Goal: Task Accomplishment & Management: Use online tool/utility

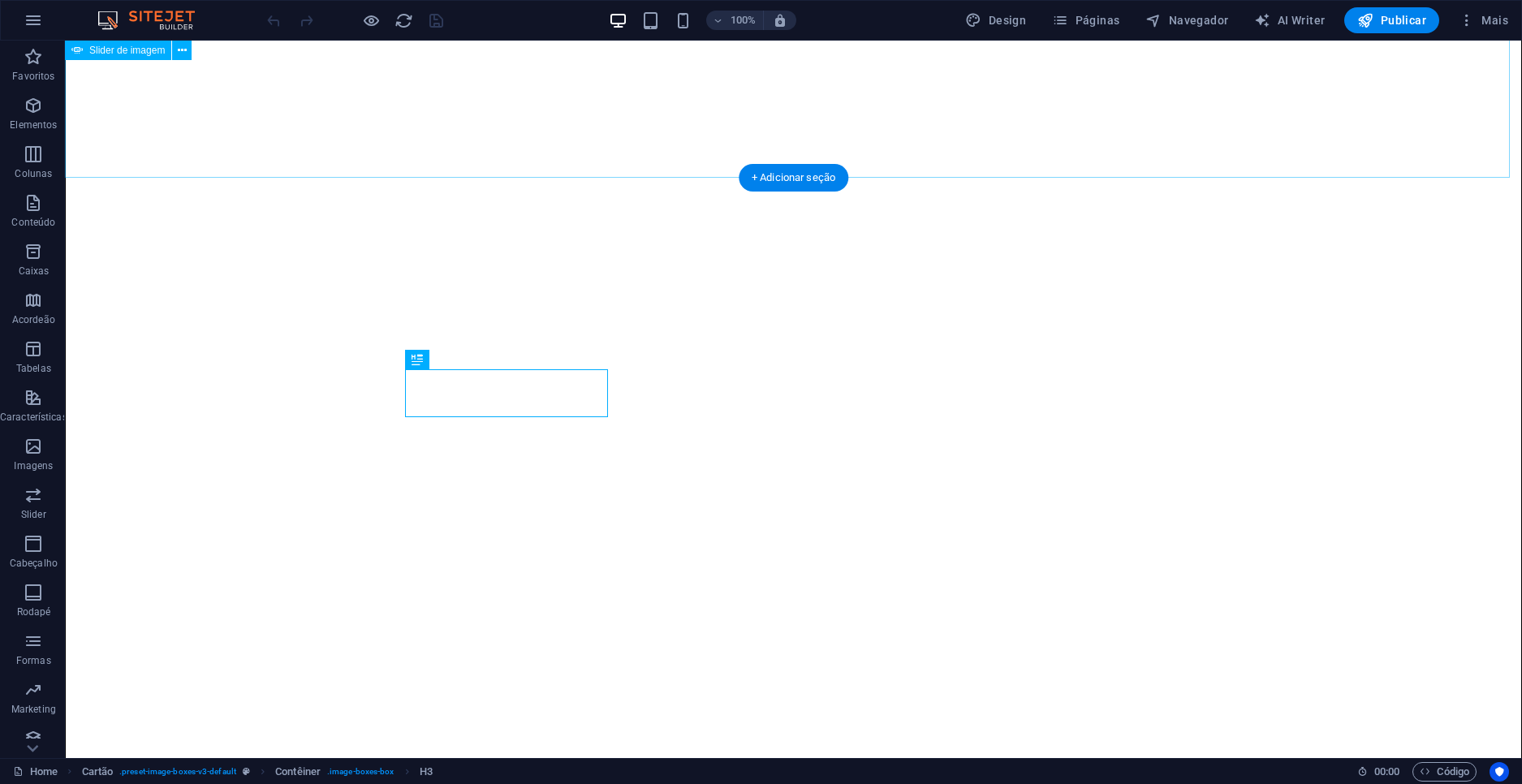
scroll to position [219, 0]
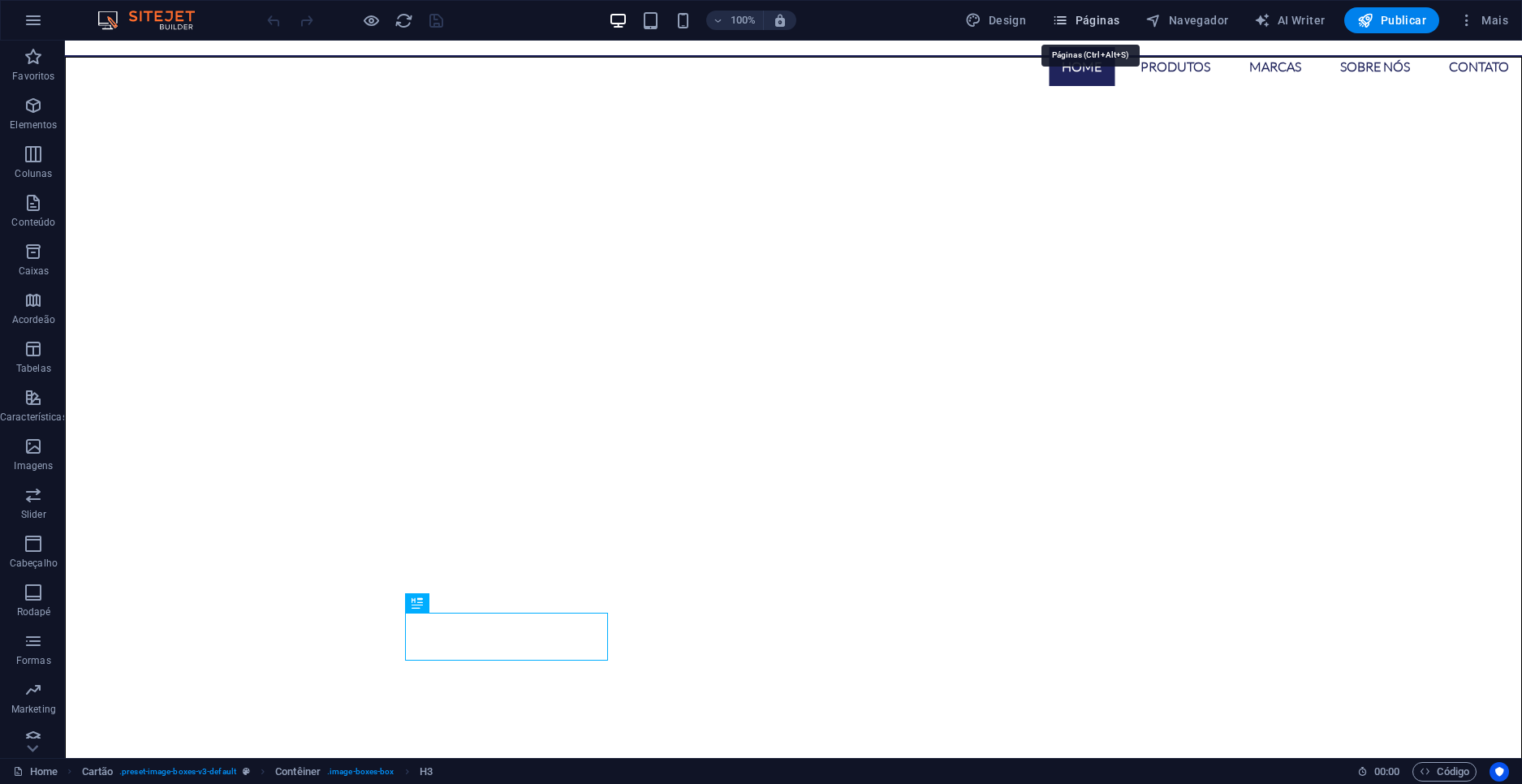
drag, startPoint x: 1090, startPoint y: 17, endPoint x: 1085, endPoint y: 26, distance: 10.3
click at [1085, 10] on button "Páginas" at bounding box center [1085, 21] width 80 height 26
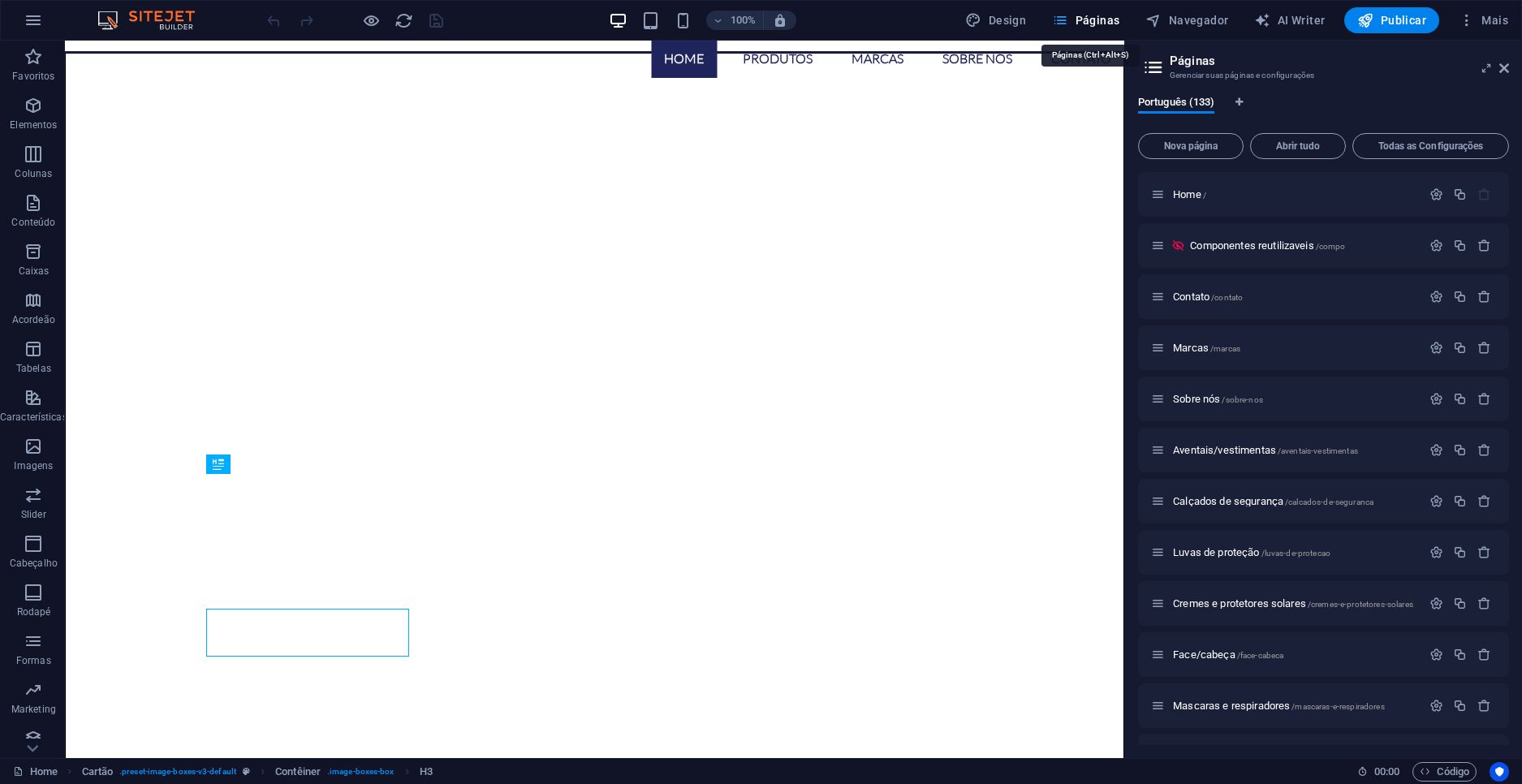
scroll to position [215, 0]
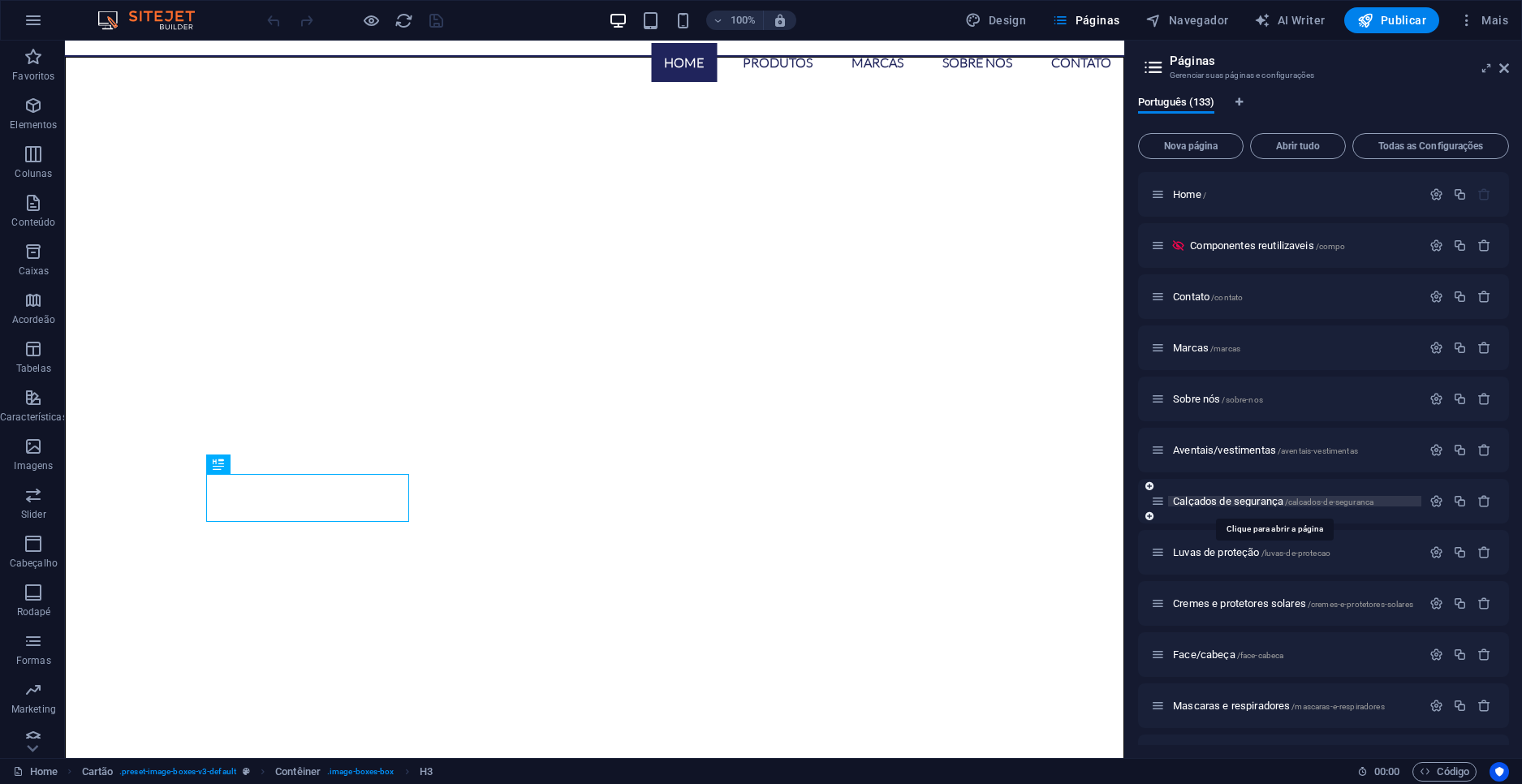
click at [1232, 504] on span "Calçados de segurança /calcados-de-seguranca" at bounding box center [1273, 501] width 200 height 12
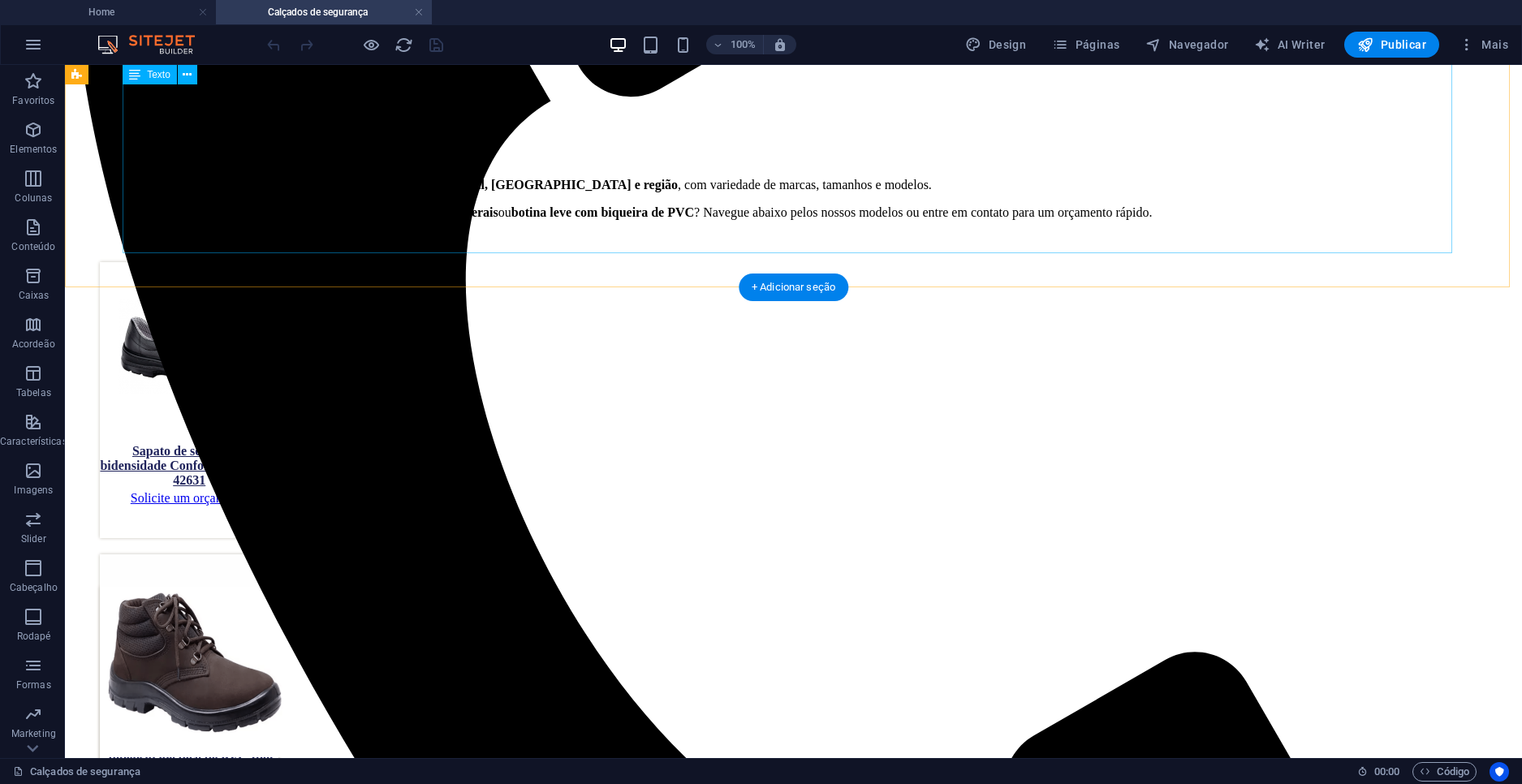
scroll to position [666, 0]
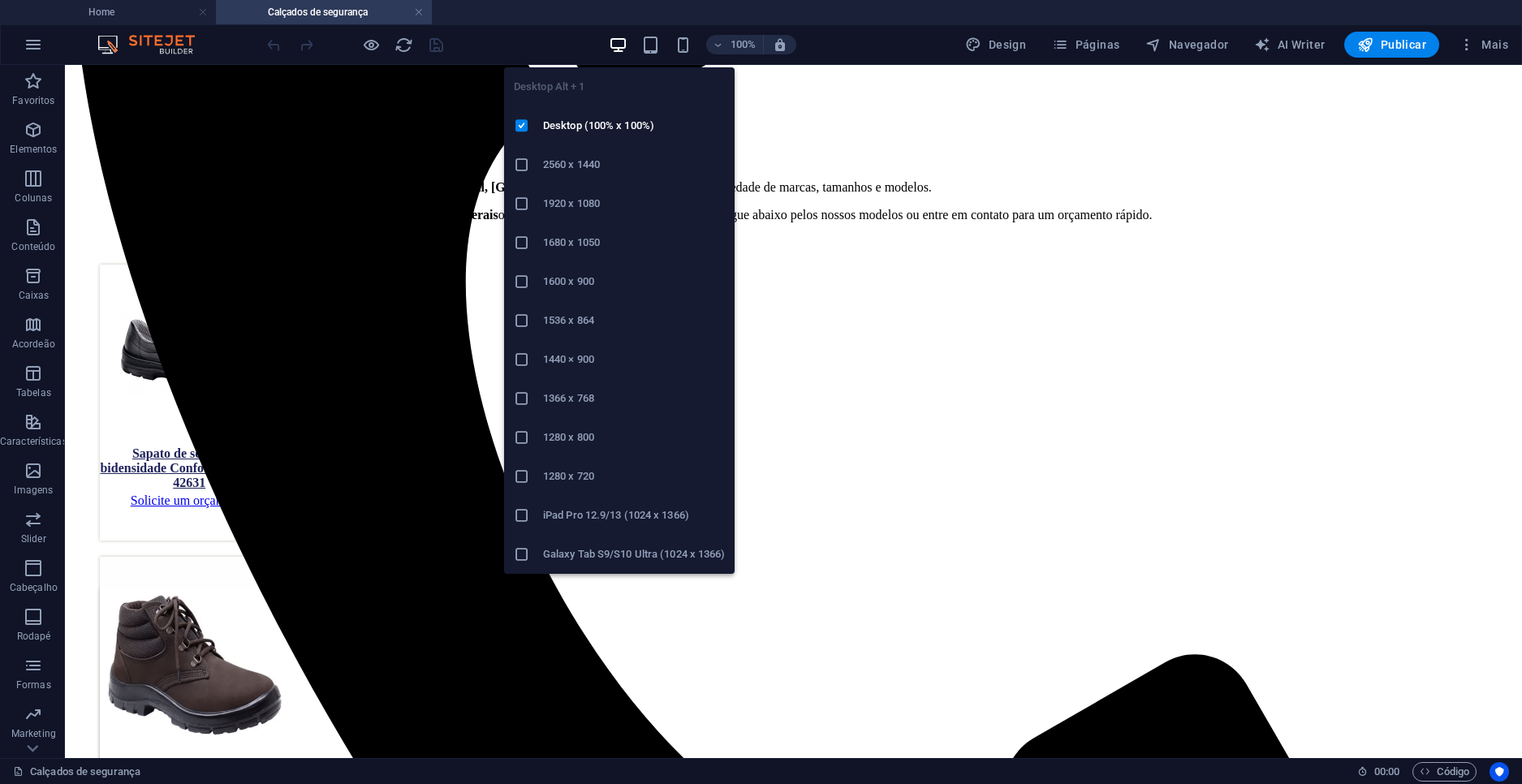
click at [592, 217] on li "1920 x 1080" at bounding box center [619, 203] width 230 height 39
click at [595, 401] on h6 "1366 x 768" at bounding box center [634, 399] width 181 height 20
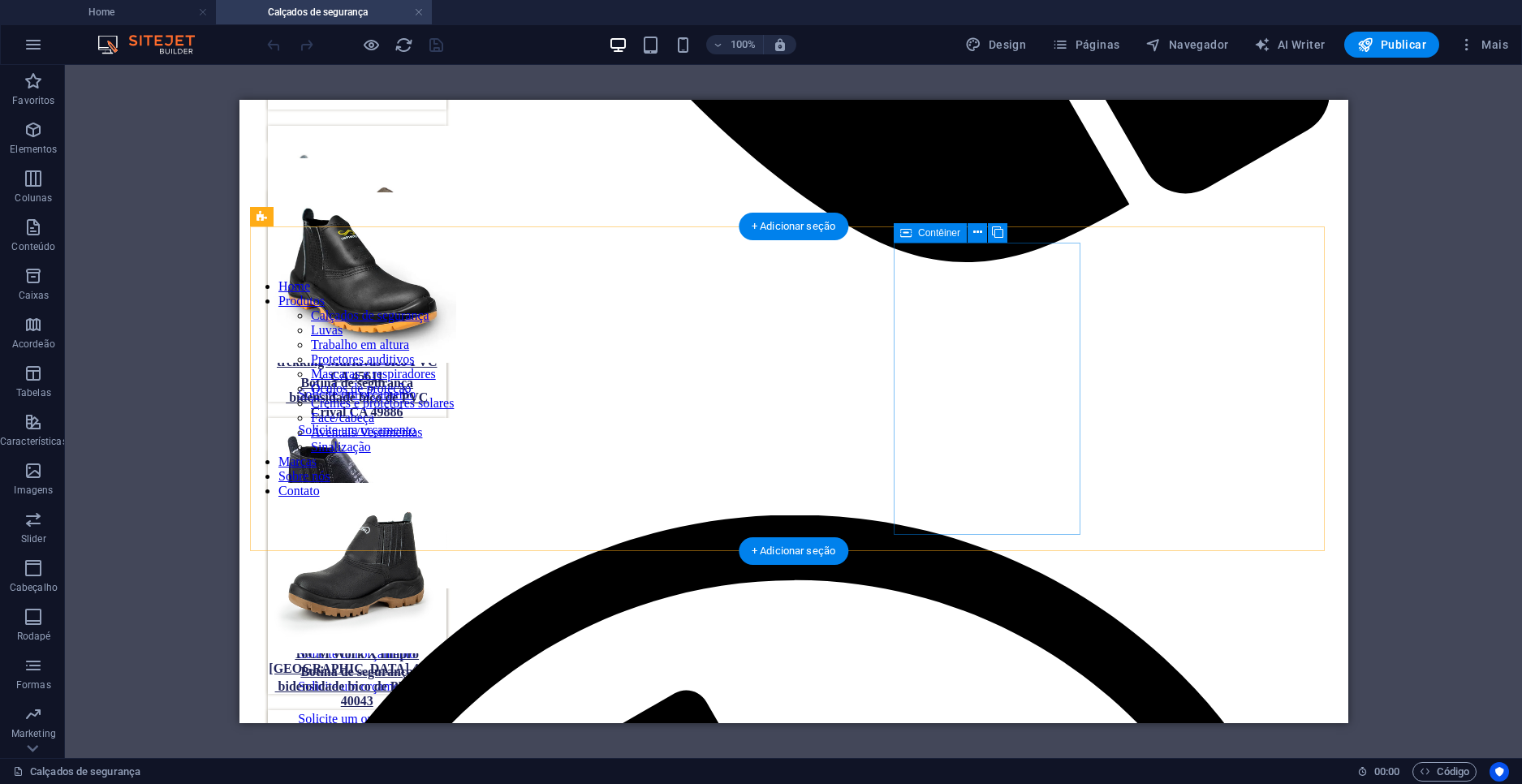
scroll to position [1394, 0]
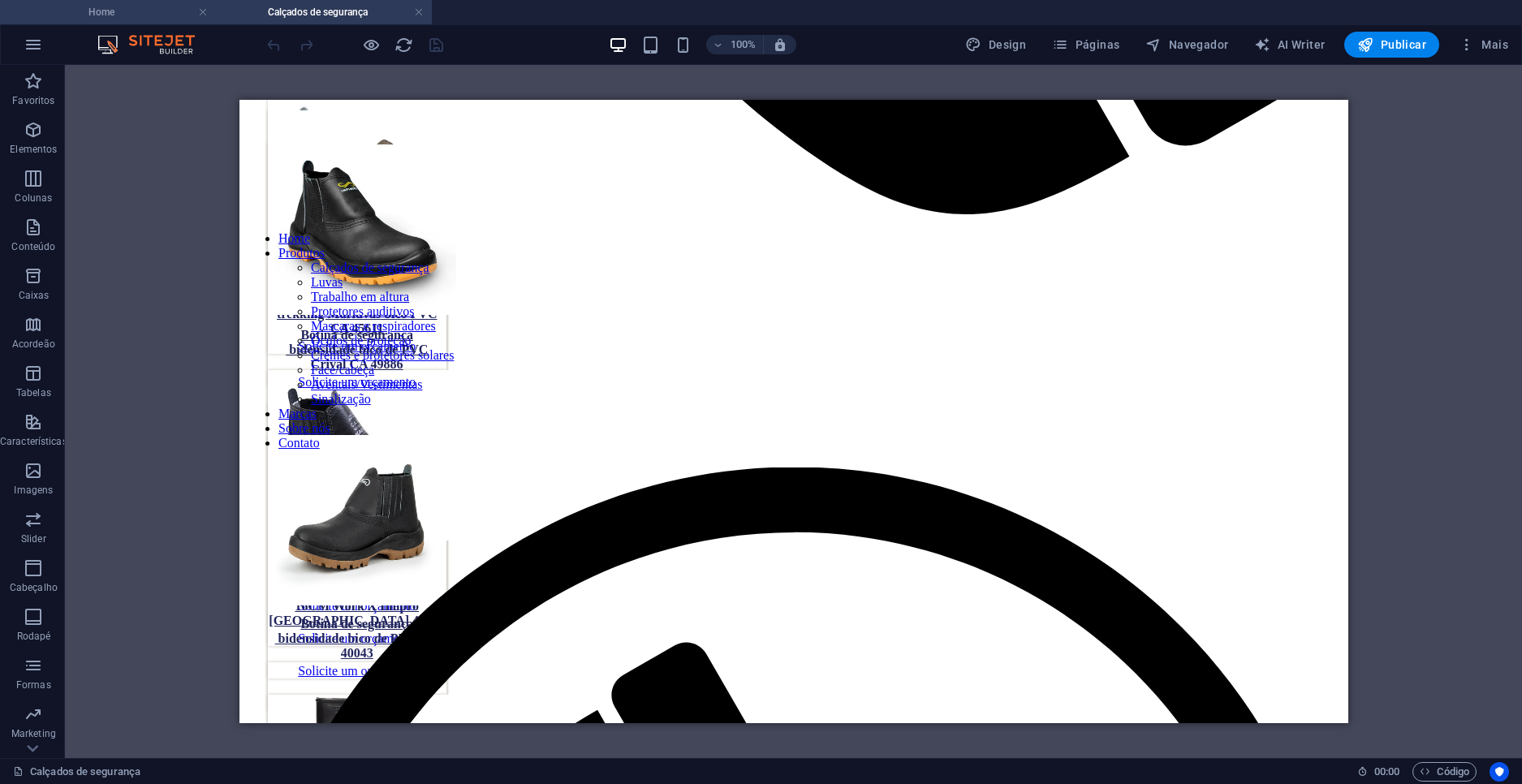
click at [126, 21] on h4 "Home" at bounding box center [108, 11] width 216 height 18
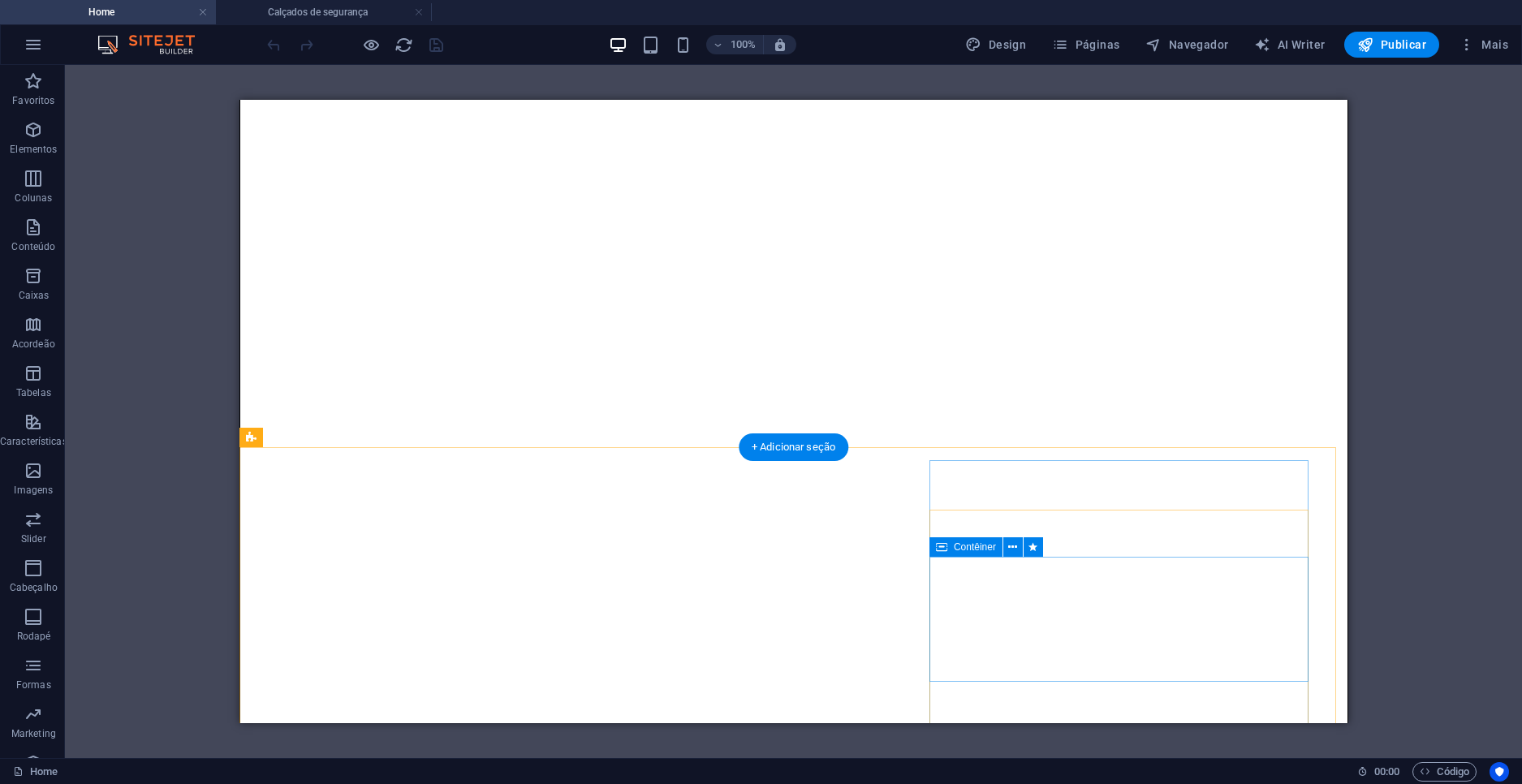
scroll to position [946, 0]
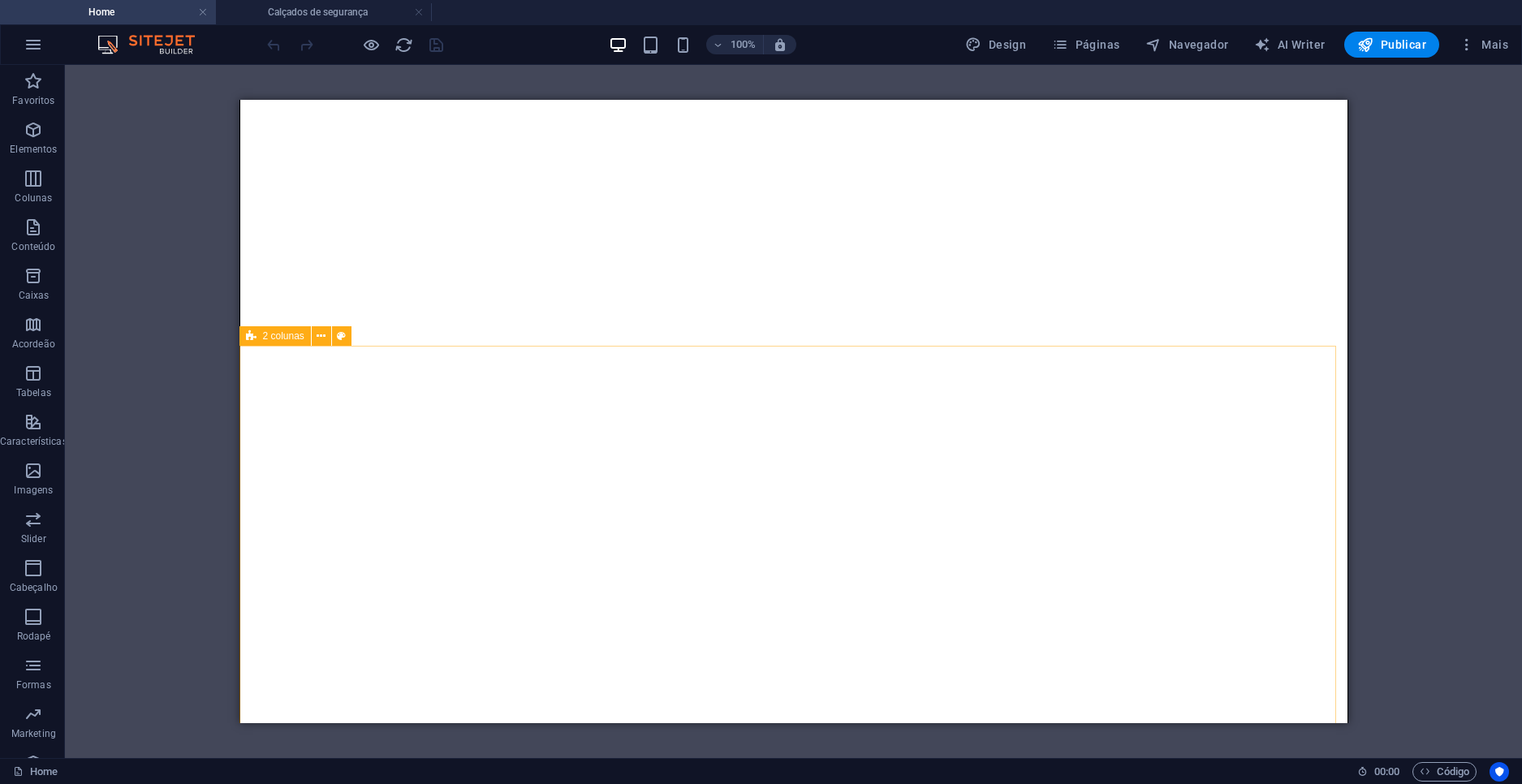
click at [292, 341] on span "2 colunas" at bounding box center [284, 336] width 41 height 9
click at [943, 353] on icon at bounding box center [942, 349] width 11 height 20
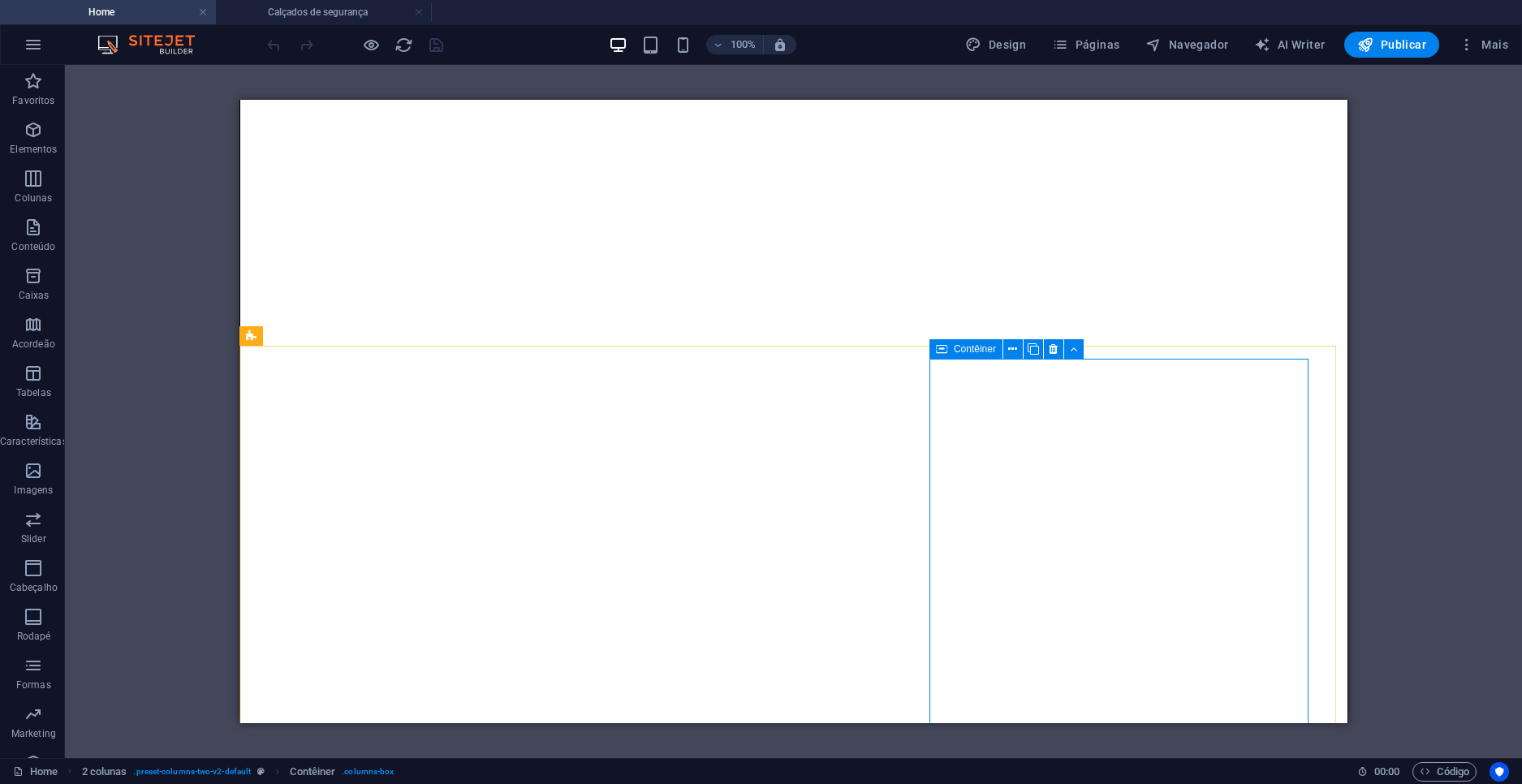
click at [941, 351] on icon at bounding box center [942, 349] width 11 height 20
click at [945, 356] on icon at bounding box center [942, 349] width 11 height 20
click at [326, 15] on h4 "Calçados de segurança" at bounding box center [324, 11] width 216 height 18
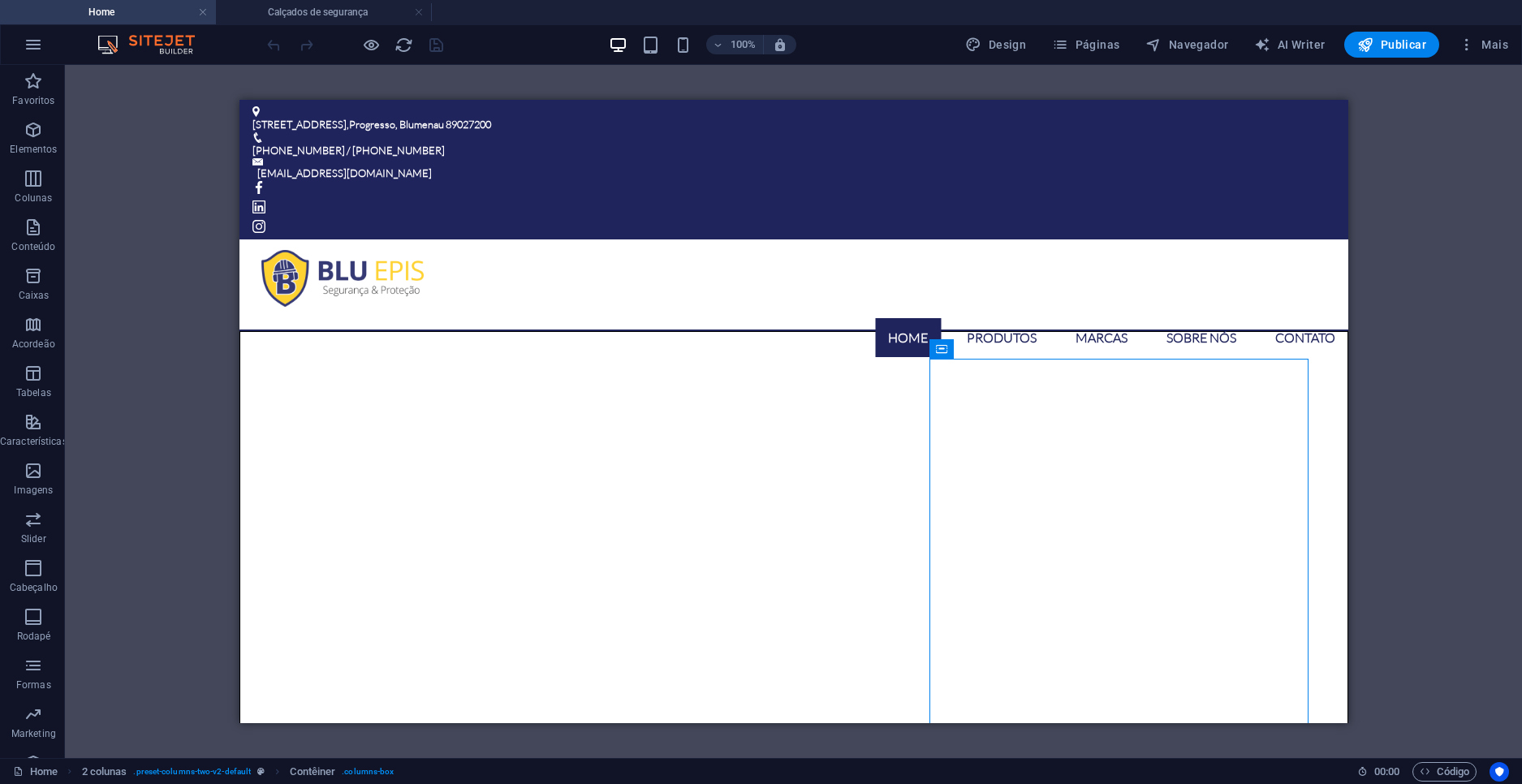
scroll to position [1401, 0]
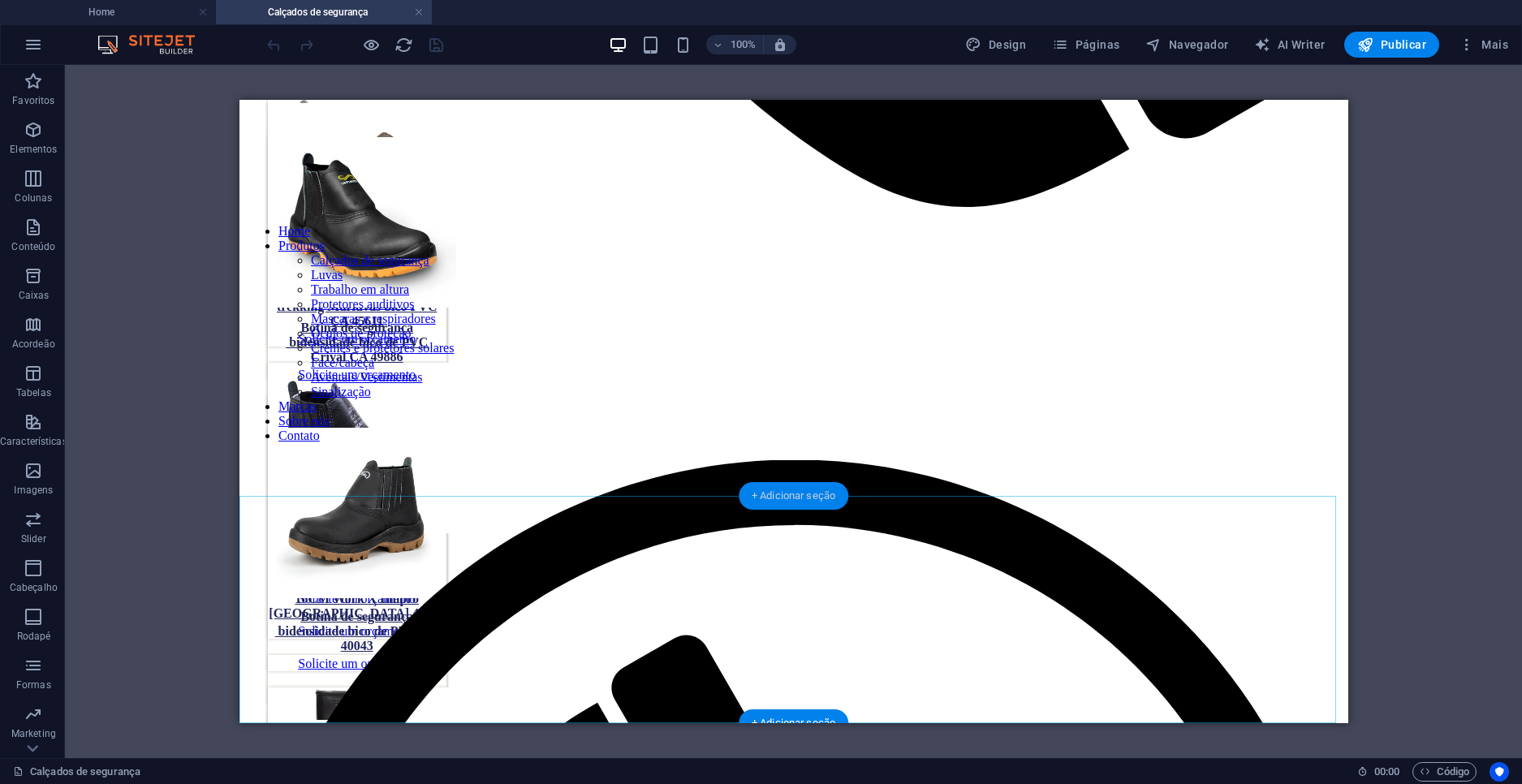
click at [764, 494] on div "+ Adicionar seção" at bounding box center [793, 495] width 110 height 27
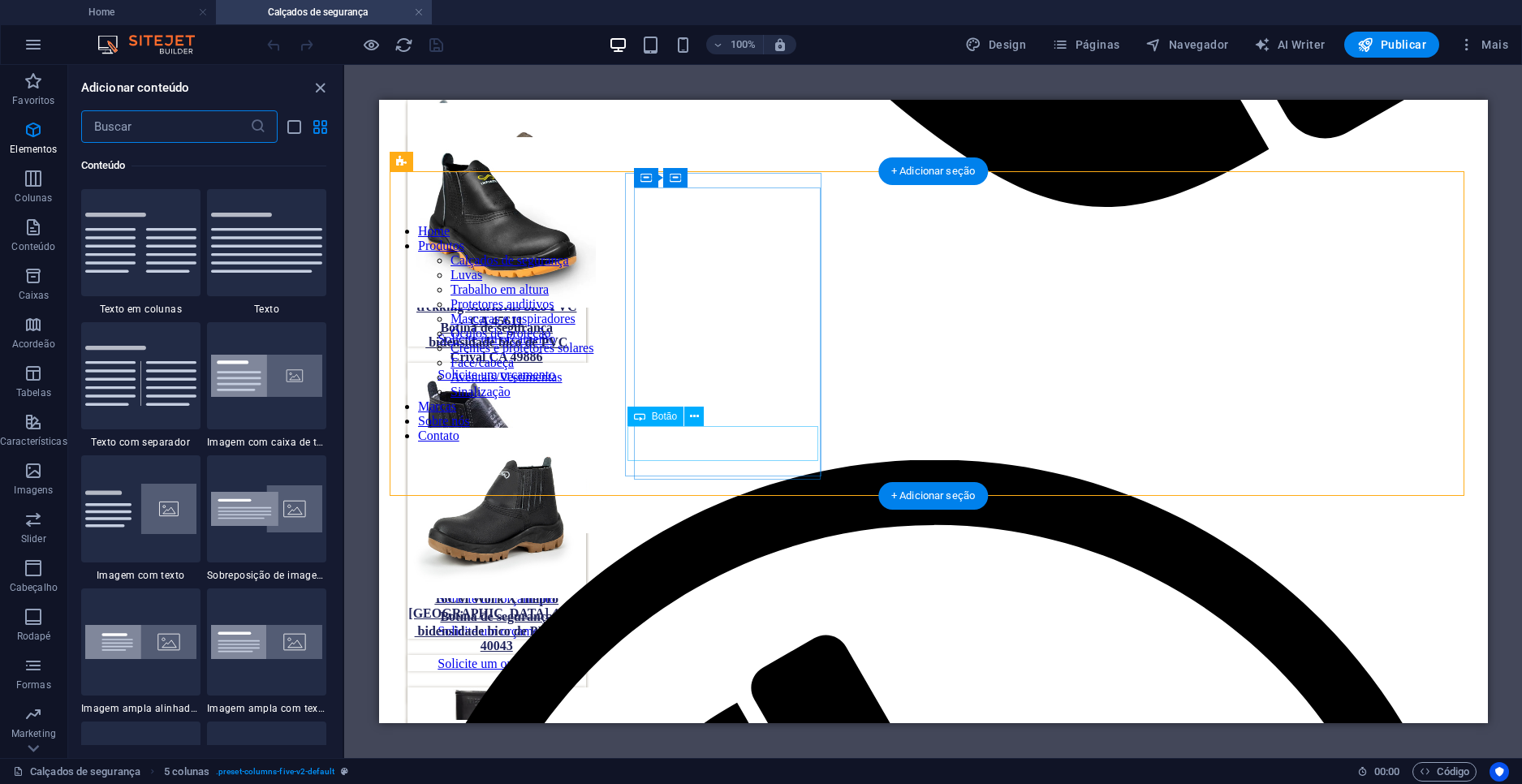
scroll to position [2840, 0]
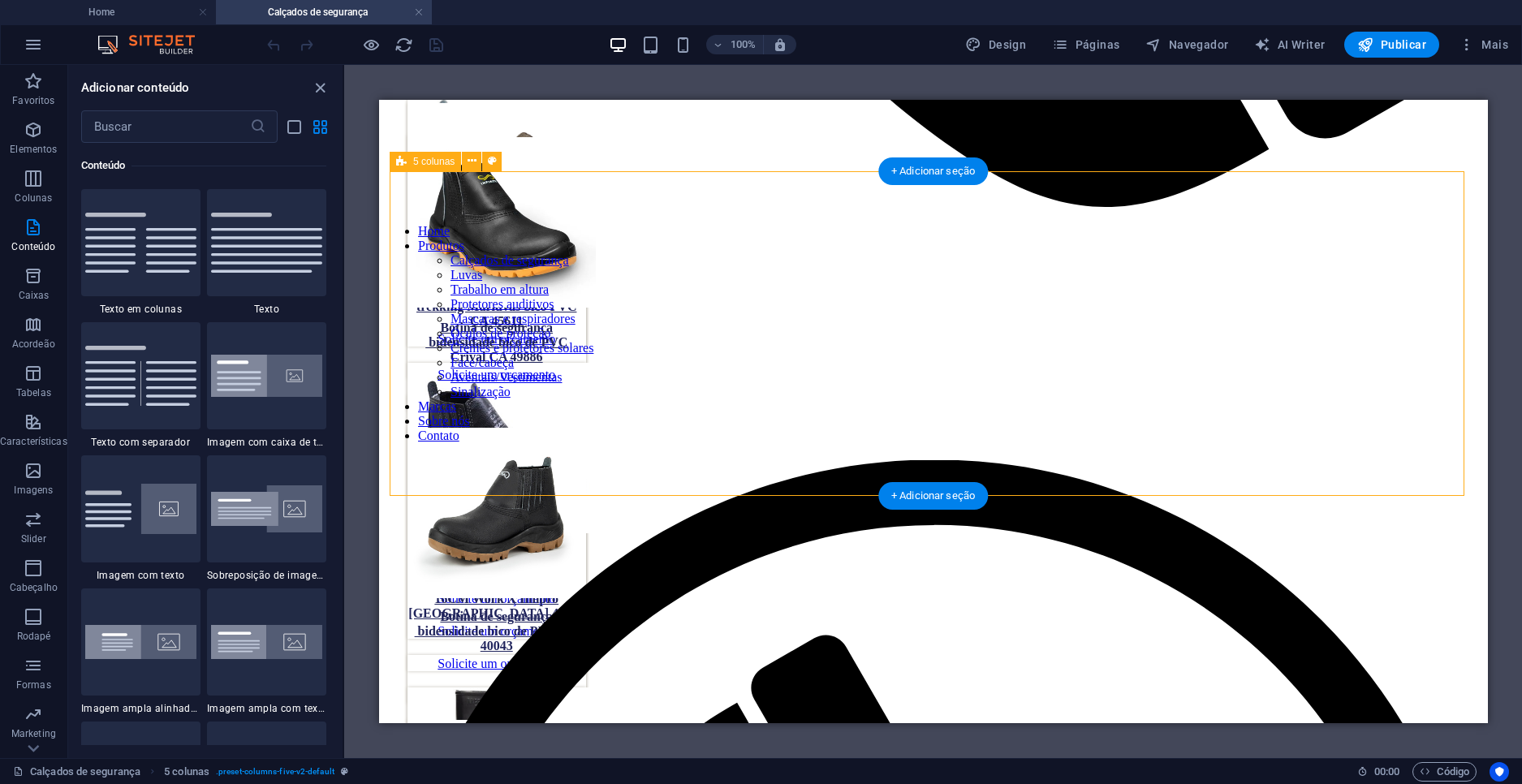
click at [809, 461] on div "Botina de segurança bidensidade bico de PVC Crival CA 49886 Solicite um orçamen…" at bounding box center [933, 297] width 1074 height 324
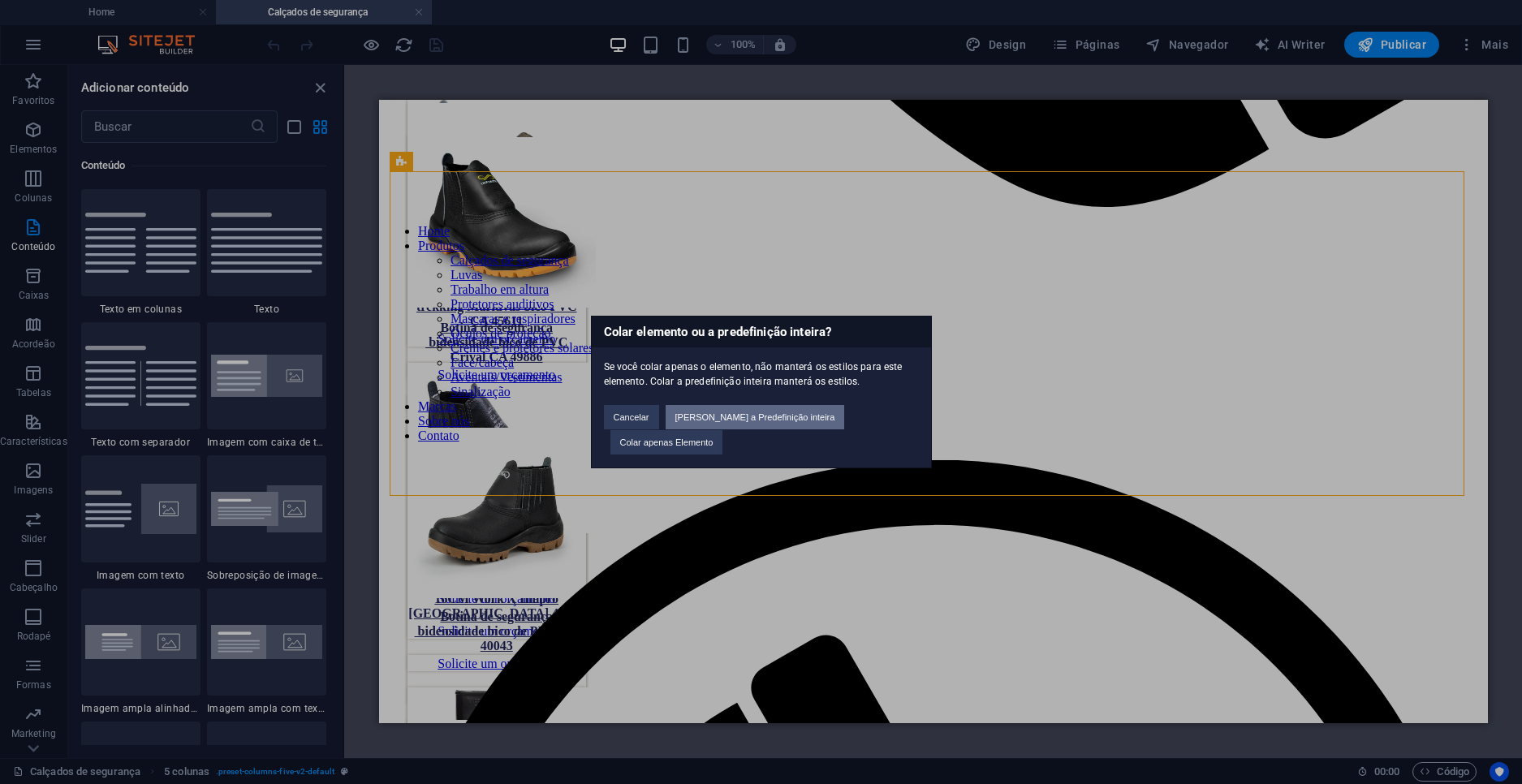
click at [756, 420] on button "[PERSON_NAME] a Predefinição inteira" at bounding box center [755, 417] width 180 height 24
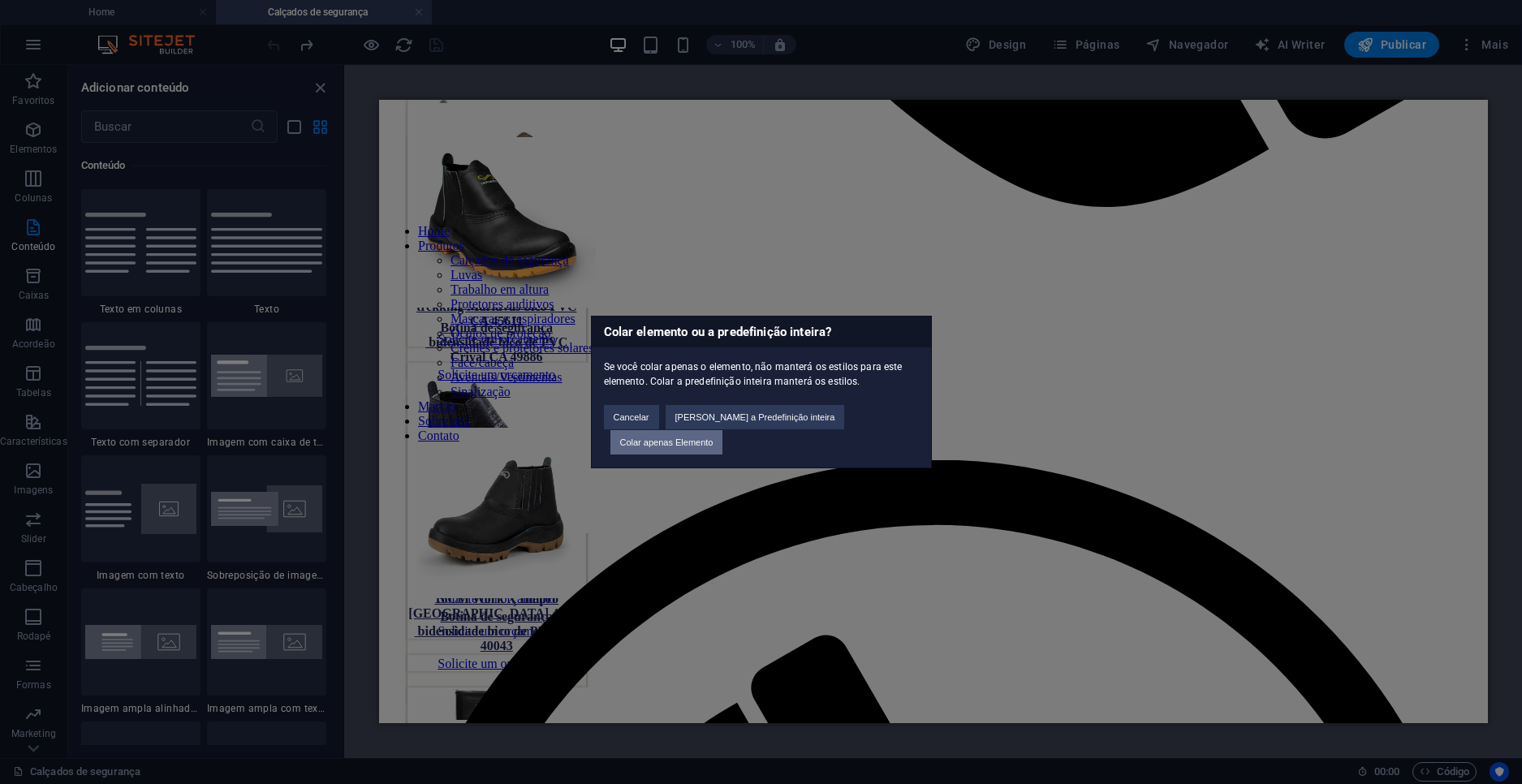
click at [723, 442] on button "Colar apenas Elemento" at bounding box center [667, 443] width 113 height 24
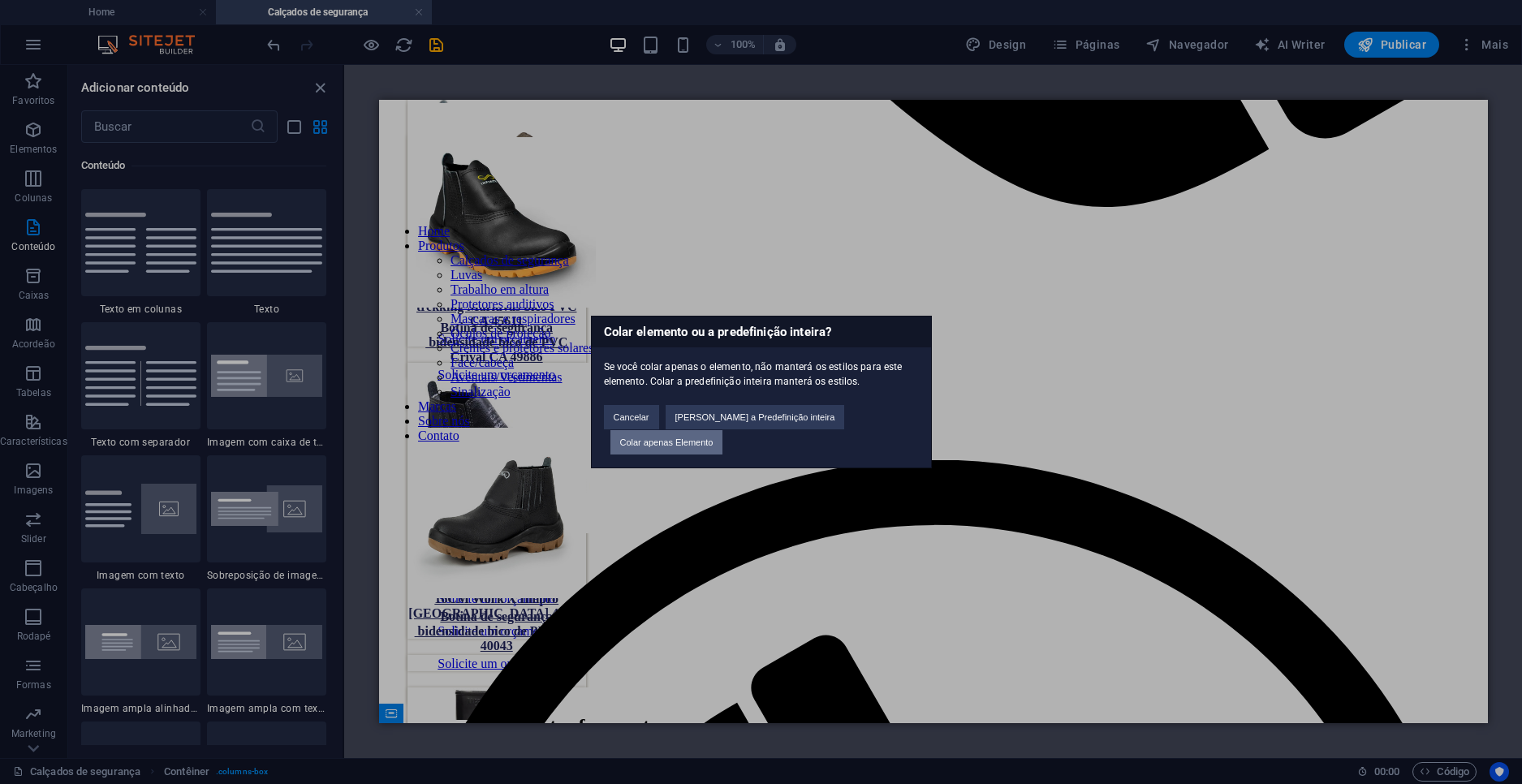
click at [723, 431] on button "Colar apenas Elemento" at bounding box center [667, 443] width 113 height 24
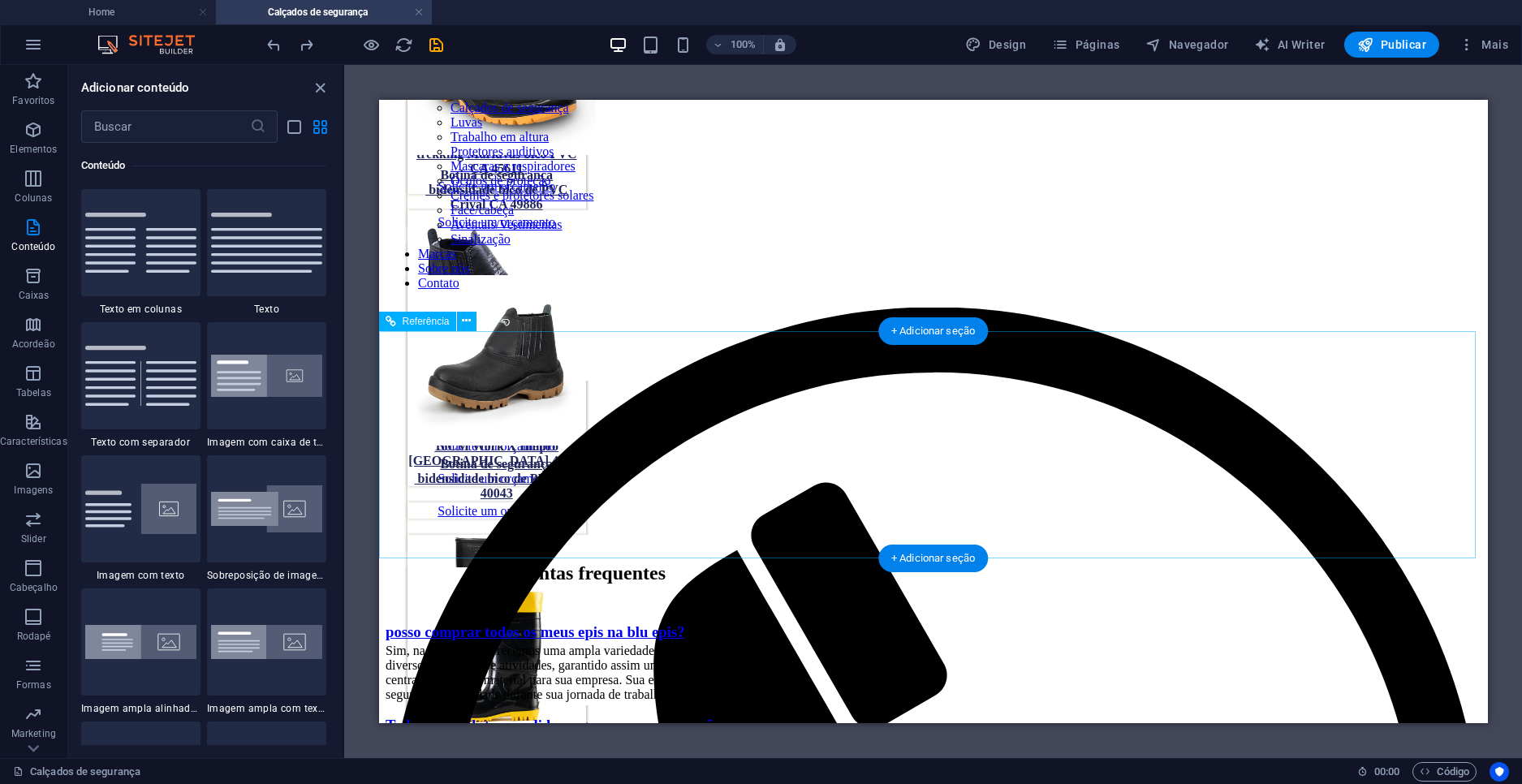
scroll to position [1551, 0]
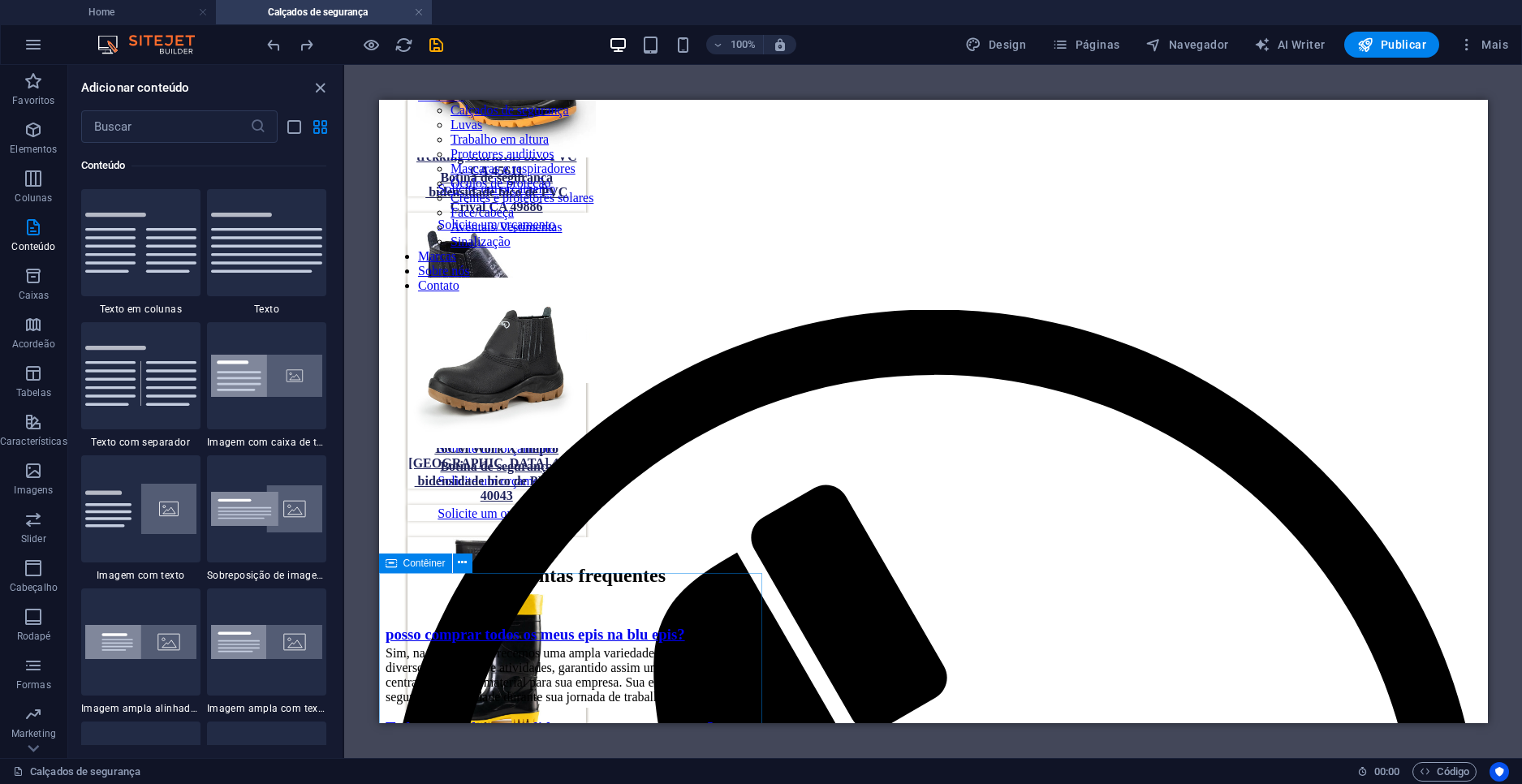
click at [390, 562] on icon at bounding box center [391, 563] width 11 height 20
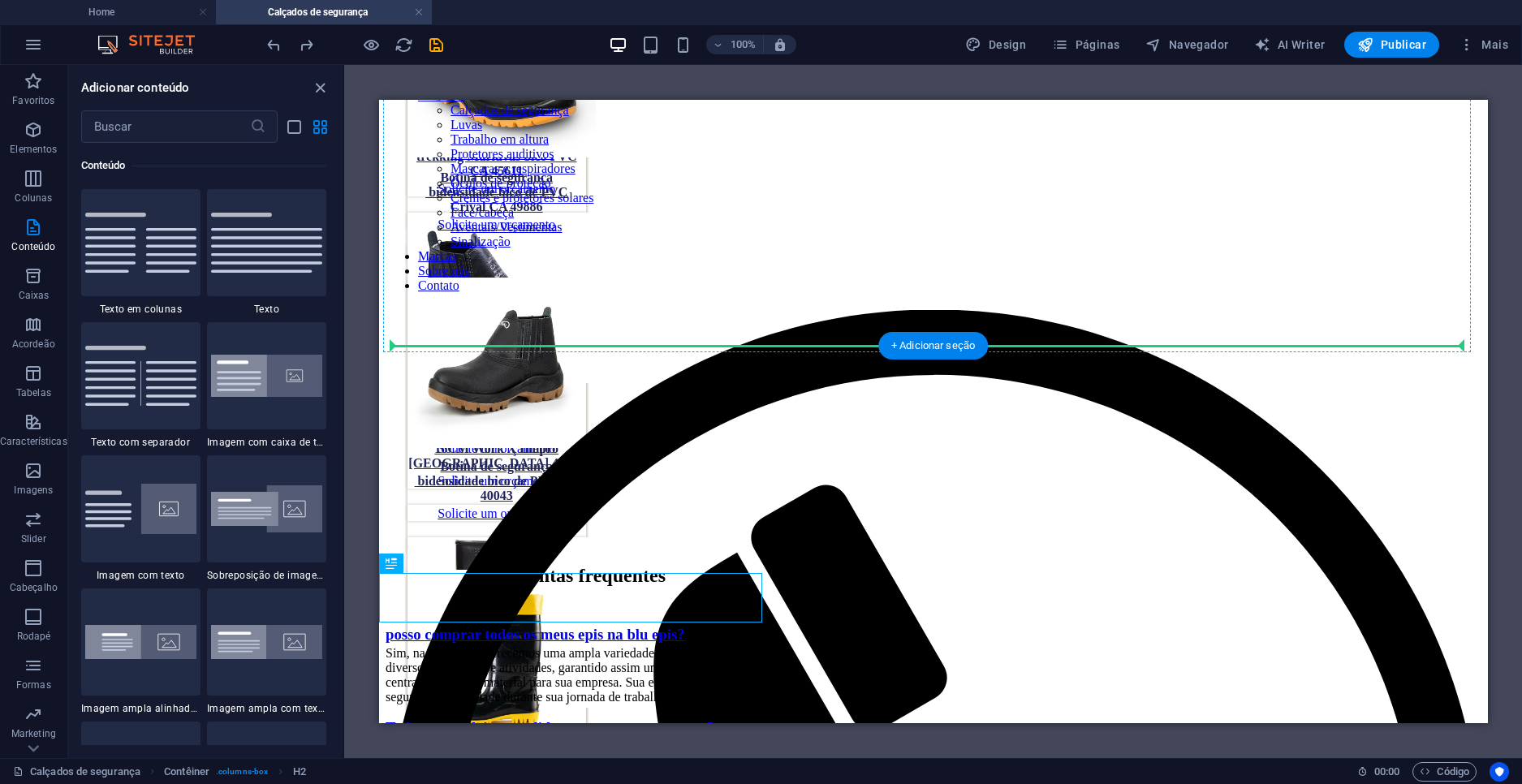
drag, startPoint x: 508, startPoint y: 588, endPoint x: 817, endPoint y: 328, distance: 403.8
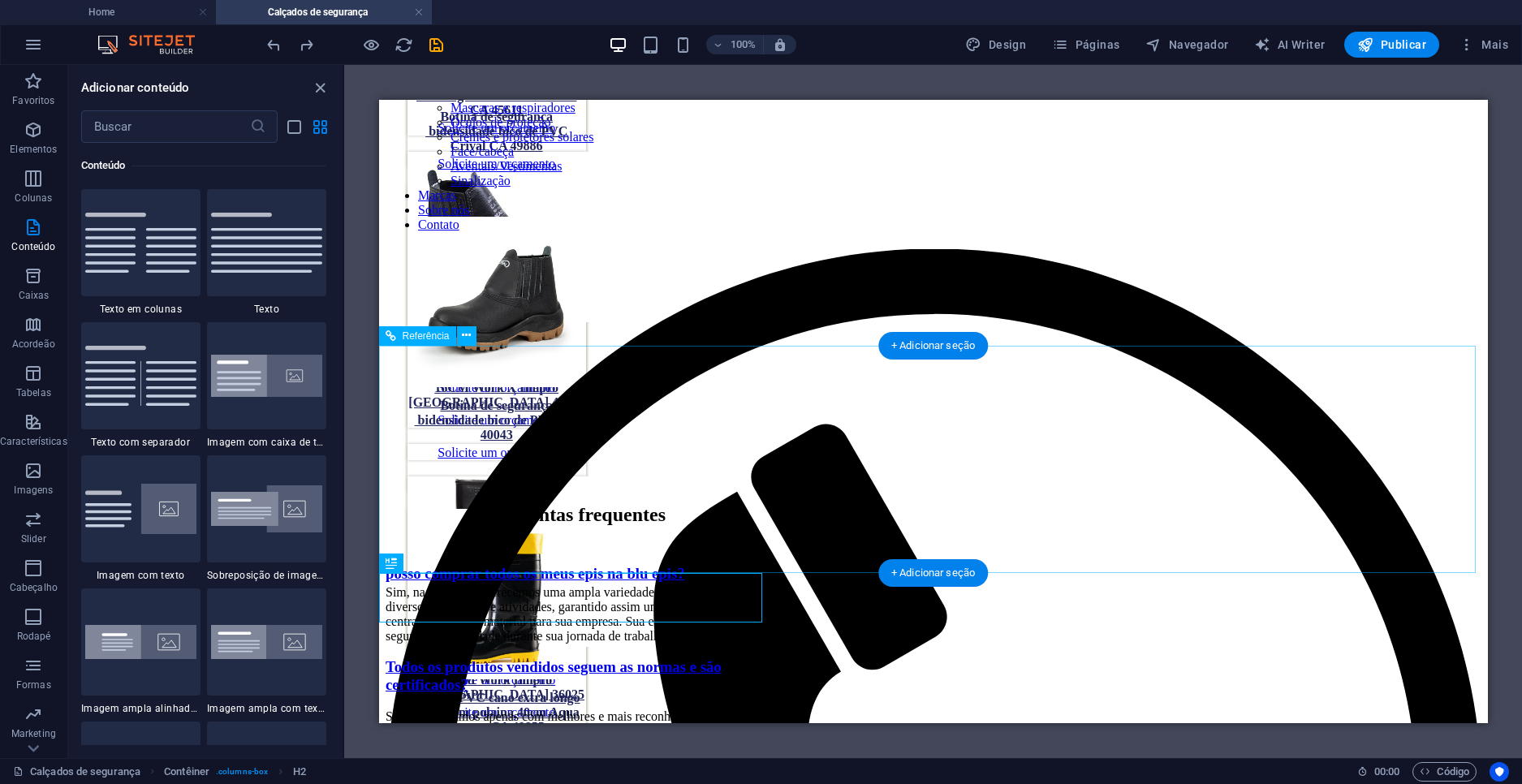
scroll to position [1795, 0]
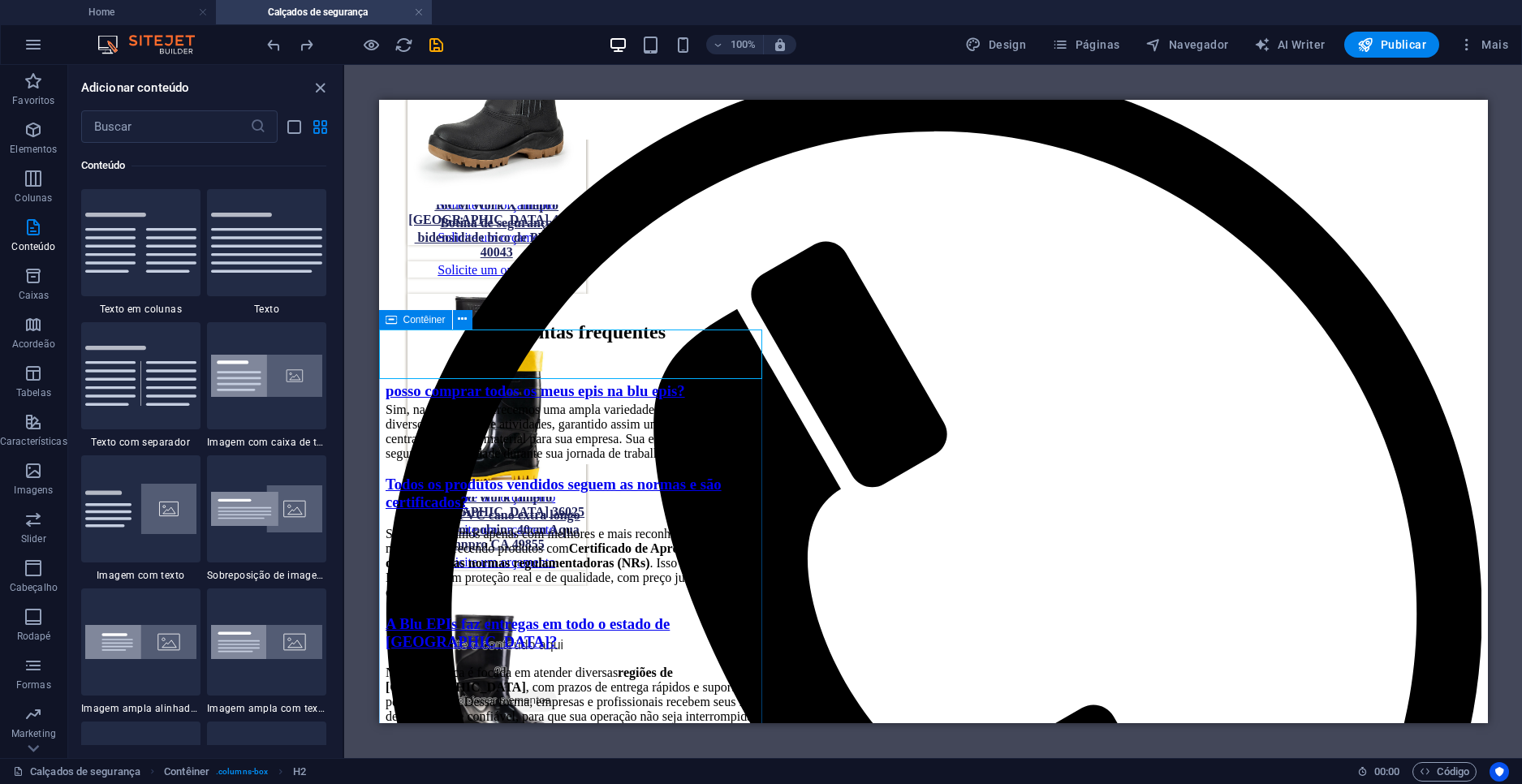
click at [393, 324] on icon at bounding box center [391, 320] width 11 height 20
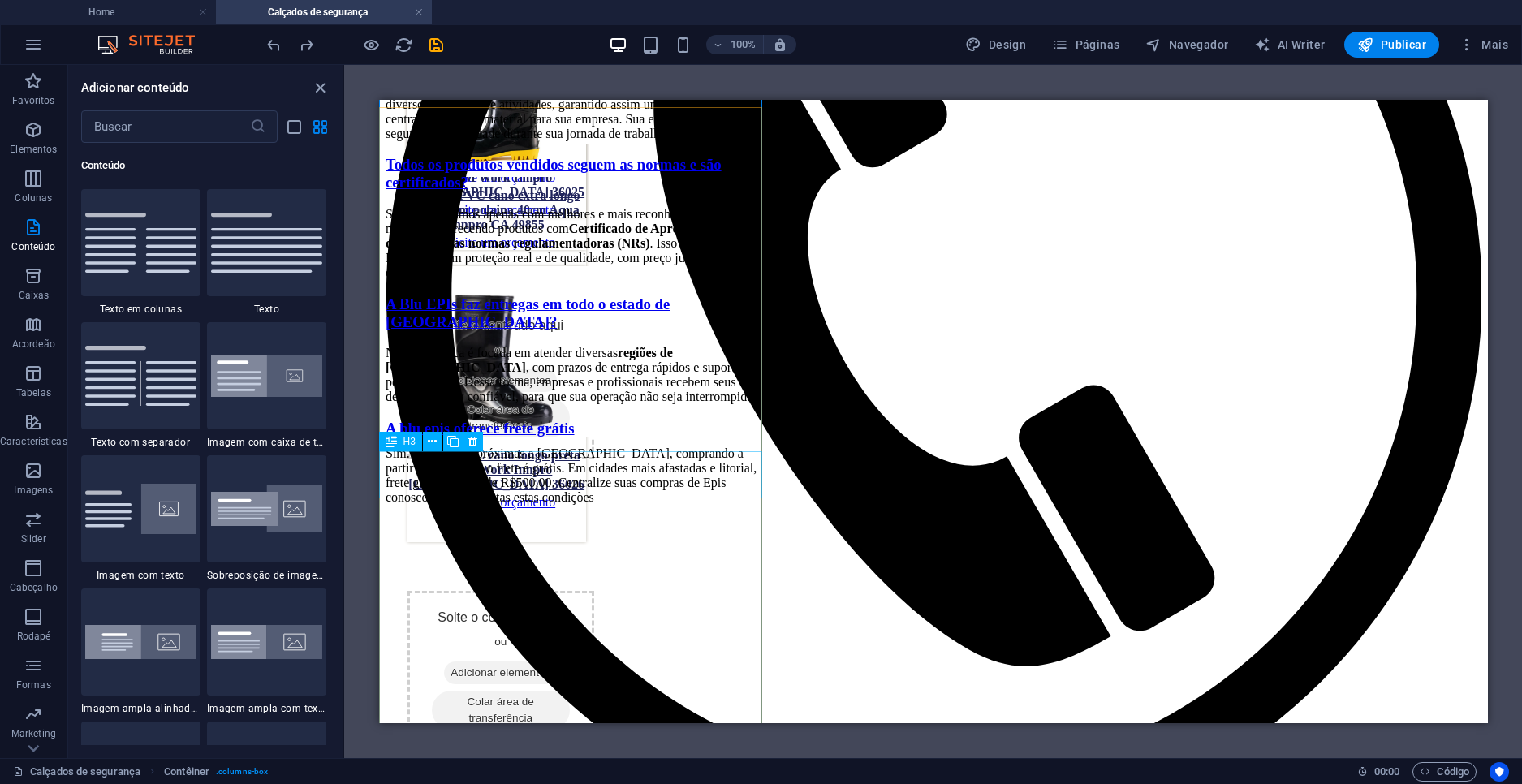
scroll to position [2120, 0]
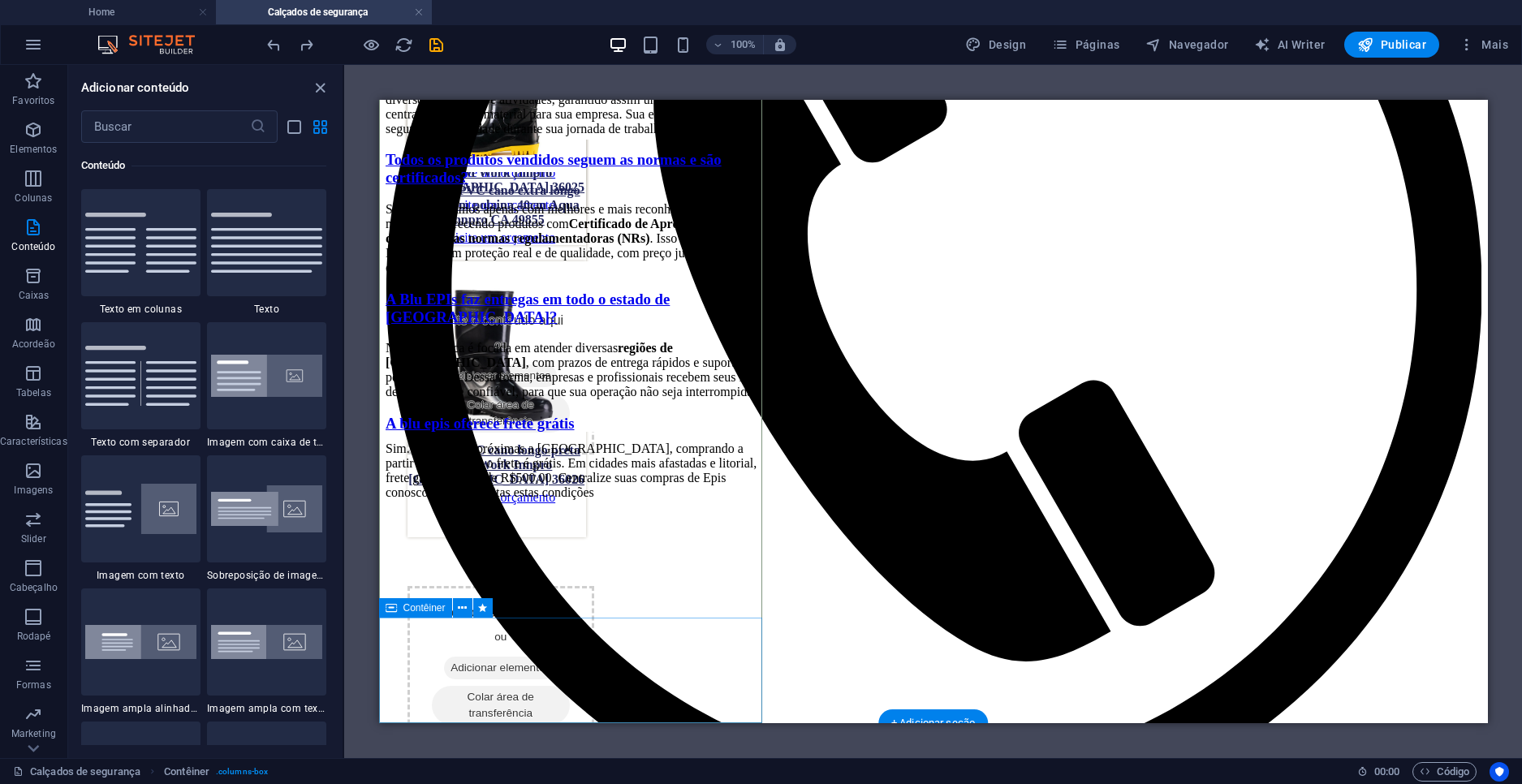
click at [755, 500] on div "Sim. Em cidades próximas a [GEOGRAPHIC_DATA], comprando a partir de R$300,00 o …" at bounding box center [576, 471] width 384 height 58
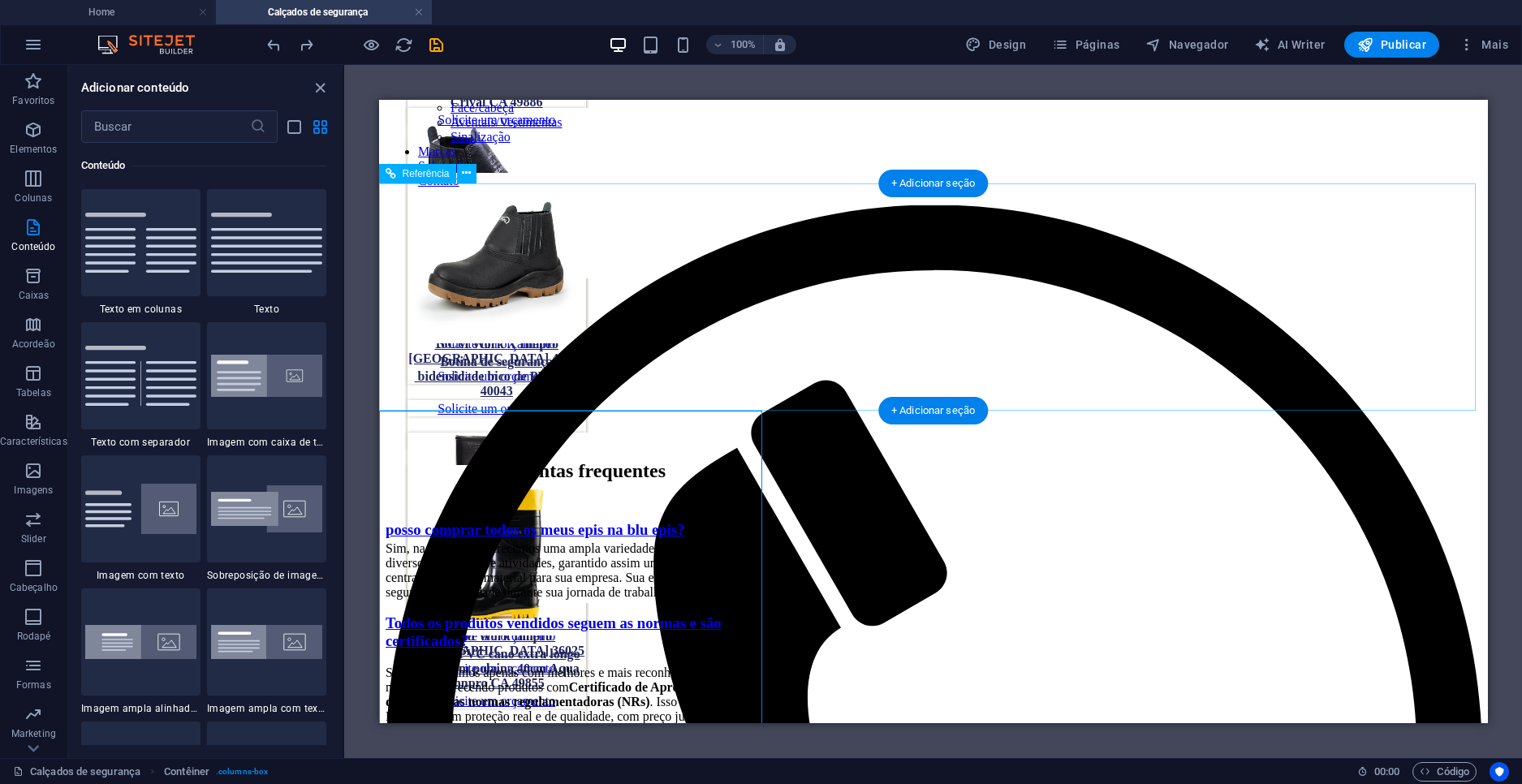
scroll to position [1388, 0]
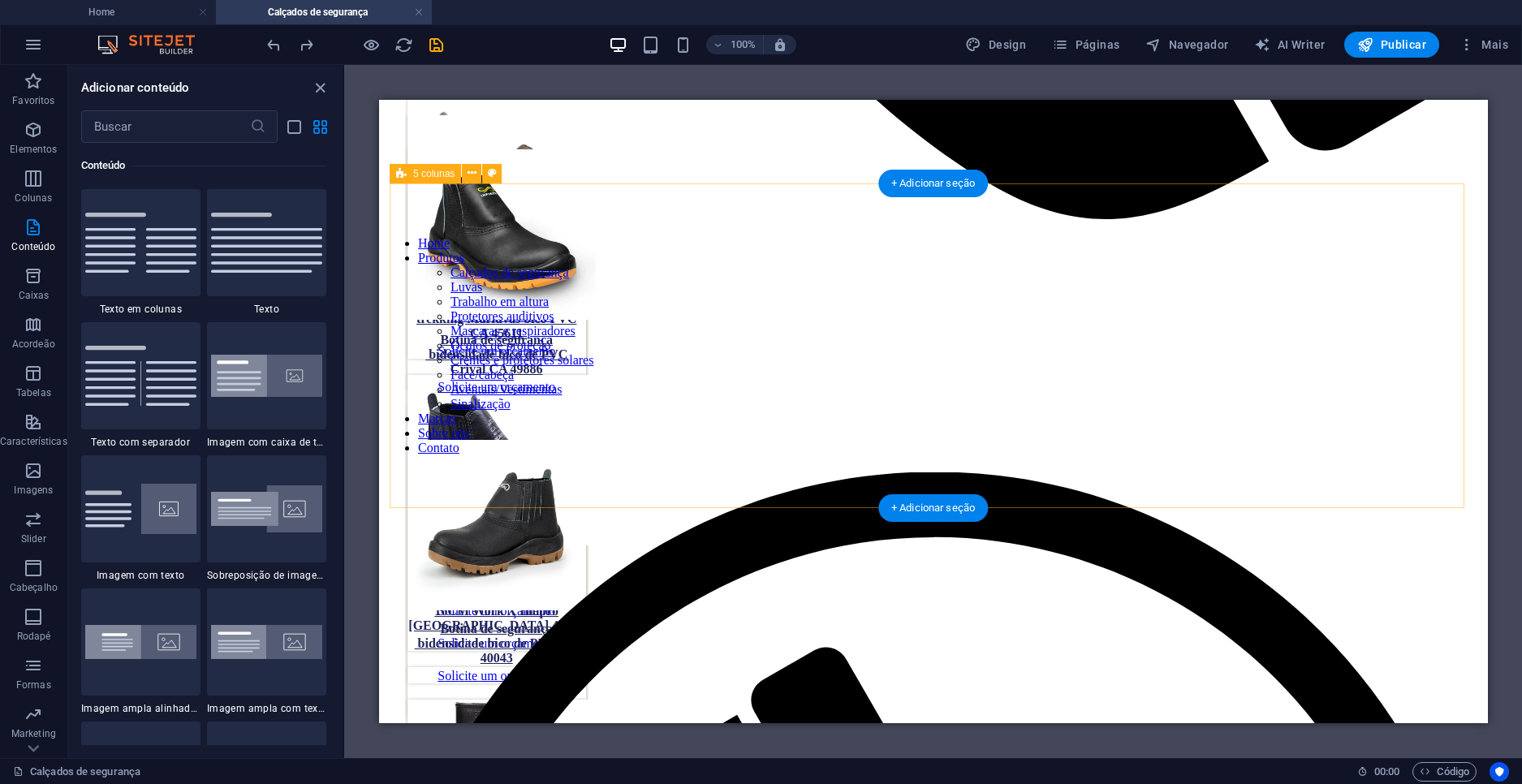
click at [820, 473] on div "Botina de segurança bidensidade bico de PVC Crival CA 49886 Solicite um orçamen…" at bounding box center [933, 309] width 1074 height 324
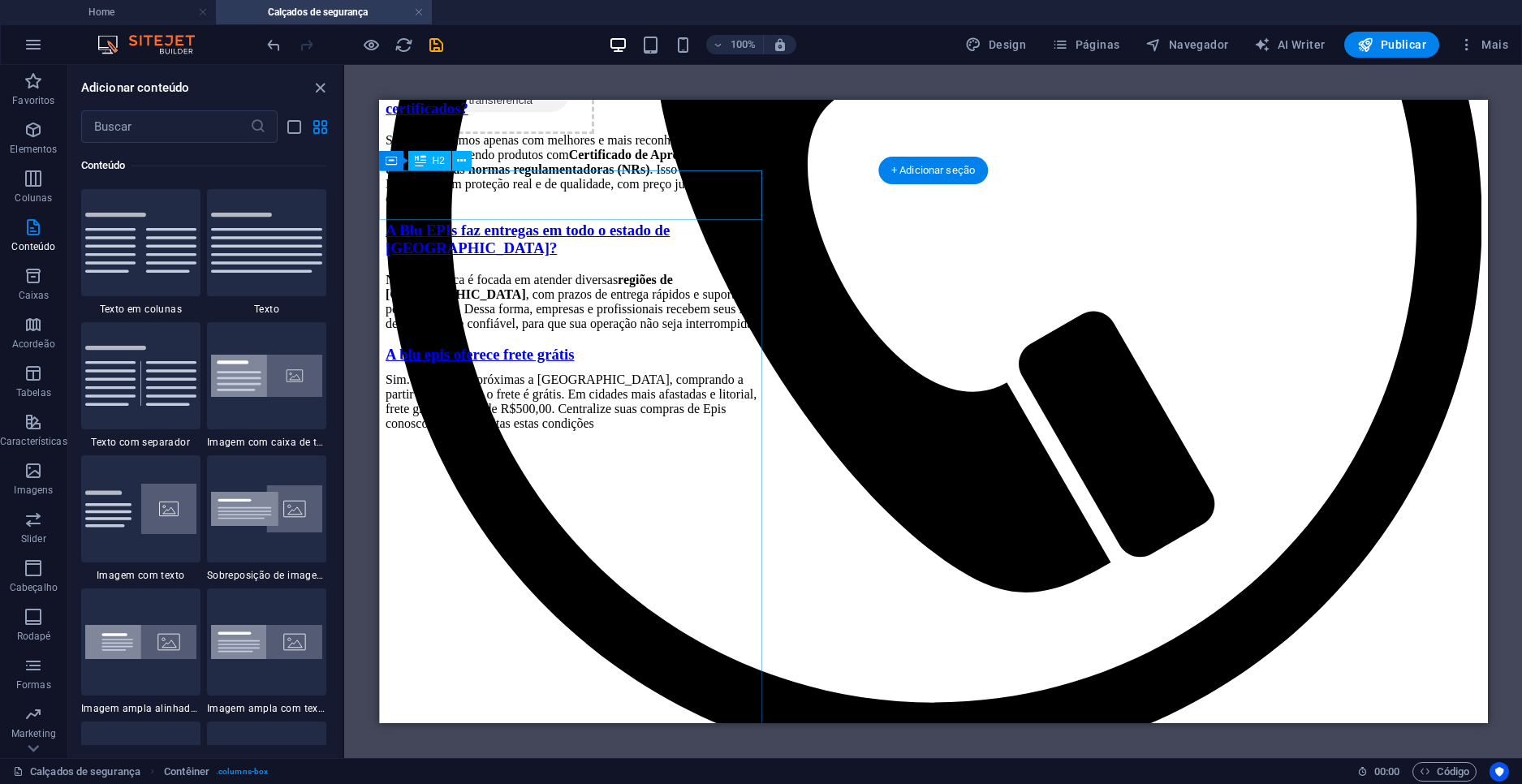
scroll to position [2607, 0]
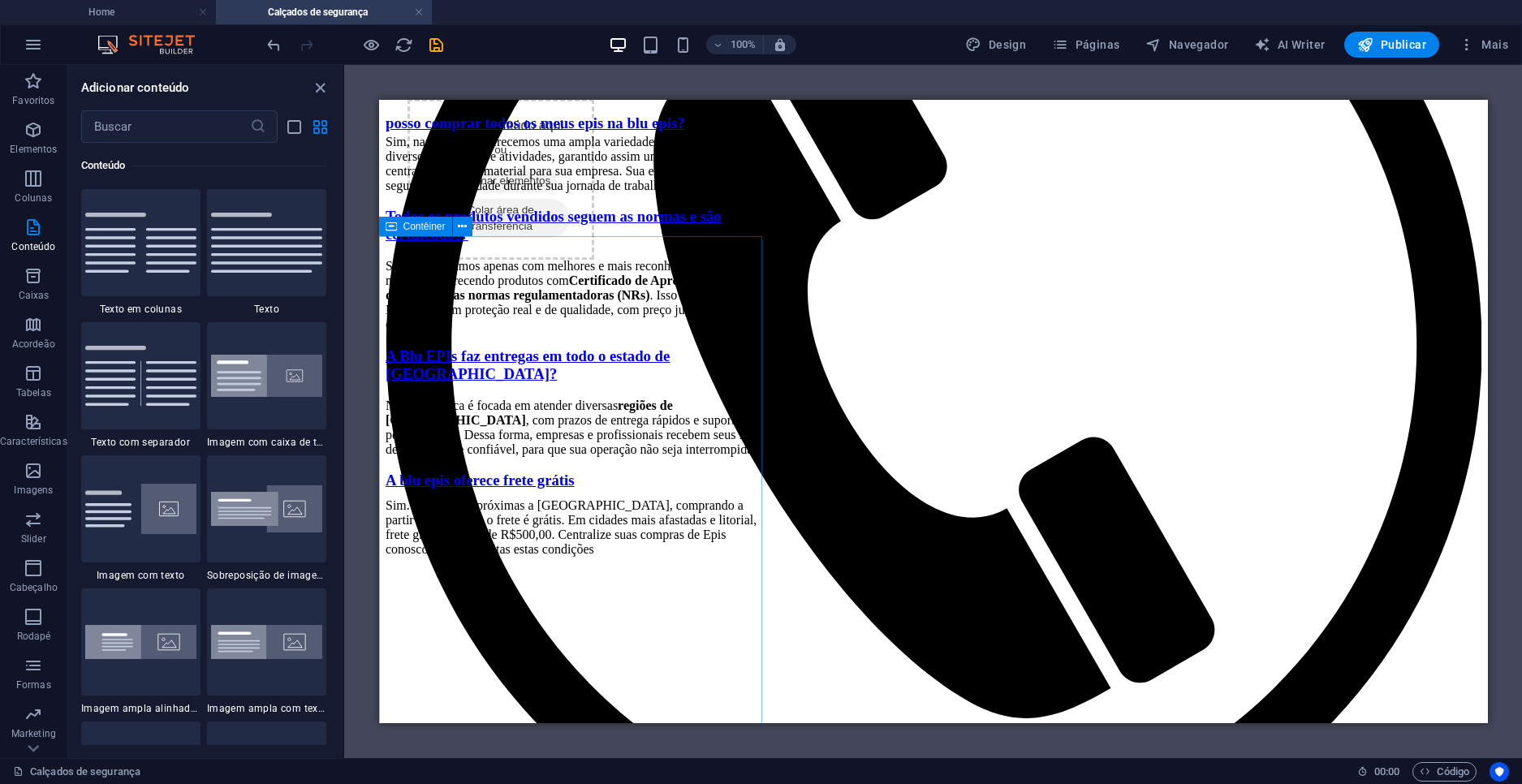
drag, startPoint x: 398, startPoint y: 228, endPoint x: 402, endPoint y: 219, distance: 9.8
click at [397, 228] on div "Contêiner" at bounding box center [416, 227] width 73 height 20
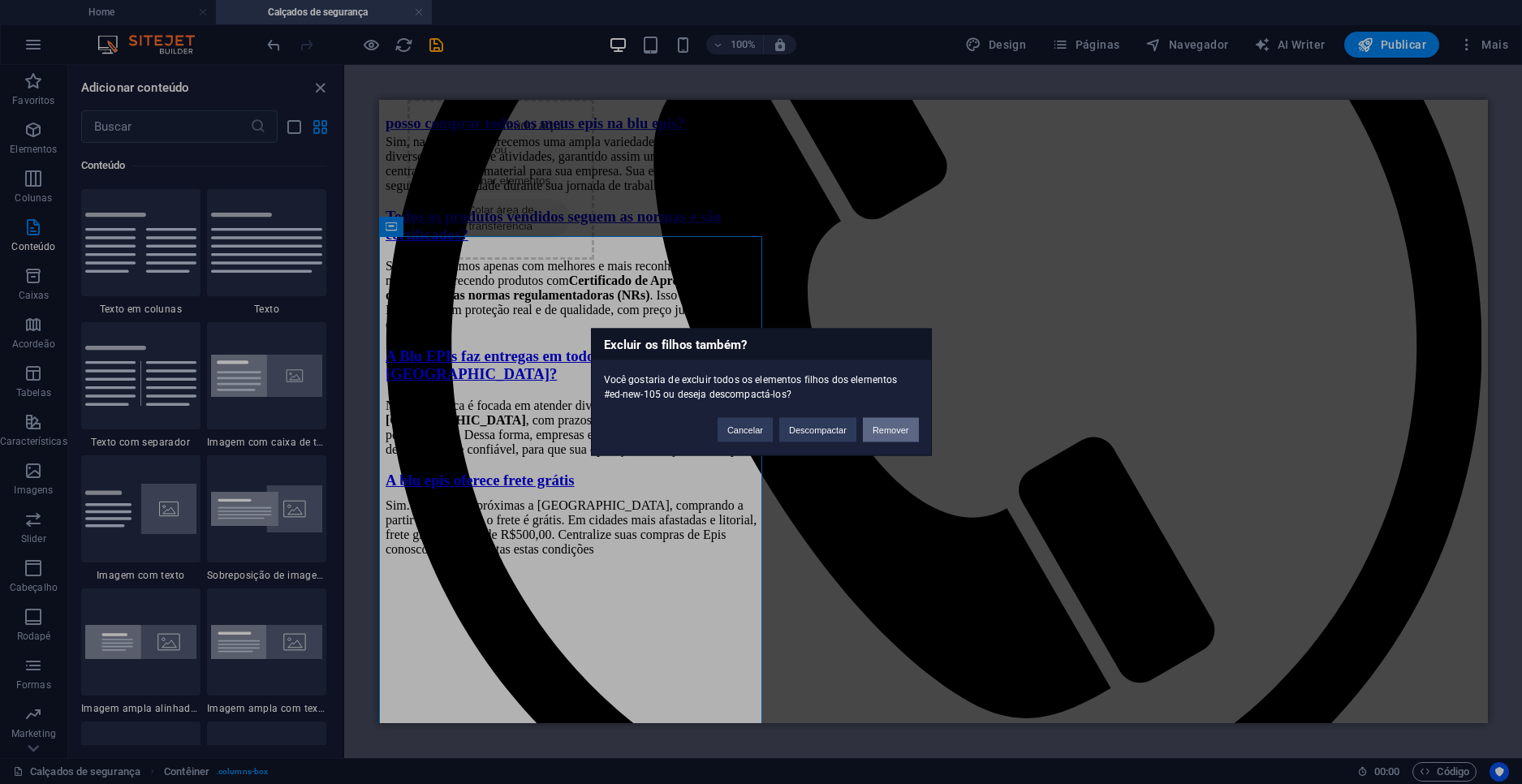
click at [877, 433] on button "Remover" at bounding box center [891, 431] width 56 height 24
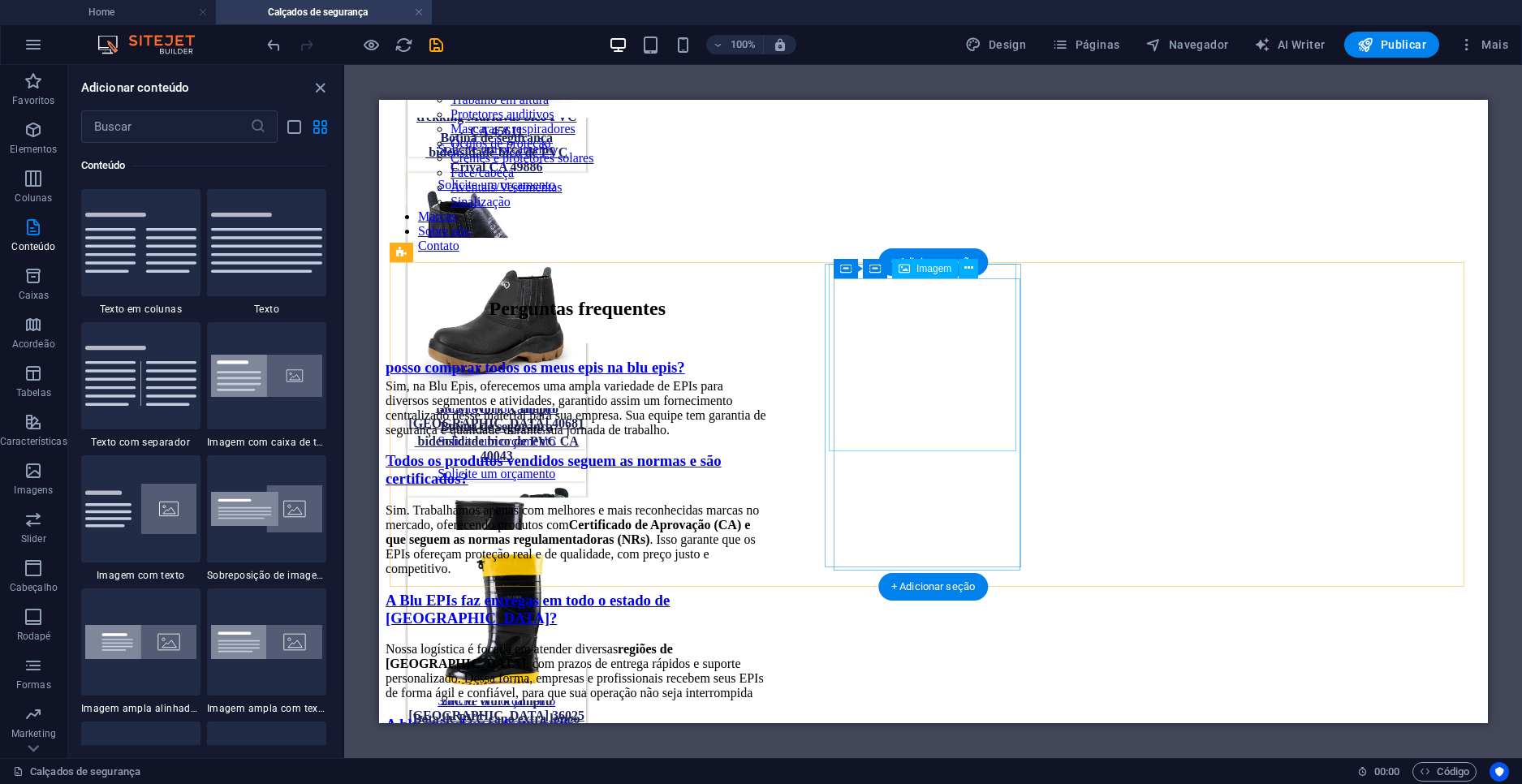
scroll to position [1714, 0]
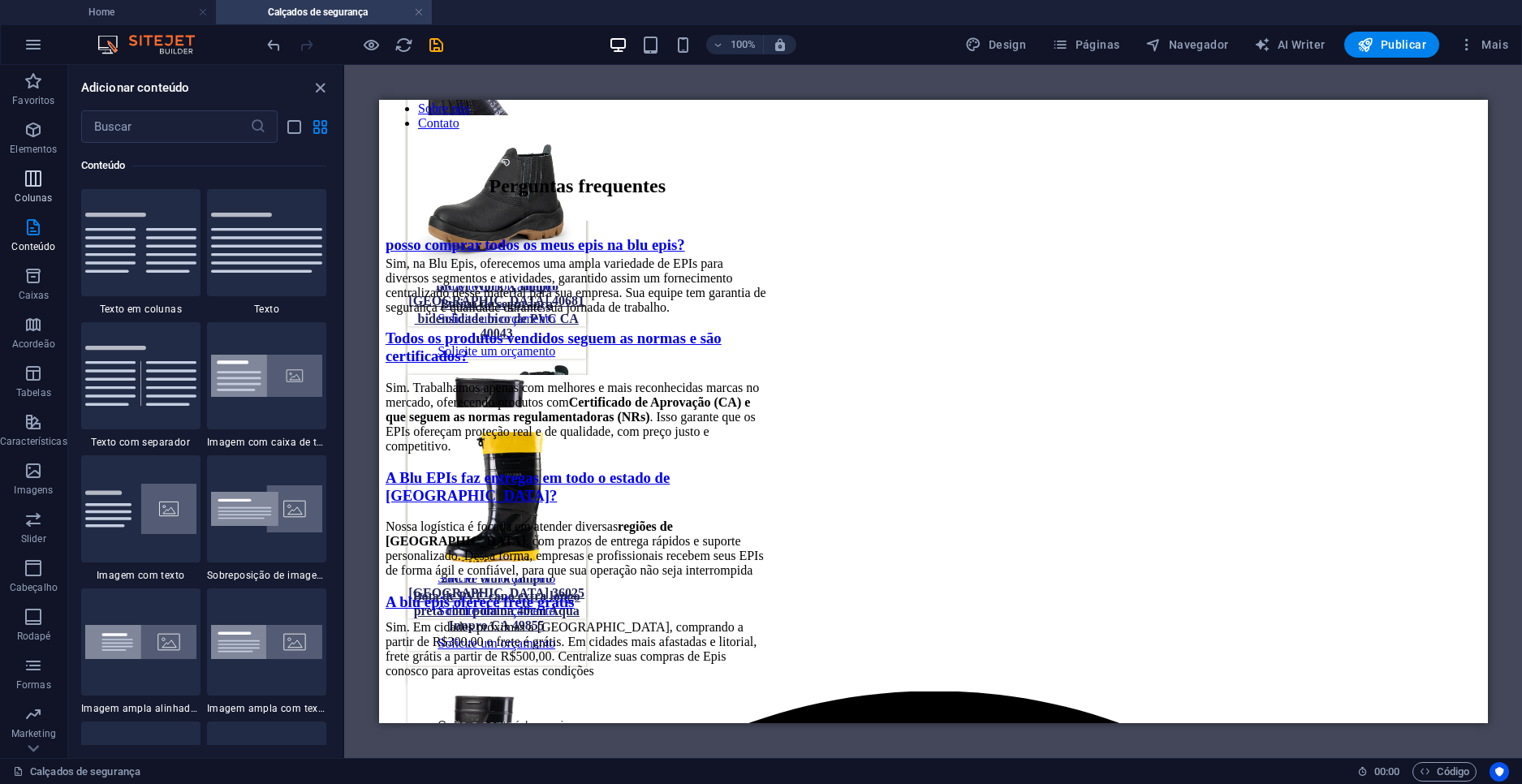
click at [34, 183] on icon "button" at bounding box center [33, 179] width 20 height 20
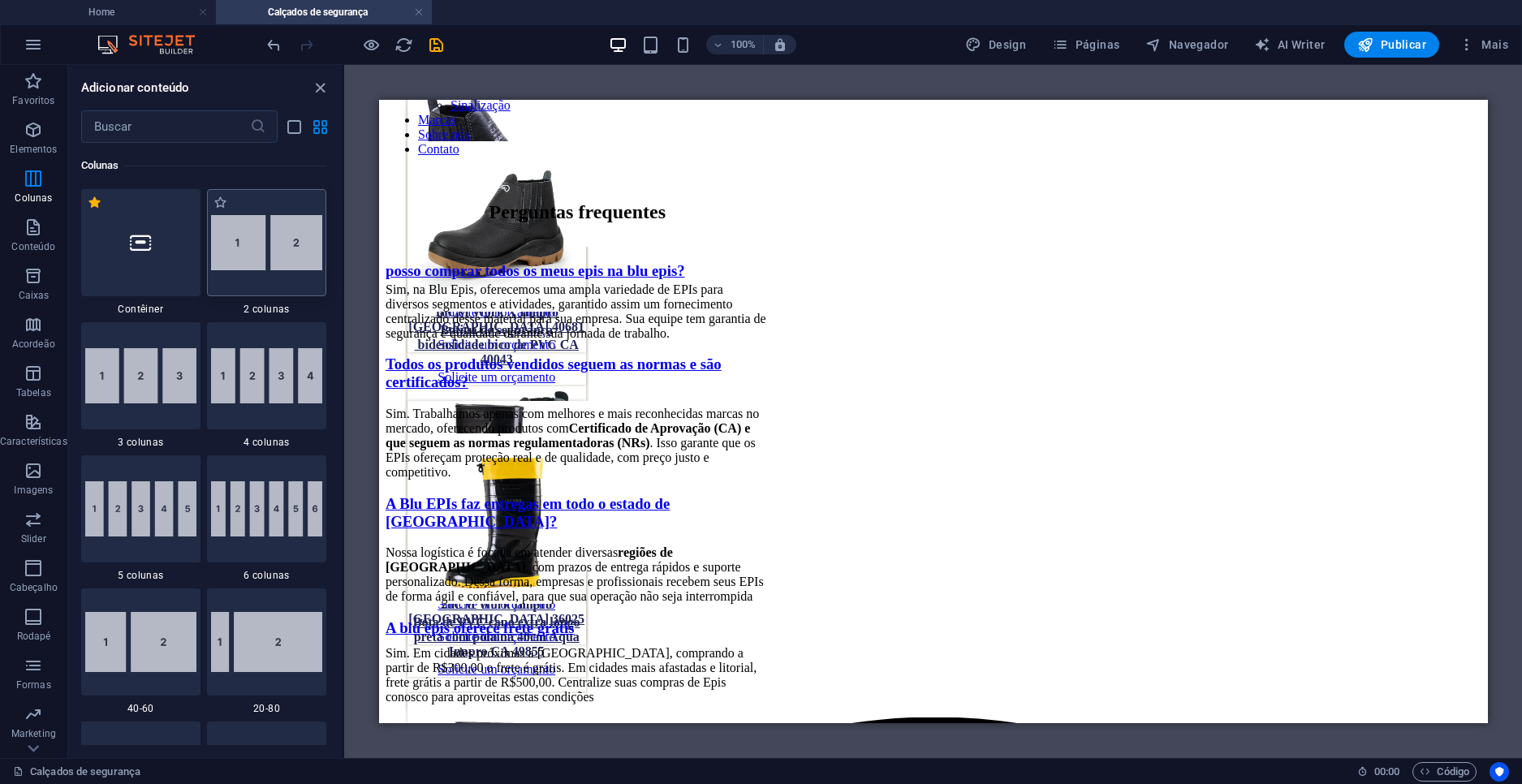
scroll to position [1681, 0]
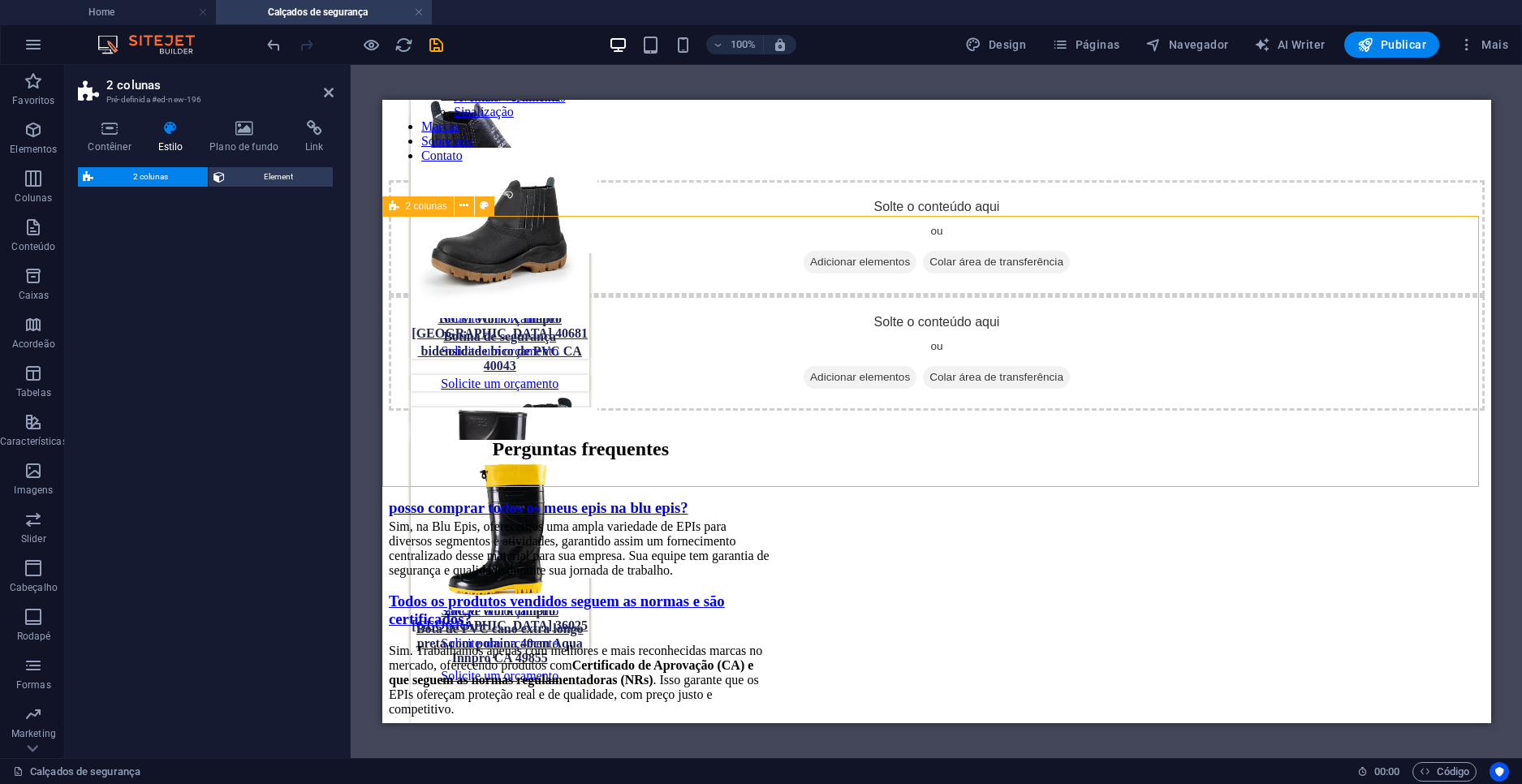
select select "rem"
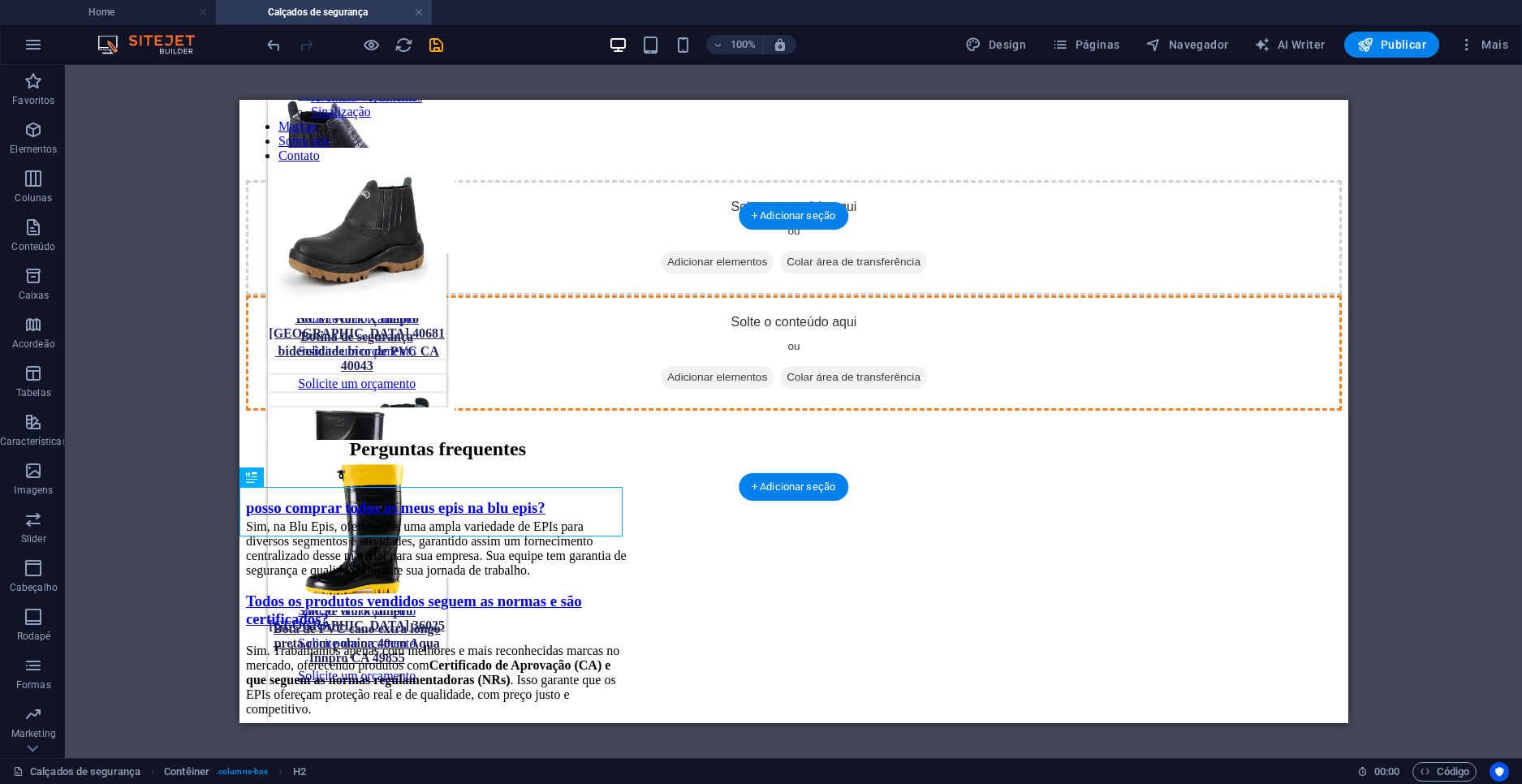
drag, startPoint x: 403, startPoint y: 507, endPoint x: 1063, endPoint y: 359, distance: 676.4
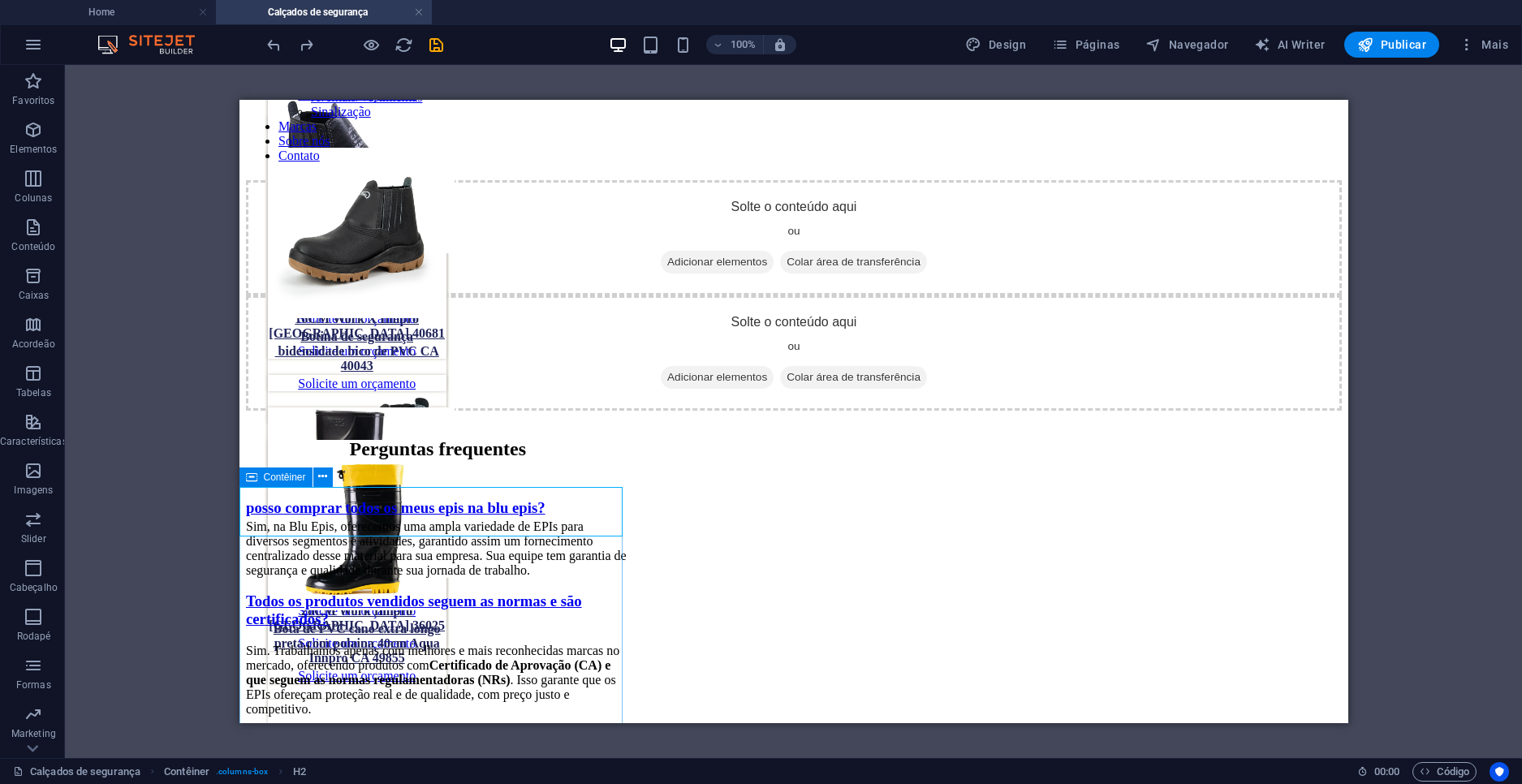
click at [256, 478] on icon at bounding box center [252, 477] width 11 height 20
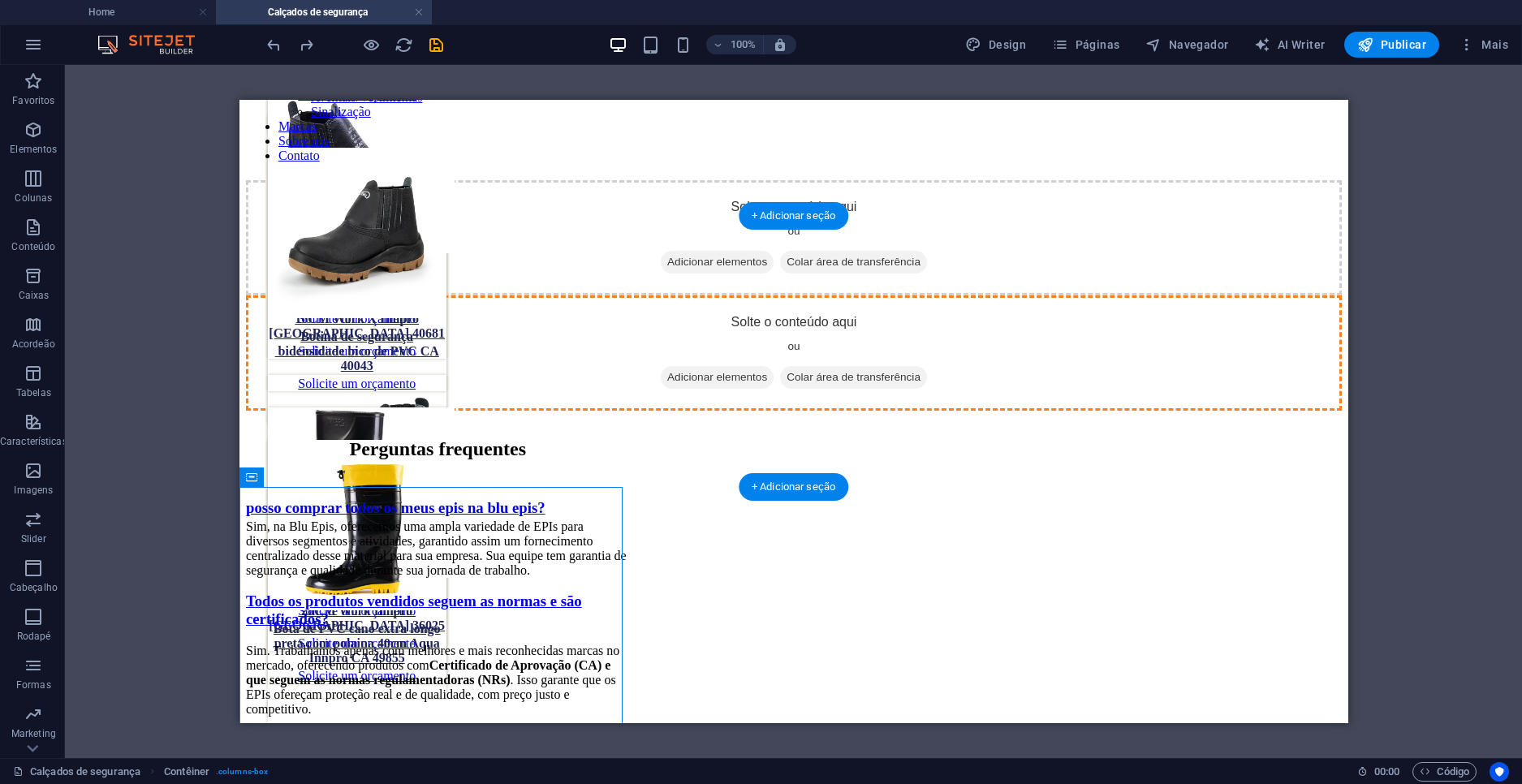
drag, startPoint x: 509, startPoint y: 580, endPoint x: 981, endPoint y: 346, distance: 526.8
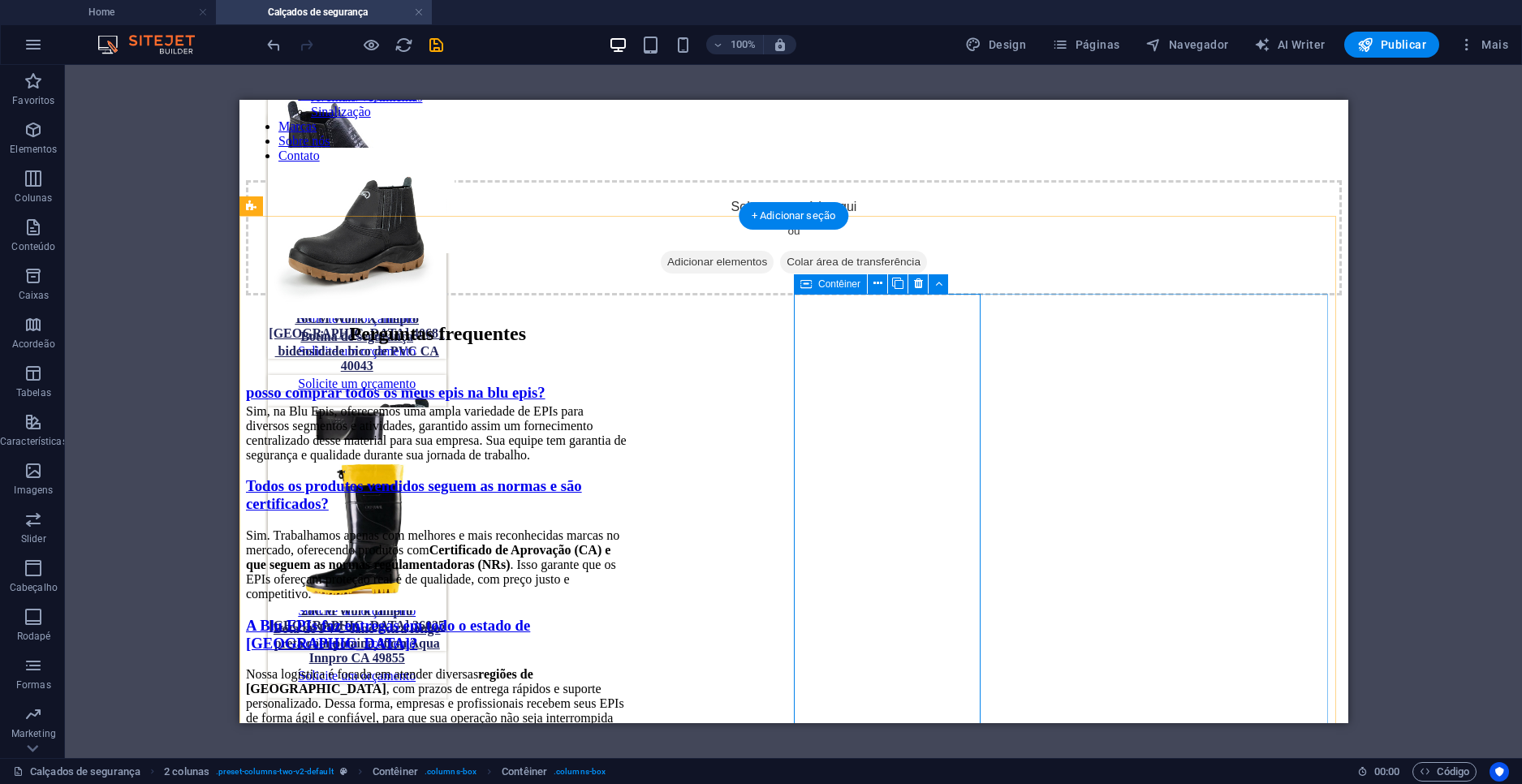
click at [1008, 343] on div "Perguntas frequentes posso comprar todos os meus epis na blu epis? Sim, na Blu …" at bounding box center [793, 560] width 1096 height 531
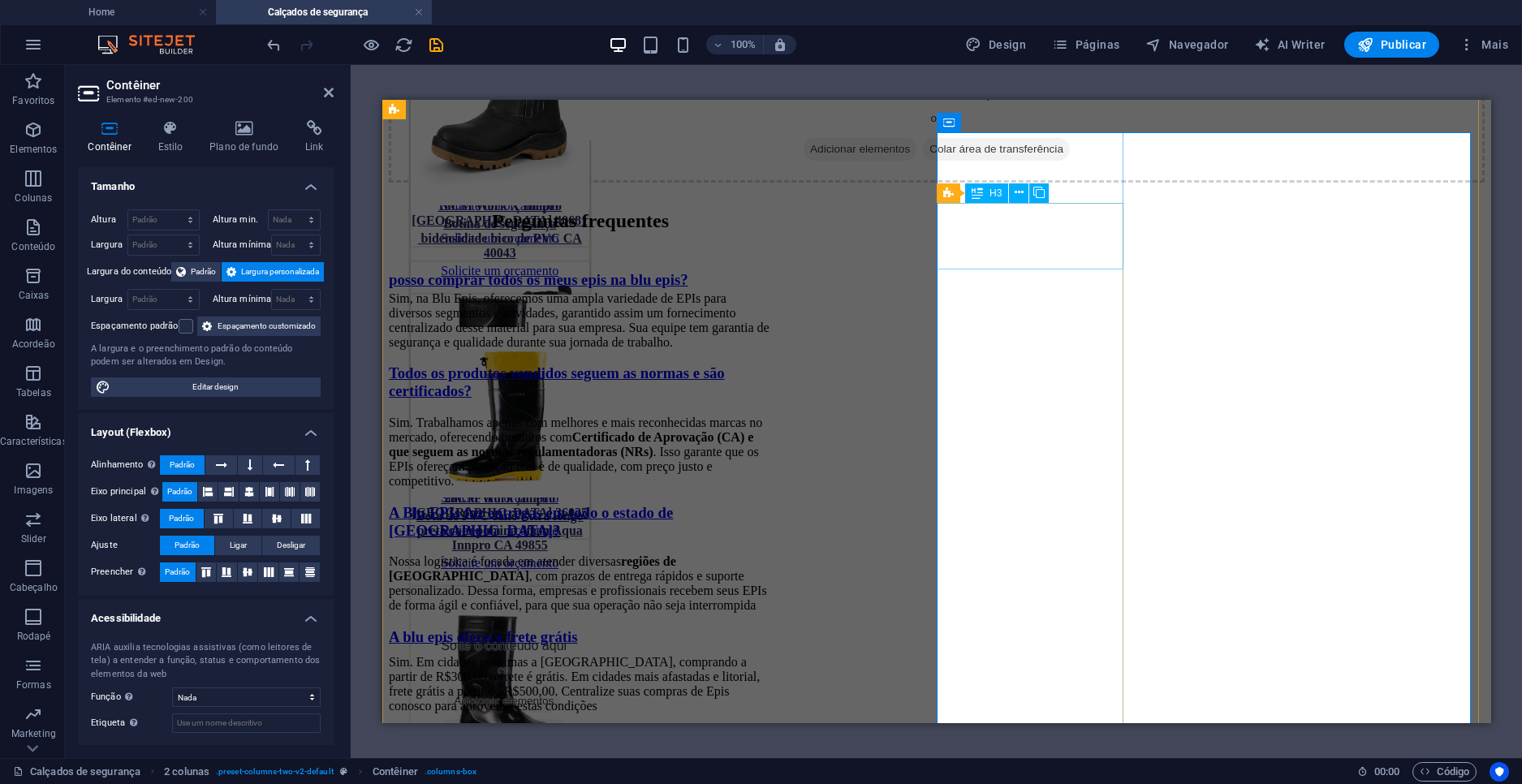
scroll to position [1763, 0]
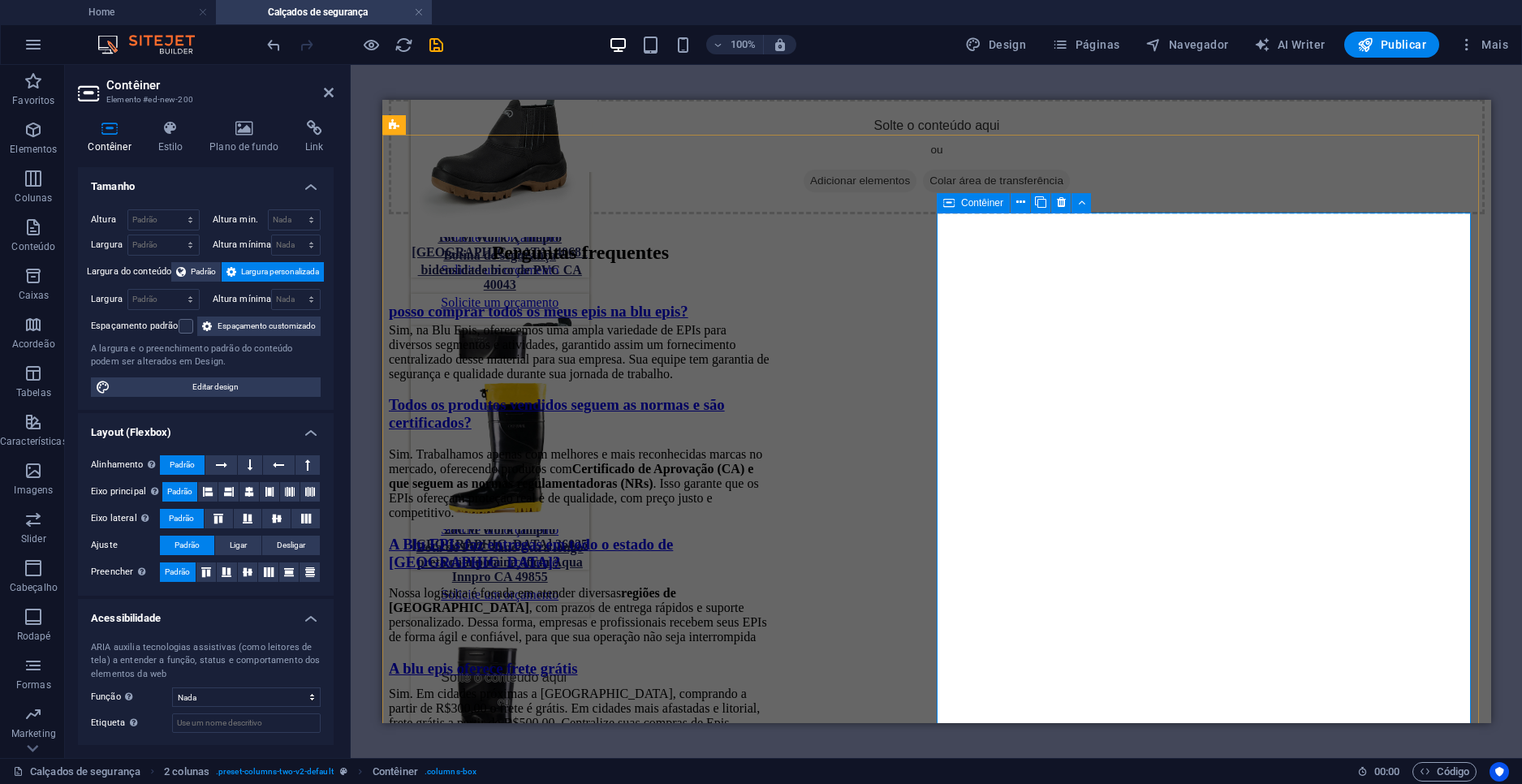
click at [953, 201] on icon at bounding box center [949, 203] width 11 height 20
click at [164, 131] on icon at bounding box center [170, 128] width 45 height 16
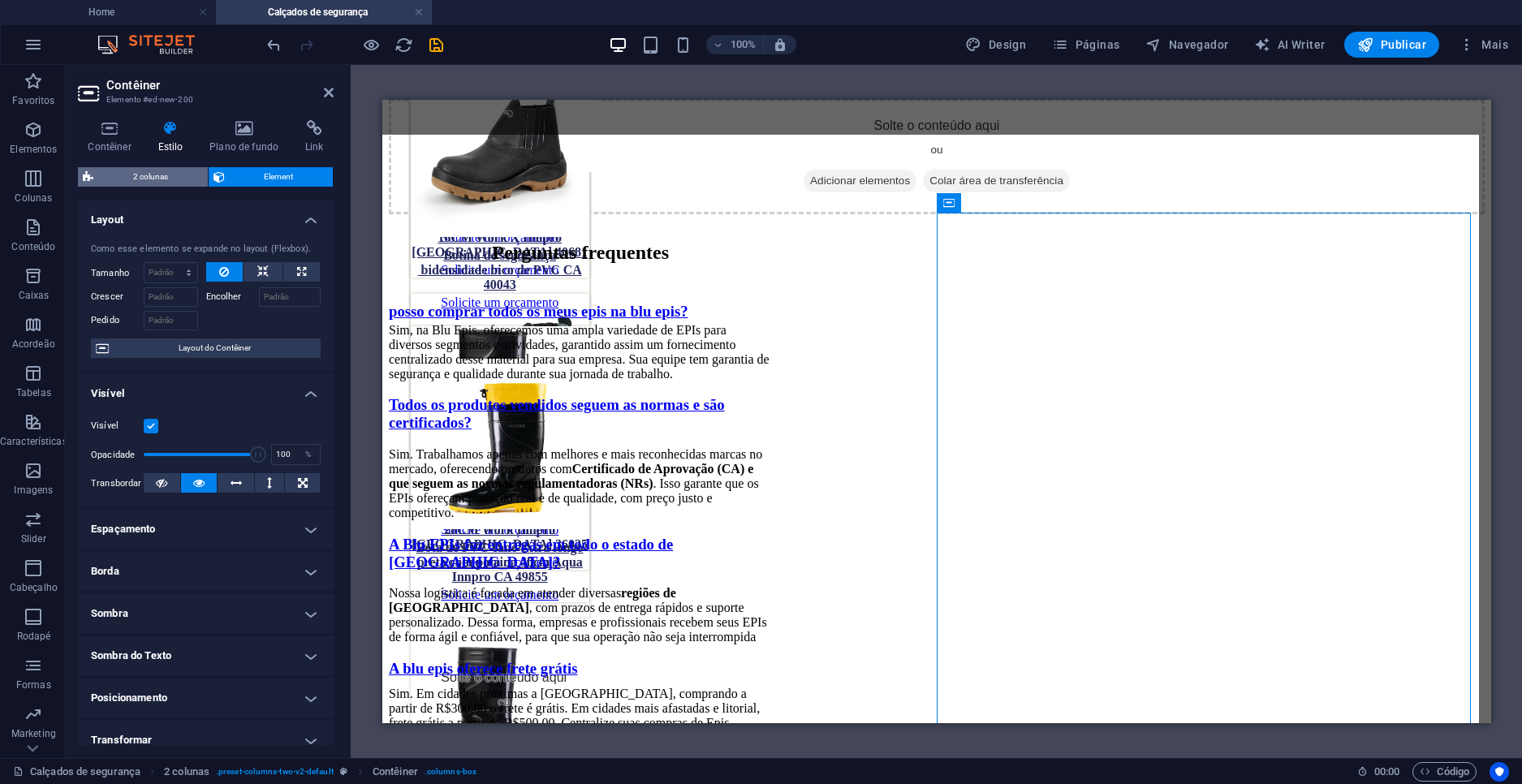
click at [145, 177] on span "2 colunas" at bounding box center [149, 177] width 104 height 20
select select "rem"
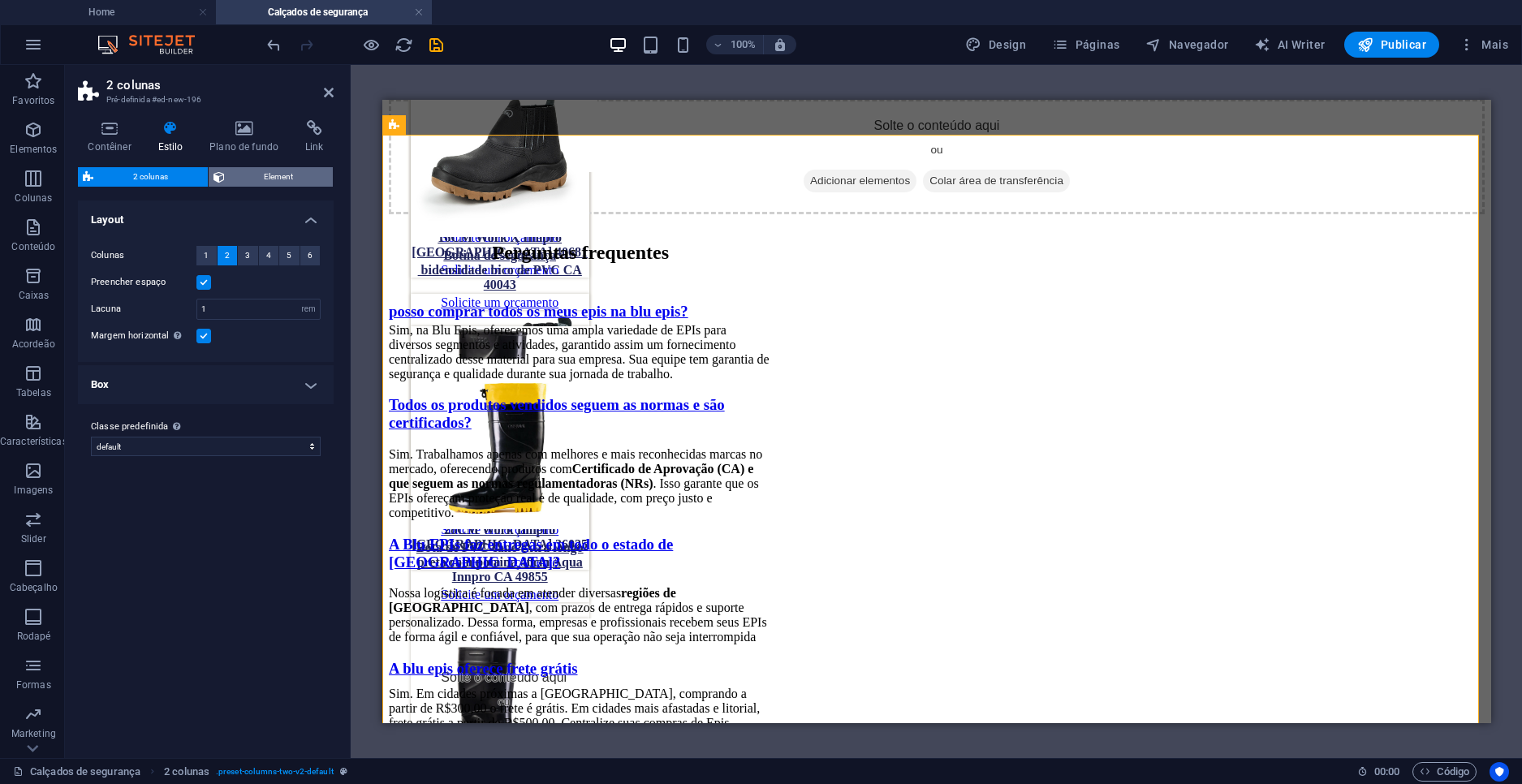
click at [260, 179] on span "Element" at bounding box center [278, 177] width 99 height 20
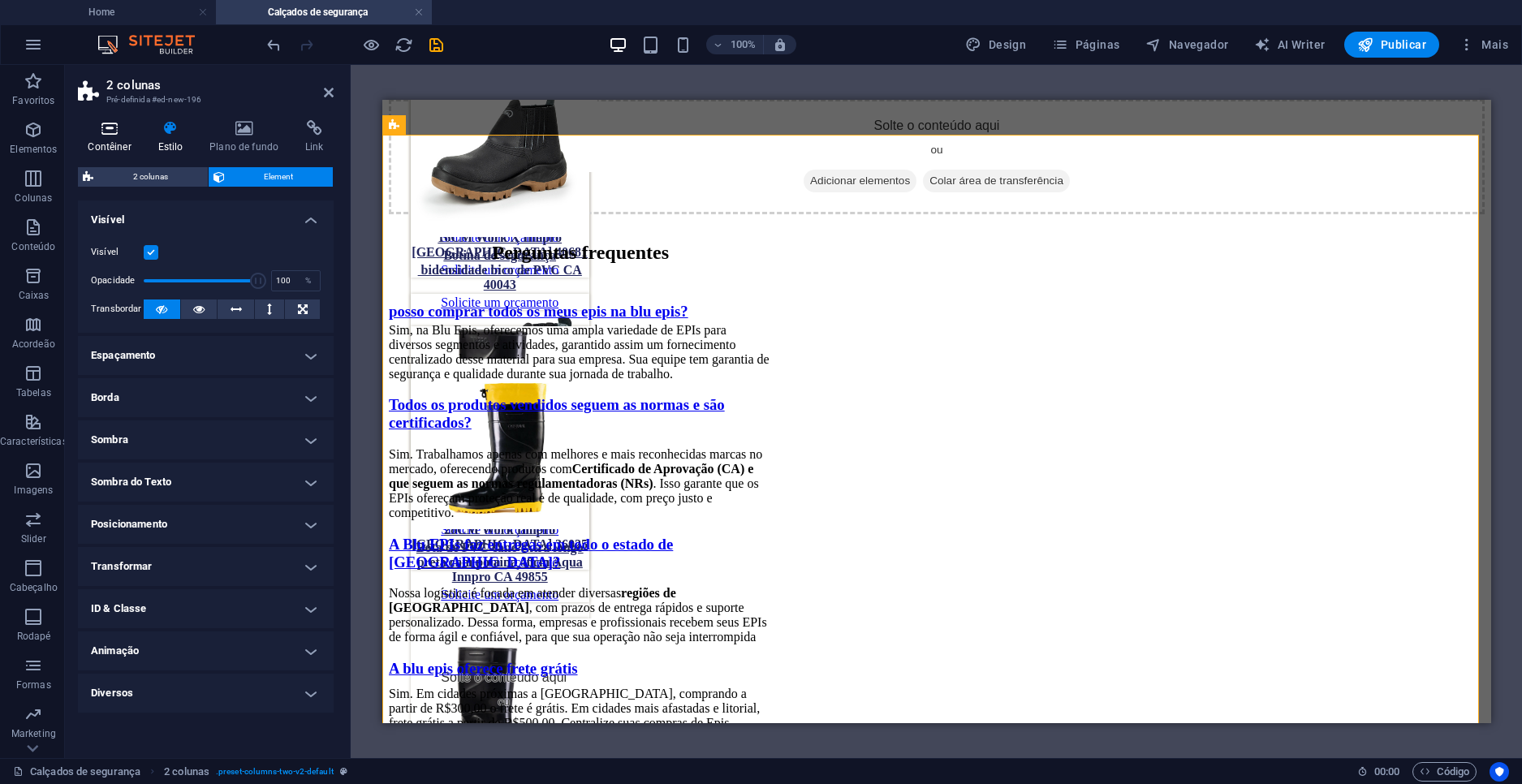
click at [103, 135] on icon at bounding box center [109, 128] width 63 height 16
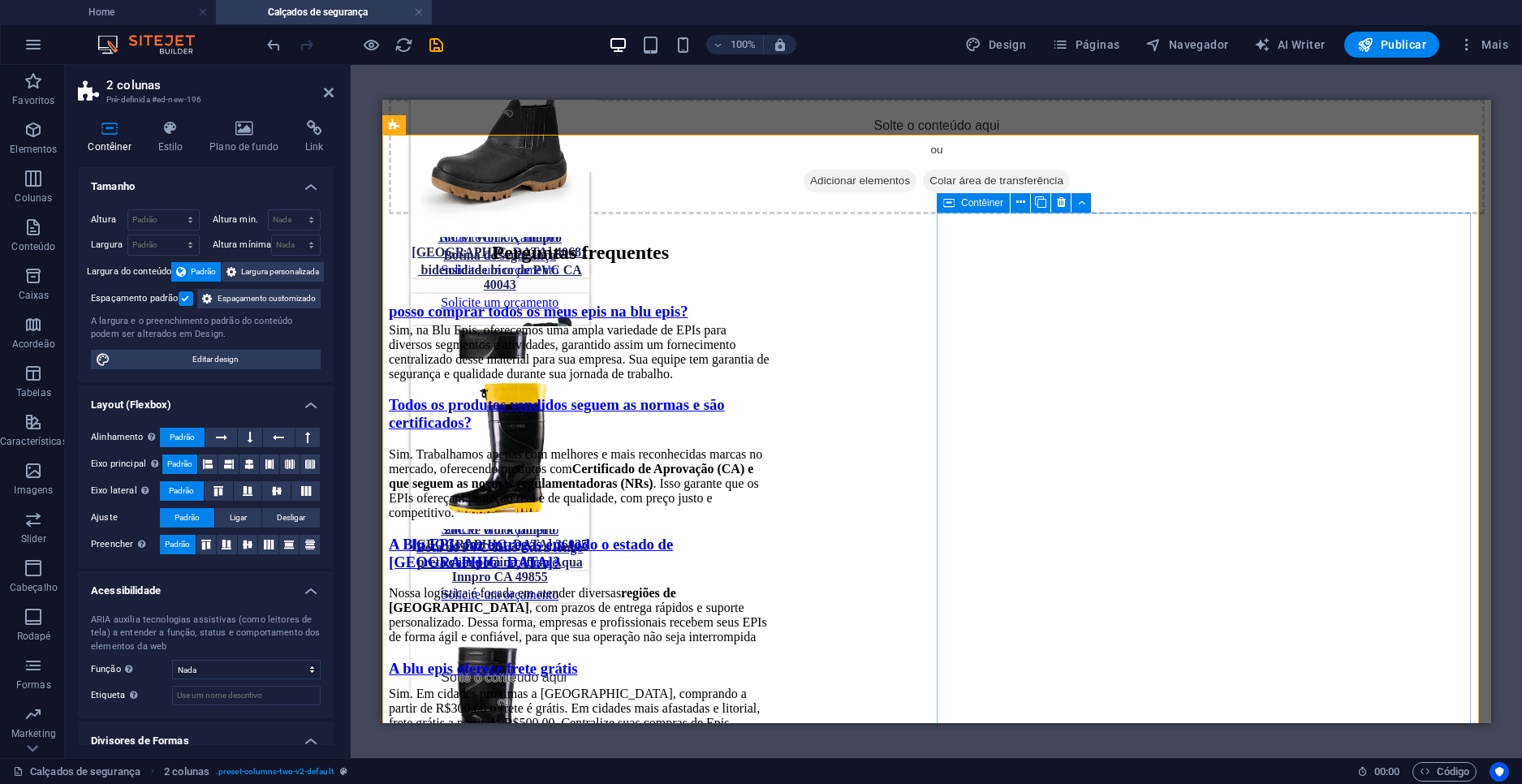
click at [953, 210] on icon at bounding box center [949, 203] width 11 height 20
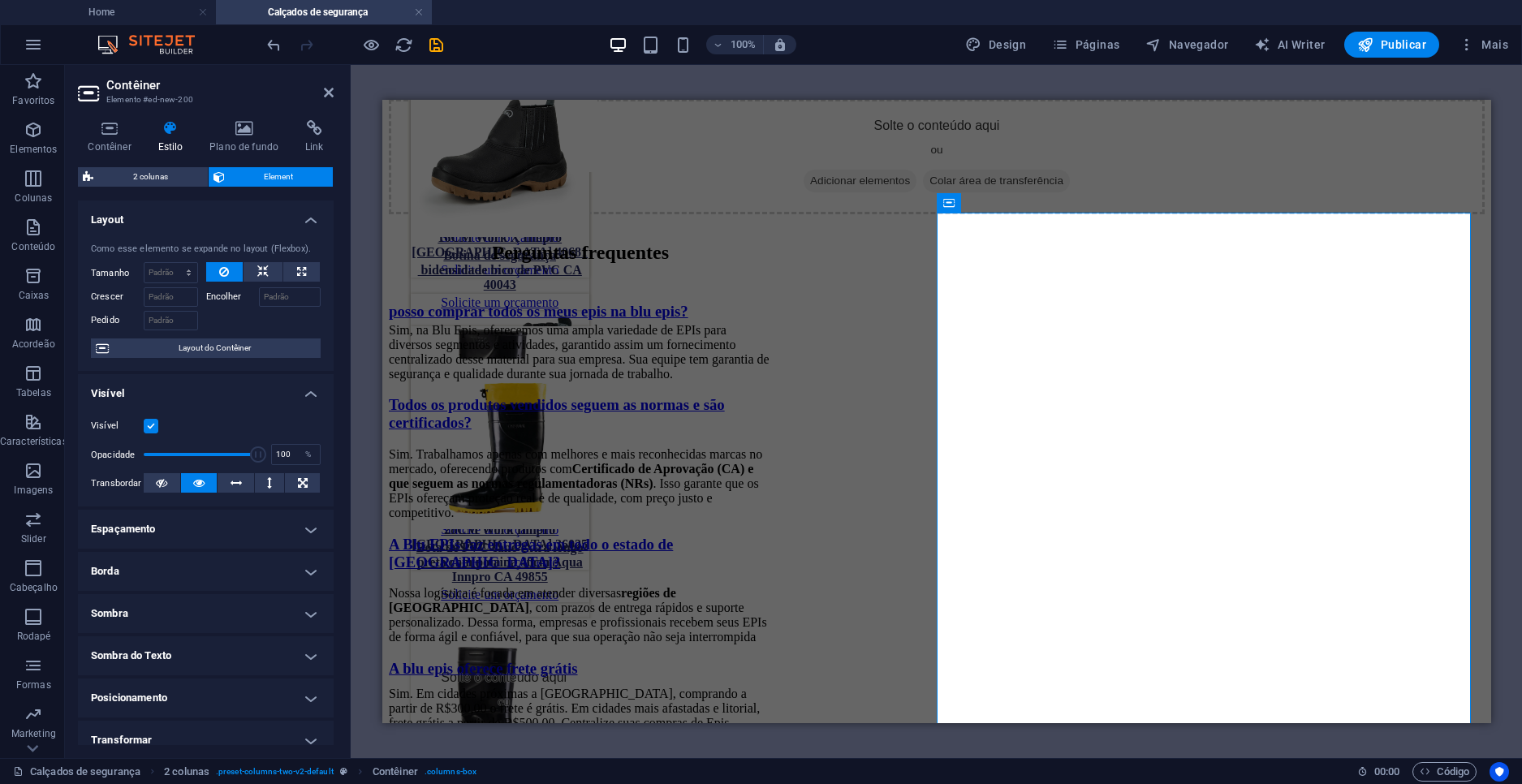
click at [196, 534] on h4 "Espaçamento" at bounding box center [206, 528] width 256 height 39
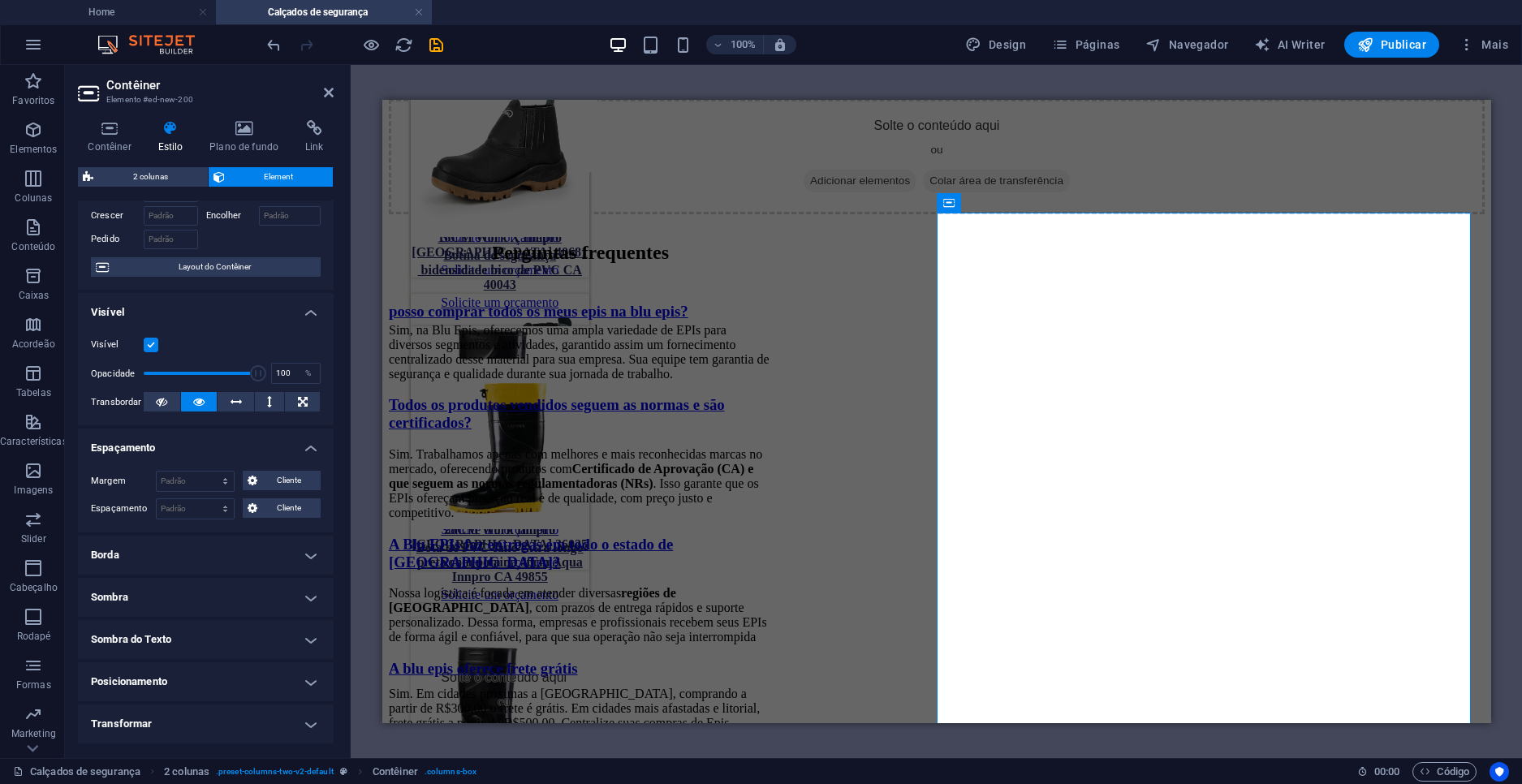
click at [196, 451] on h4 "Espaçamento" at bounding box center [206, 443] width 256 height 29
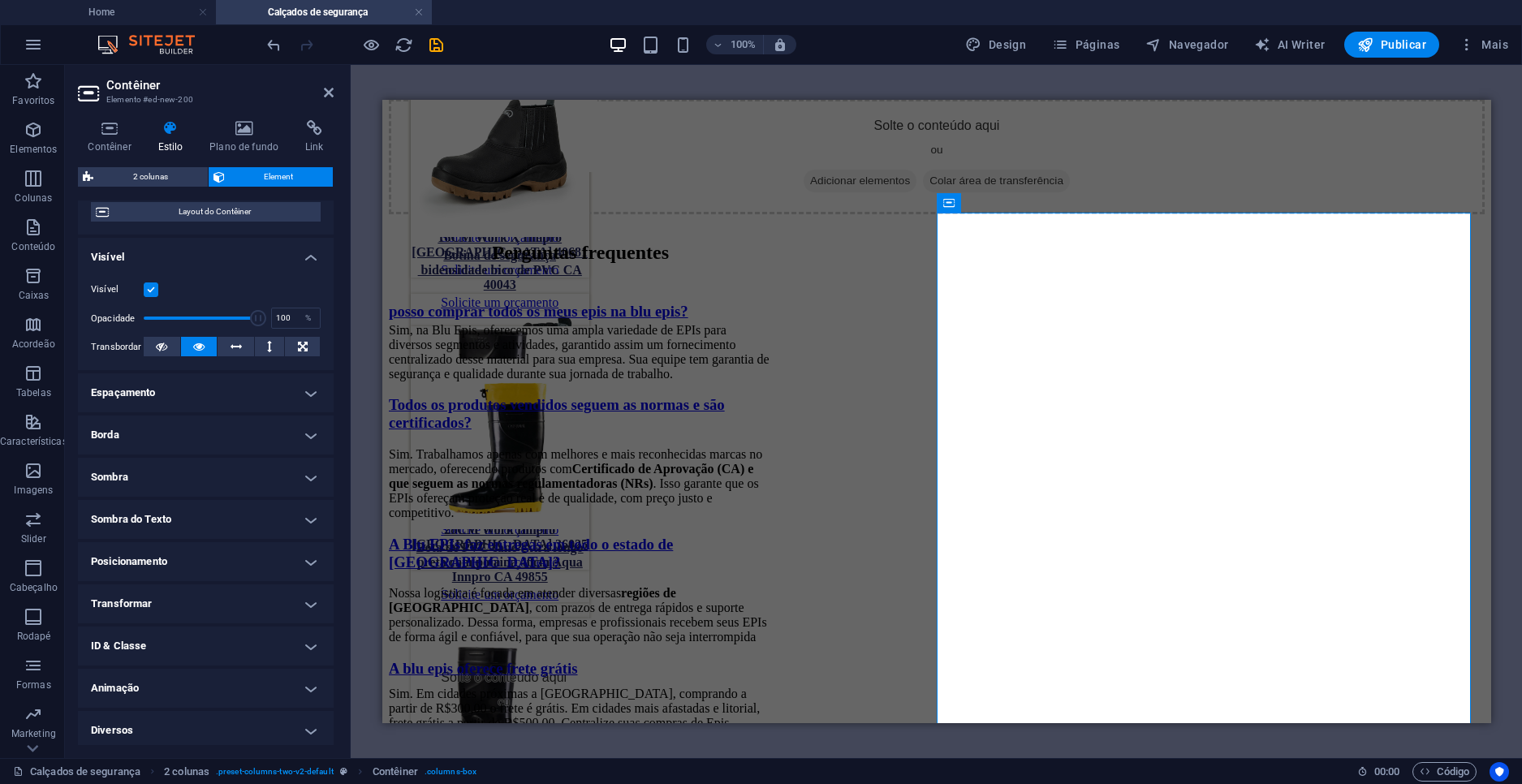
scroll to position [141, 0]
click at [210, 549] on h4 "Posicionamento" at bounding box center [206, 557] width 256 height 39
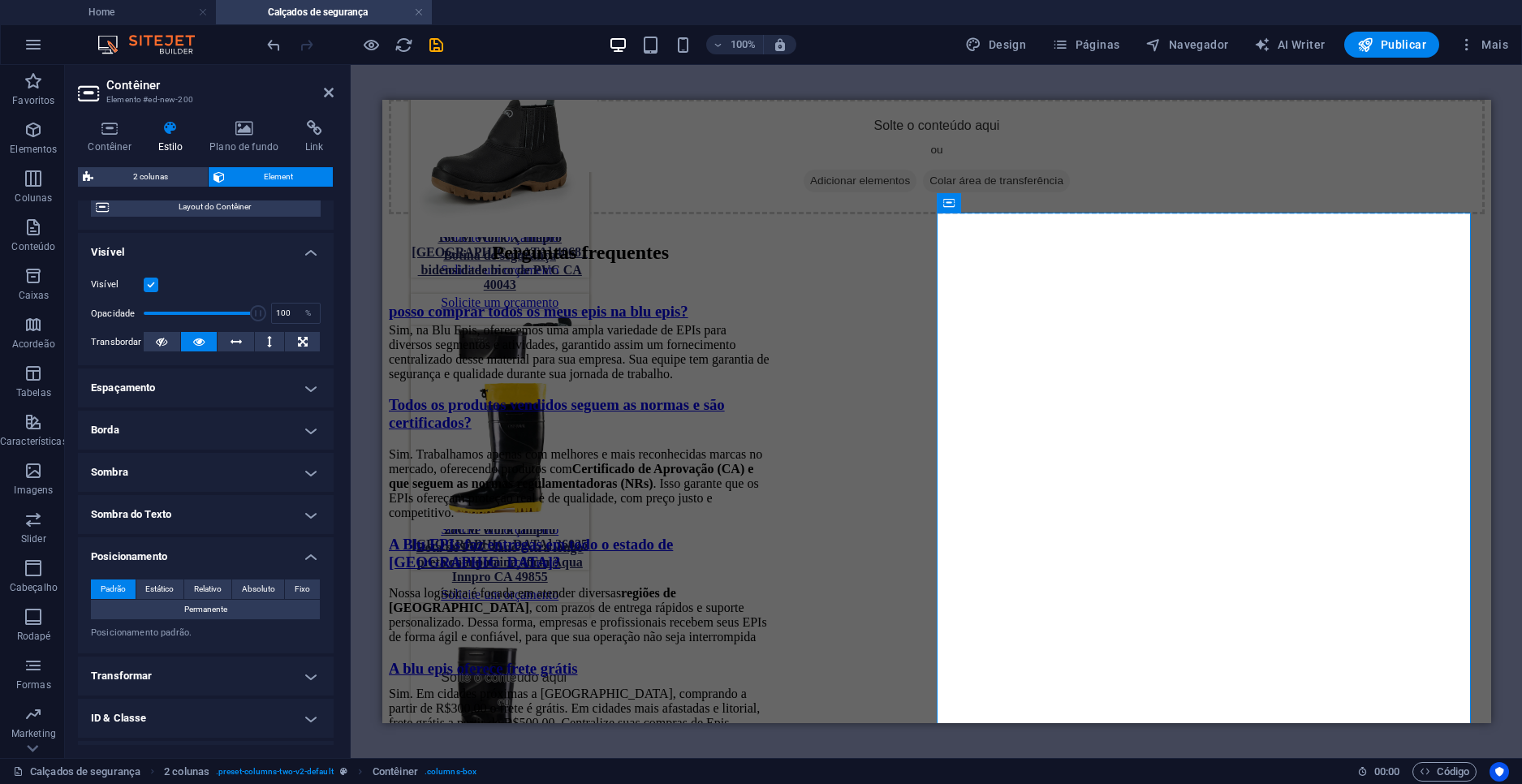
click at [210, 549] on h4 "Posicionamento" at bounding box center [206, 552] width 256 height 29
click at [107, 147] on h4 "Contêiner" at bounding box center [113, 137] width 70 height 34
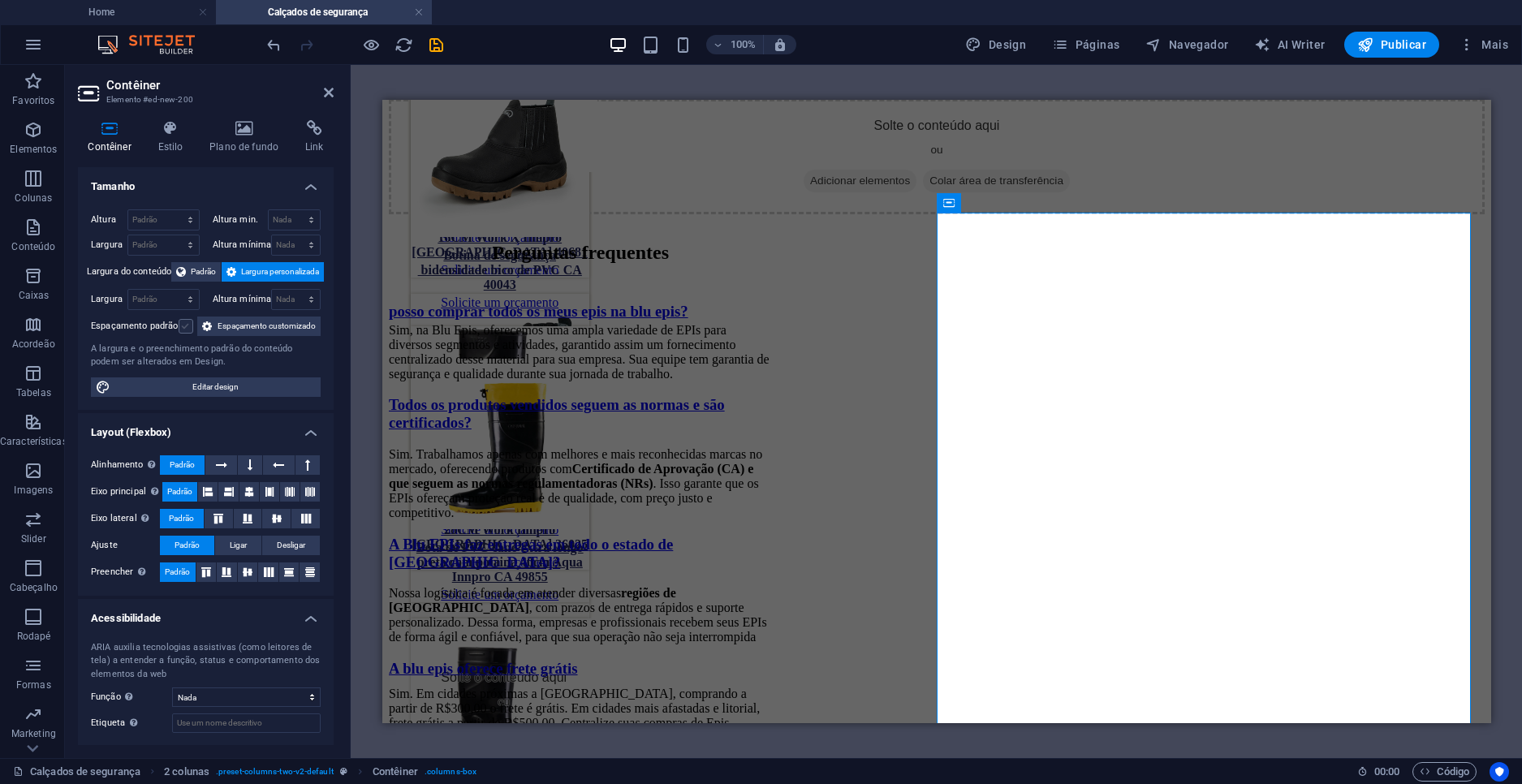
click at [180, 327] on label at bounding box center [186, 326] width 15 height 15
click at [0, 0] on input "Espaçamento padrão" at bounding box center [0, 0] width 0 height 0
click at [186, 326] on label at bounding box center [186, 326] width 15 height 15
click at [0, 0] on input "Espaçamento padrão" at bounding box center [0, 0] width 0 height 0
click at [185, 276] on button "Padrão" at bounding box center [196, 272] width 50 height 20
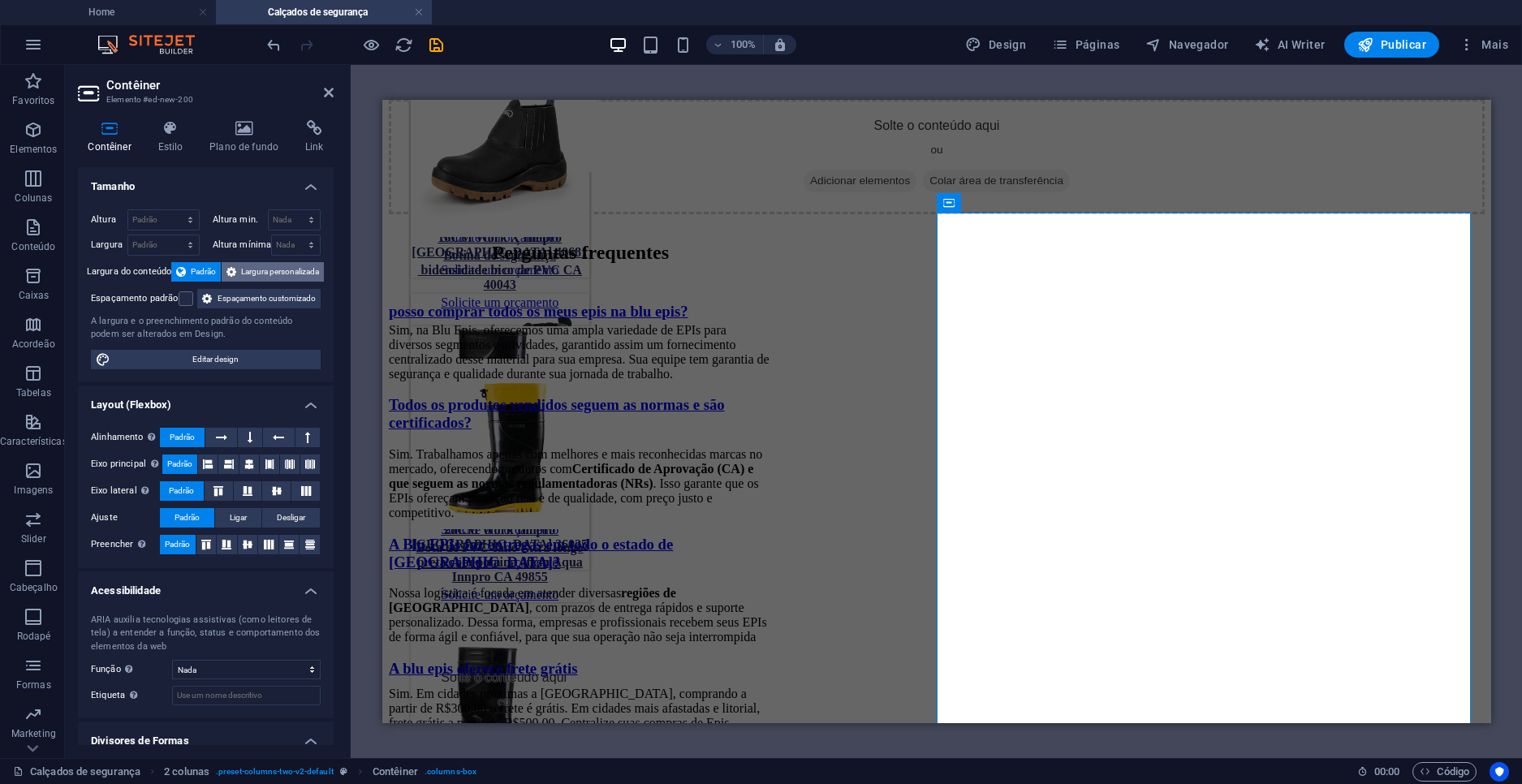
click at [264, 280] on span "Largura personalizada" at bounding box center [279, 272] width 78 height 20
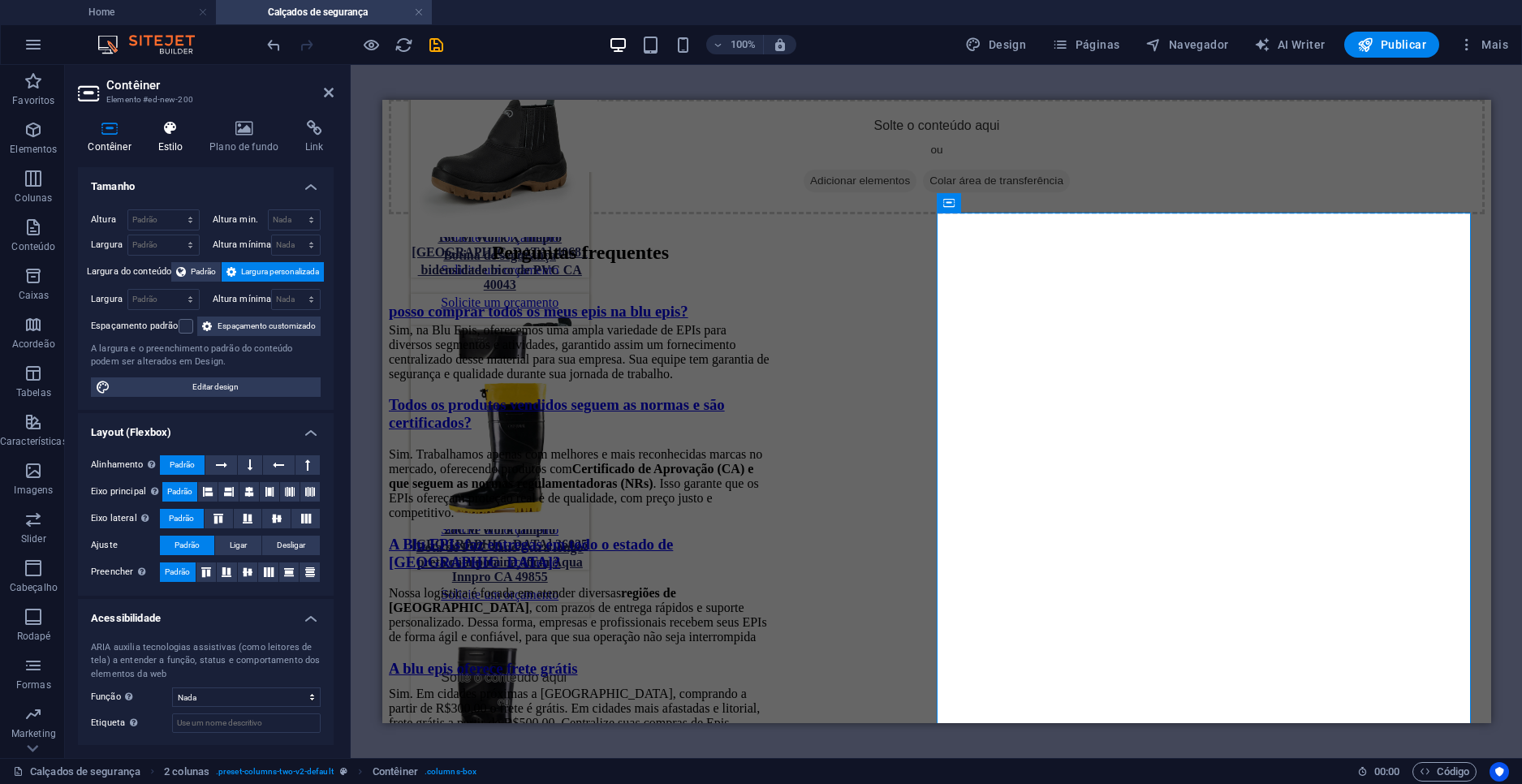
click at [176, 128] on icon at bounding box center [170, 128] width 45 height 16
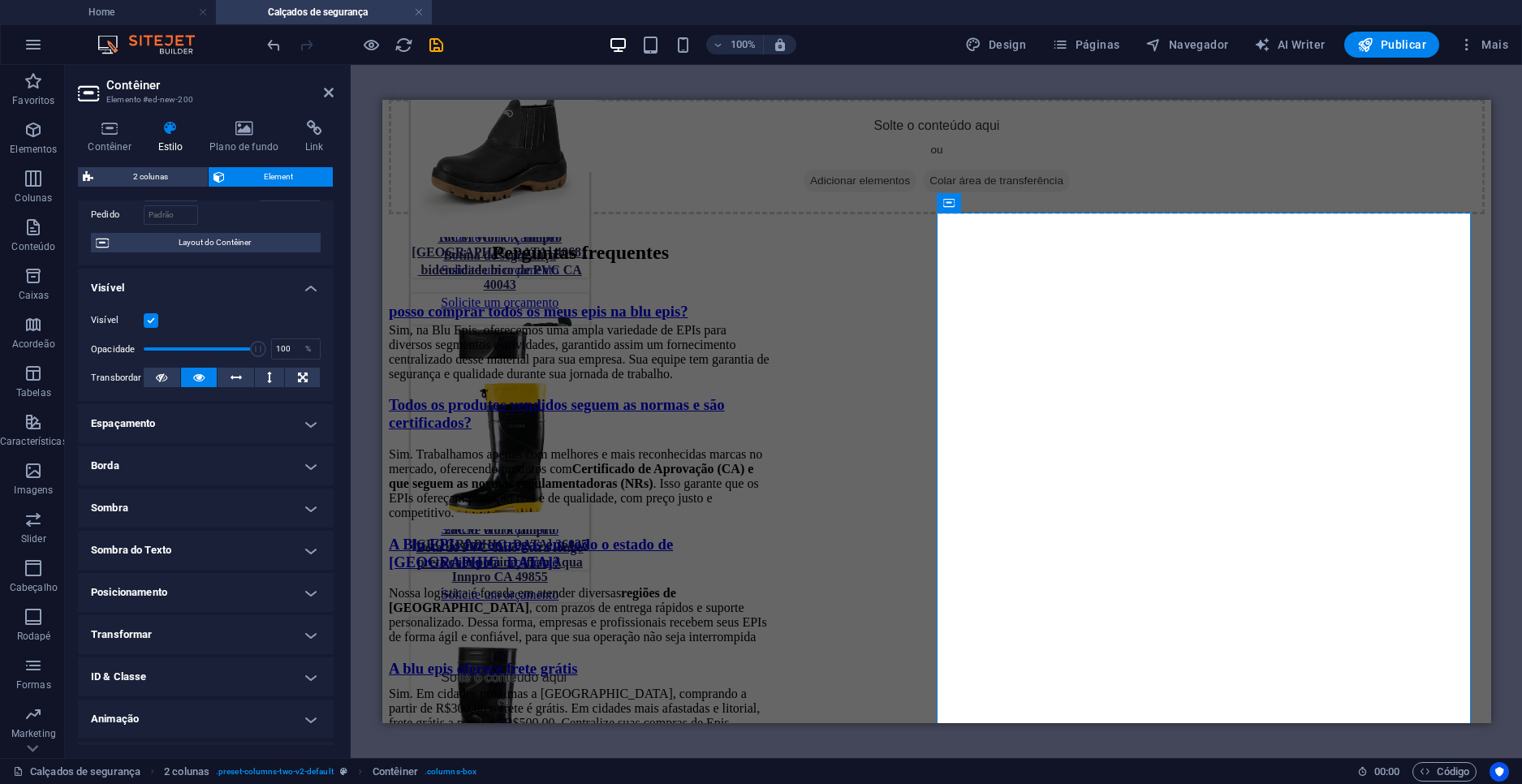
scroll to position [0, 0]
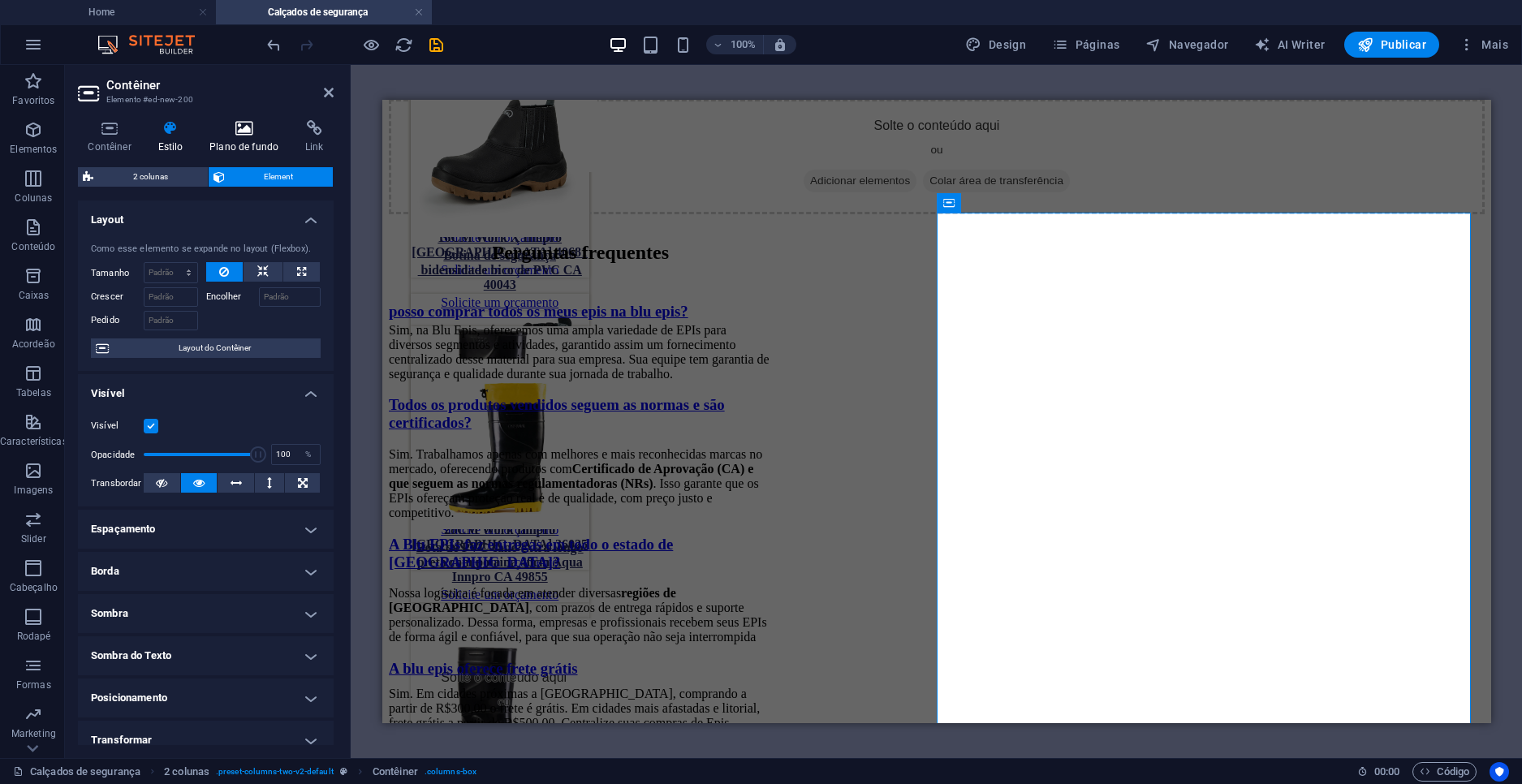
click at [235, 134] on icon at bounding box center [243, 128] width 89 height 16
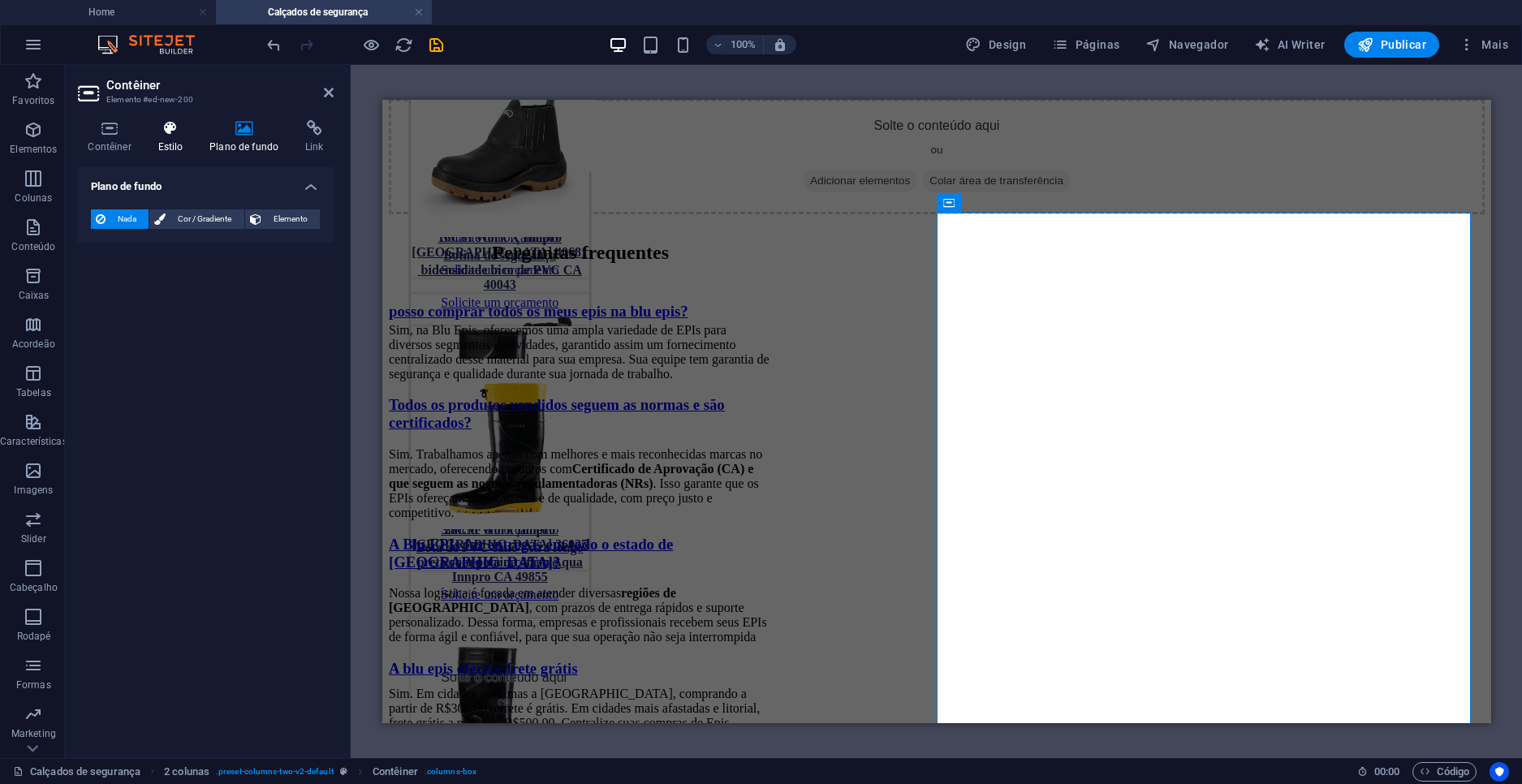
click at [188, 129] on icon at bounding box center [170, 128] width 45 height 16
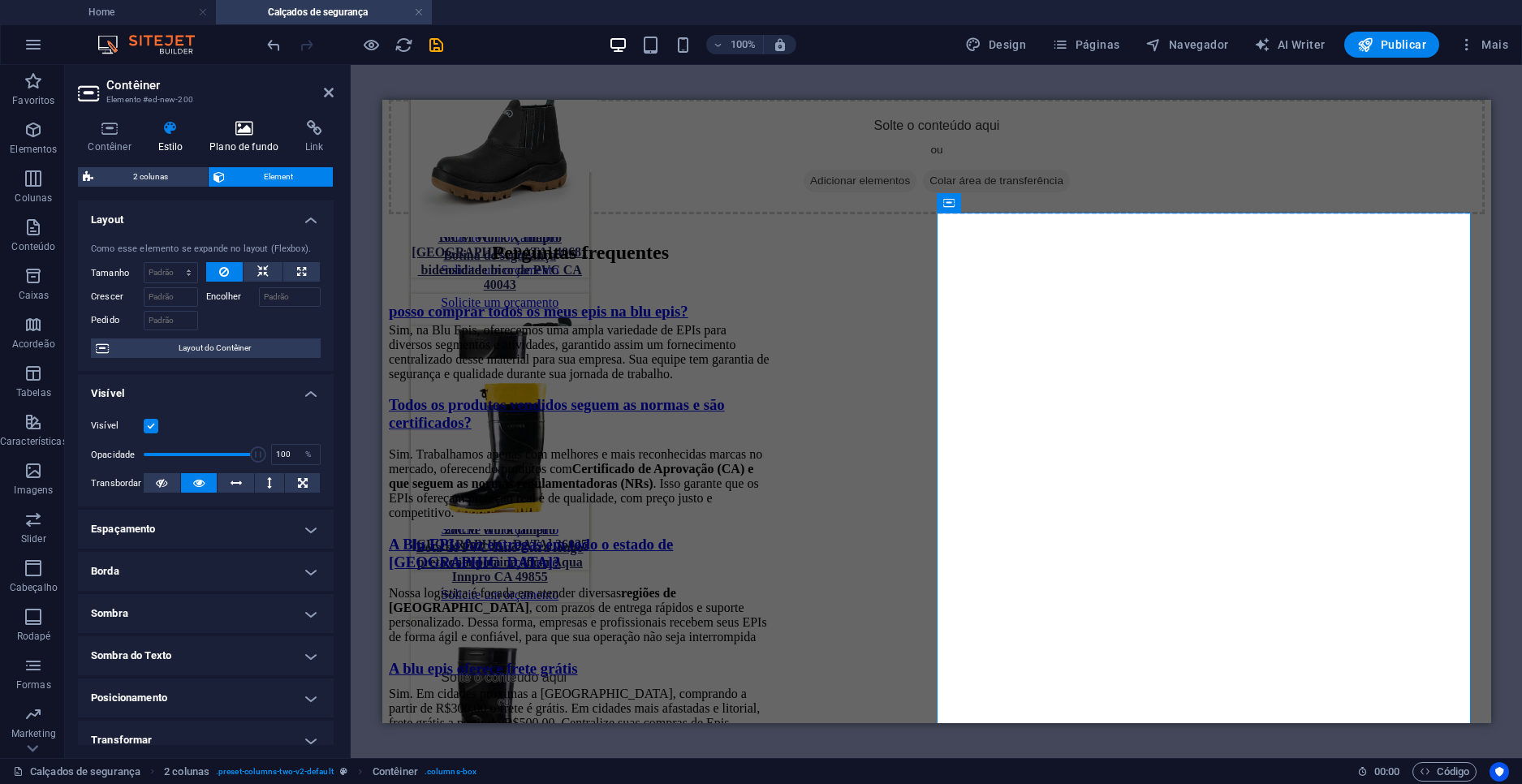
click at [287, 133] on icon at bounding box center [243, 128] width 89 height 16
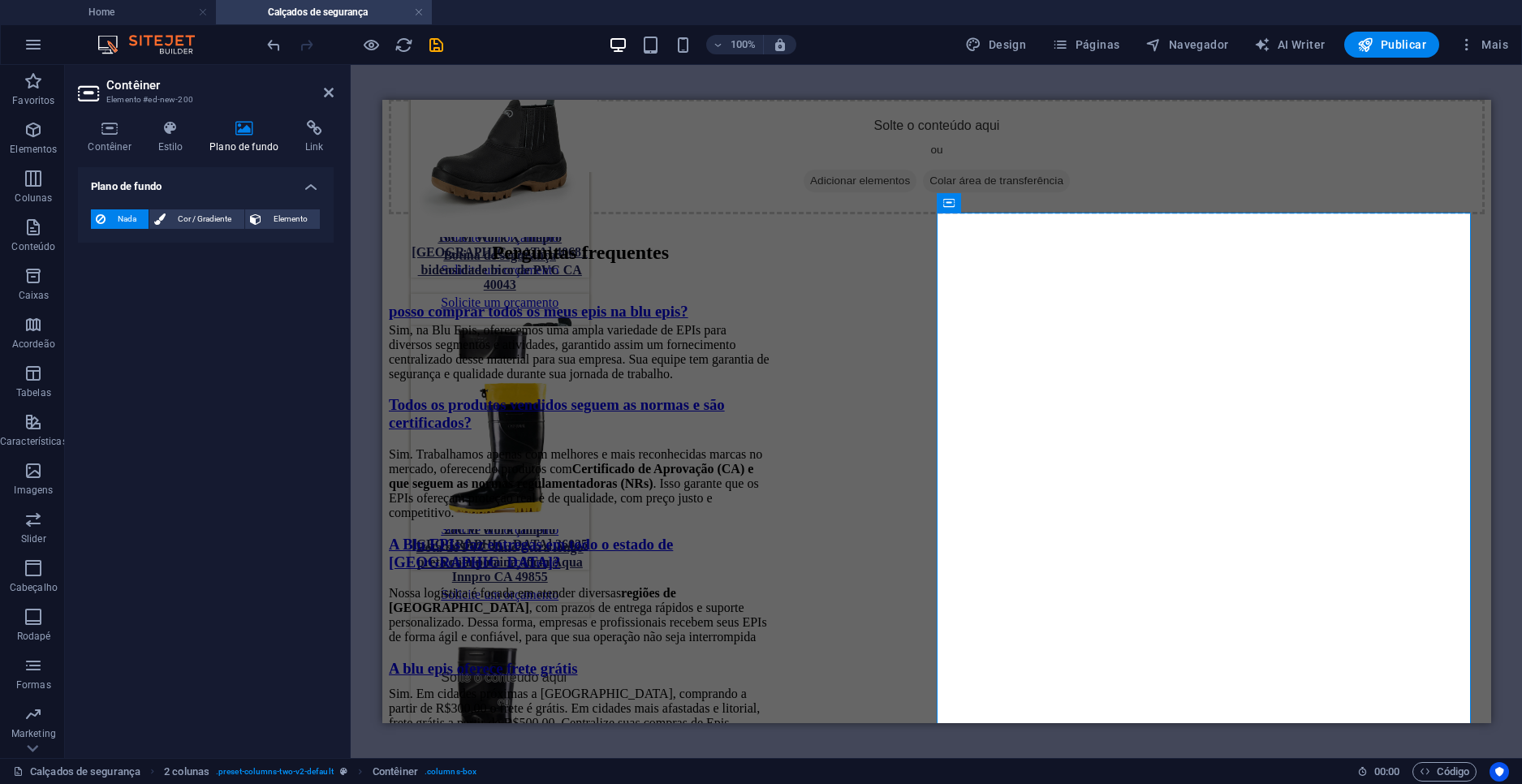
click at [164, 117] on div "Contêiner Estilo Plano de fundo Link Tamanho Altura Padrão px rem % vh vw Altur…" at bounding box center [206, 432] width 282 height 651
click at [186, 127] on icon at bounding box center [170, 128] width 45 height 16
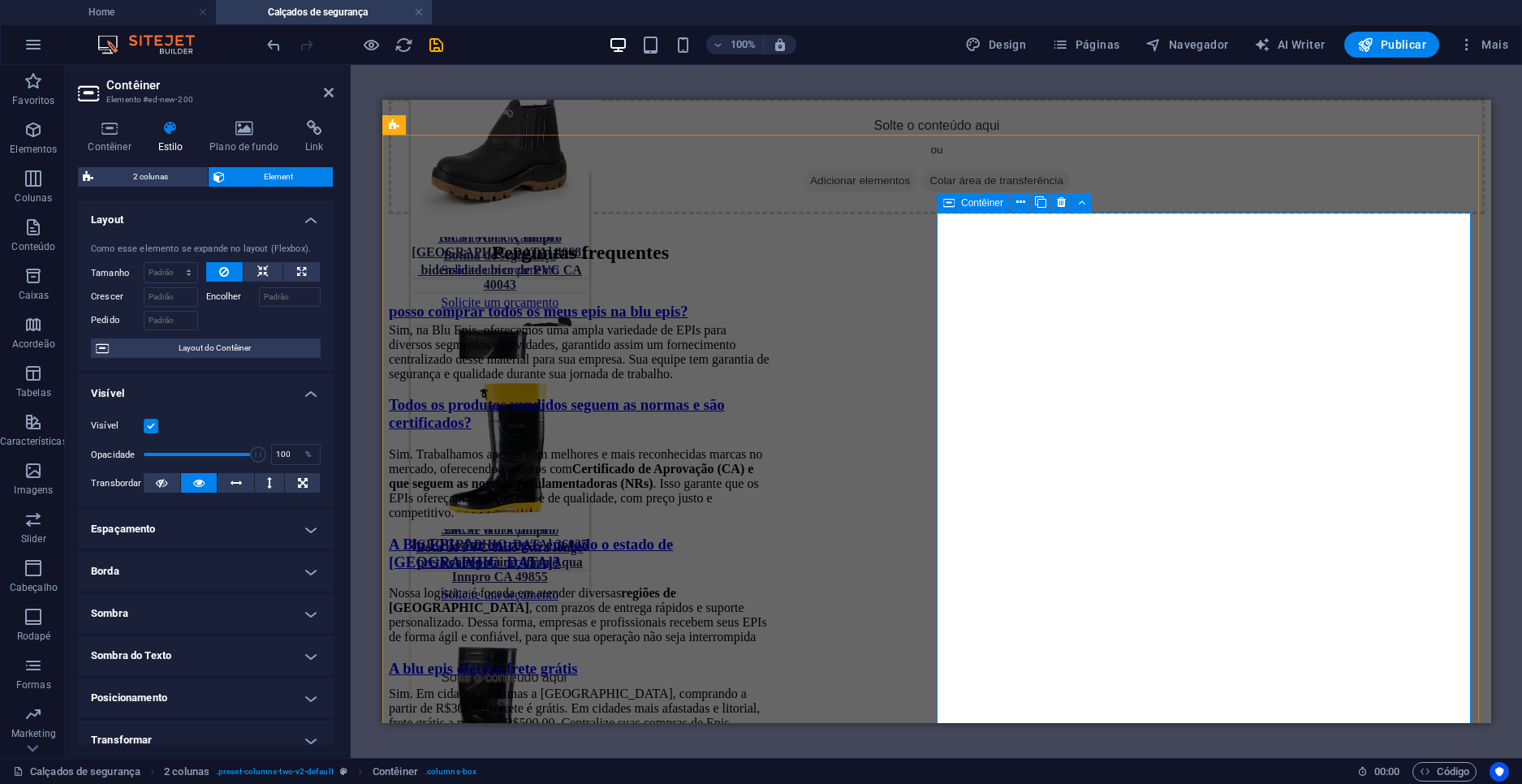
click at [1217, 271] on div "Perguntas frequentes posso comprar todos os meus epis na blu epis? Sim, na Blu …" at bounding box center [936, 479] width 1096 height 531
click at [116, 140] on h4 "Contêiner" at bounding box center [113, 137] width 70 height 34
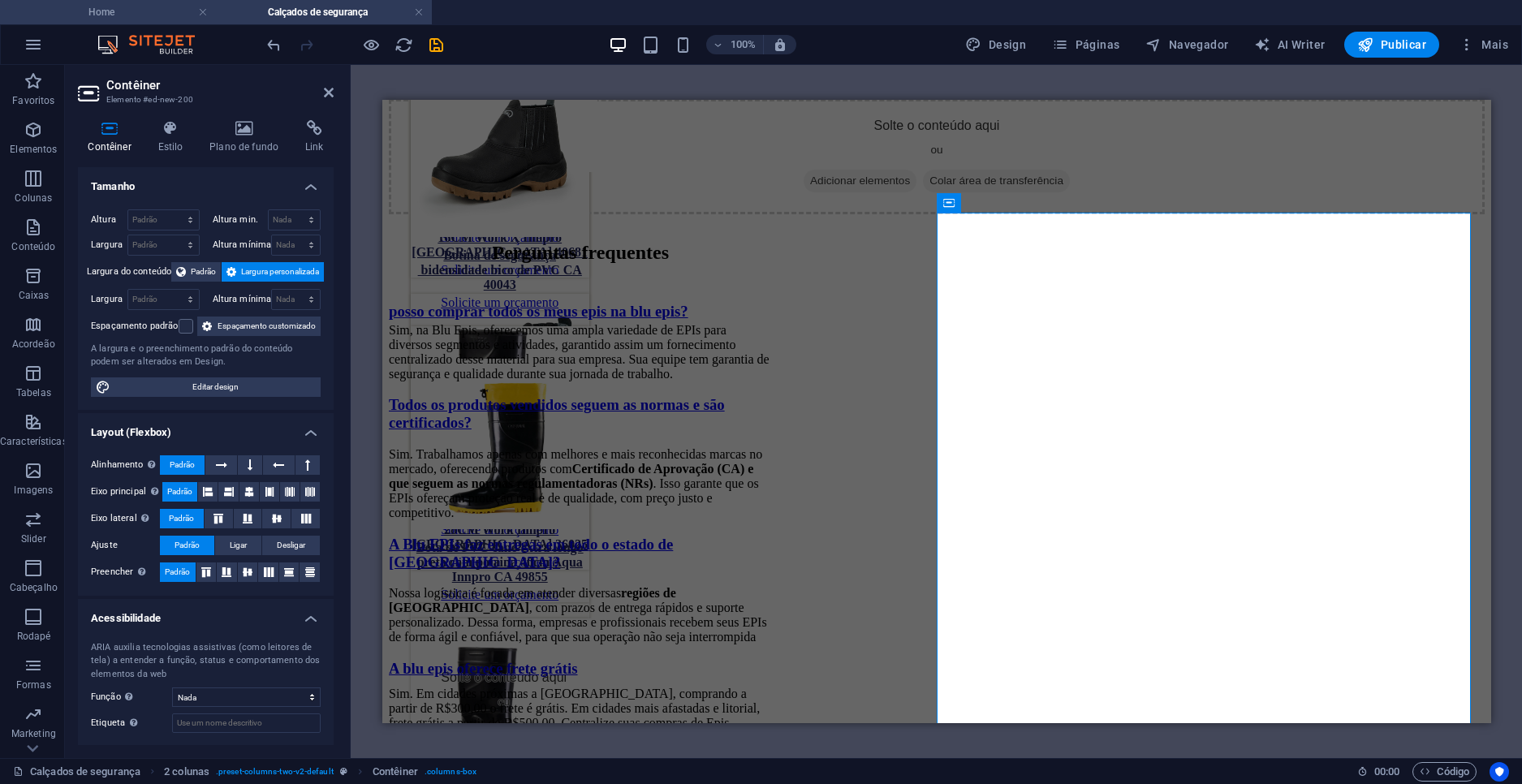
click at [78, 8] on h4 "Home" at bounding box center [108, 11] width 216 height 18
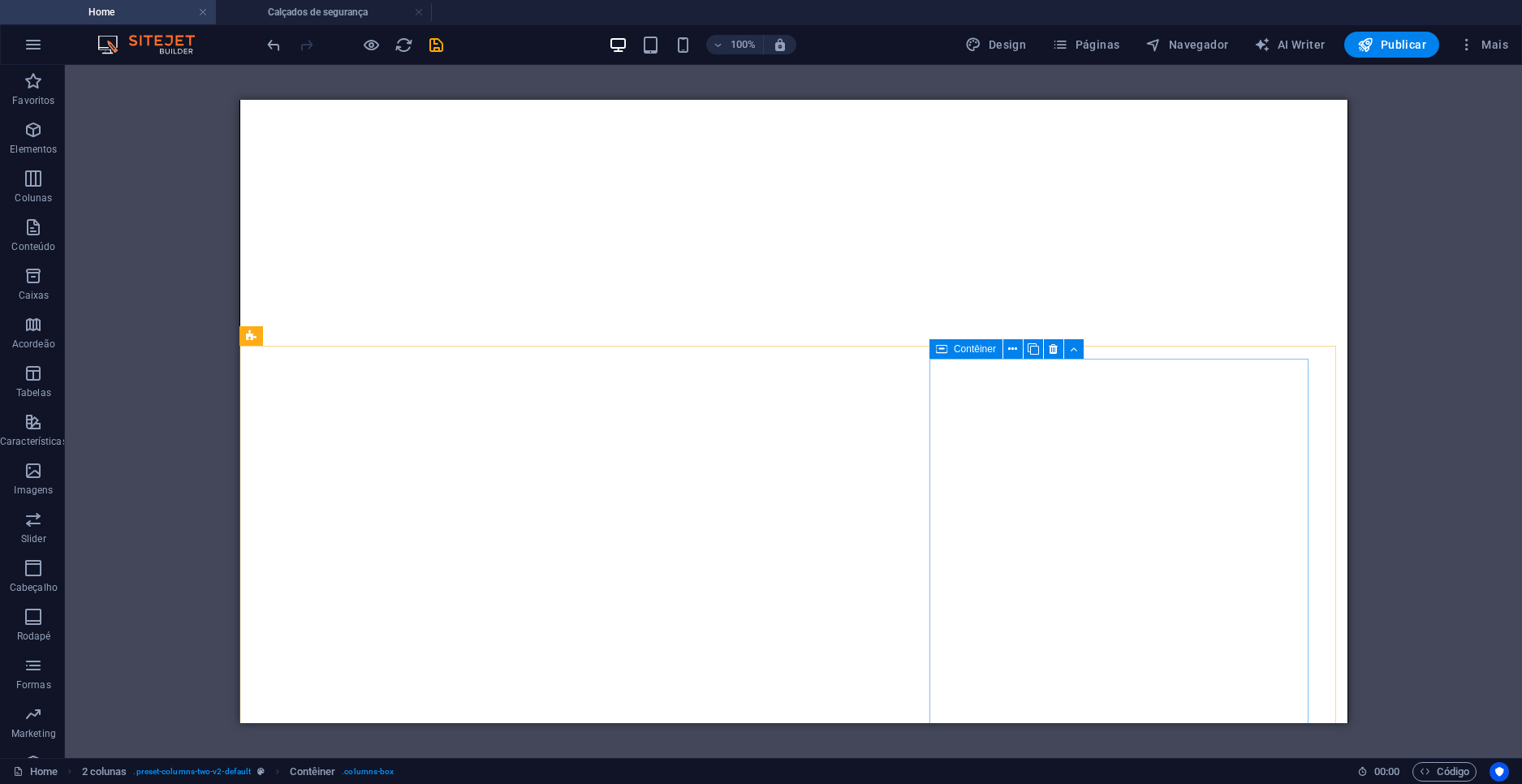
click at [949, 345] on div "Contêiner" at bounding box center [966, 349] width 73 height 20
click at [949, 344] on div "Contêiner" at bounding box center [966, 349] width 73 height 20
select select "%"
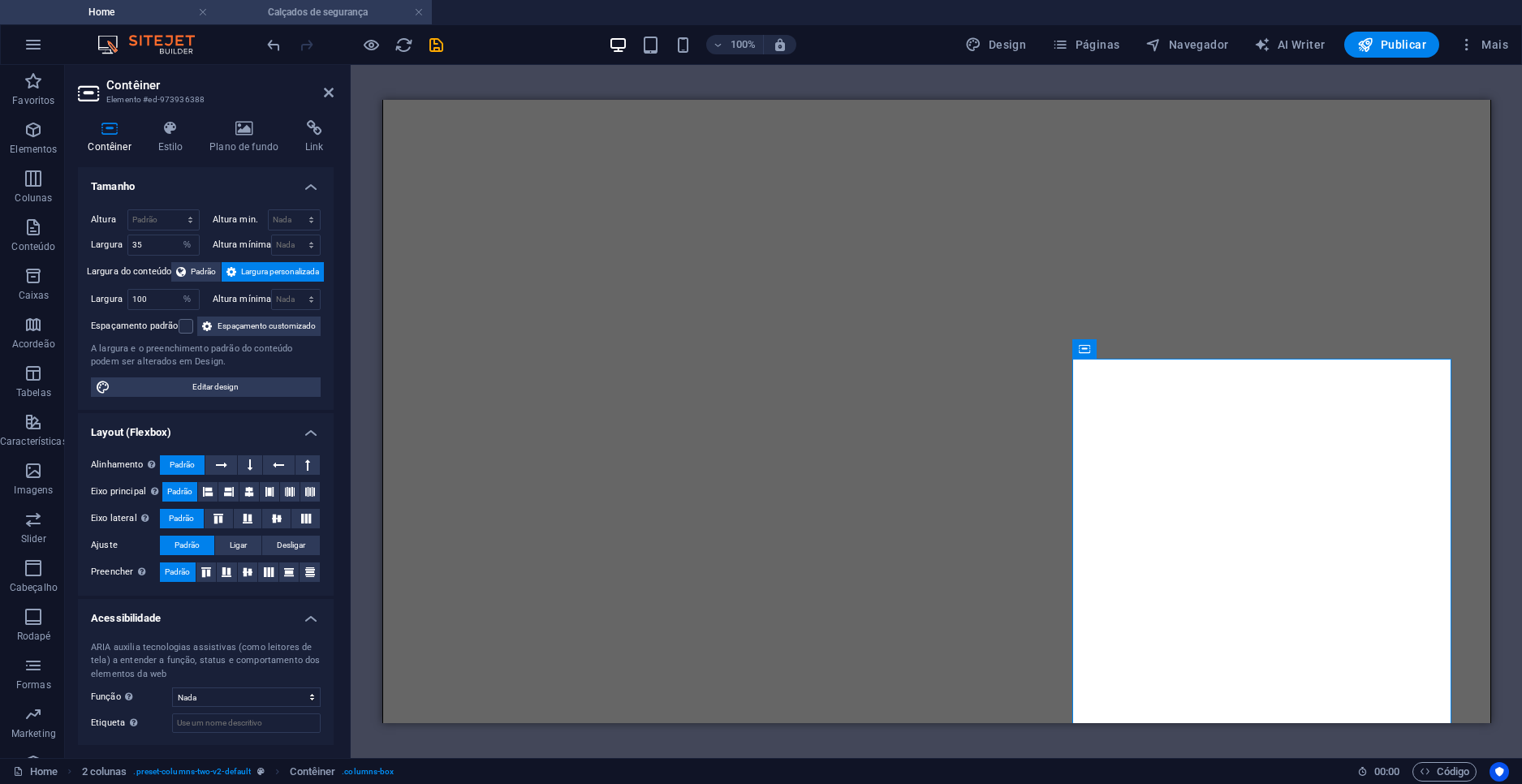
click at [338, 19] on h4 "Calçados de segurança" at bounding box center [324, 11] width 216 height 18
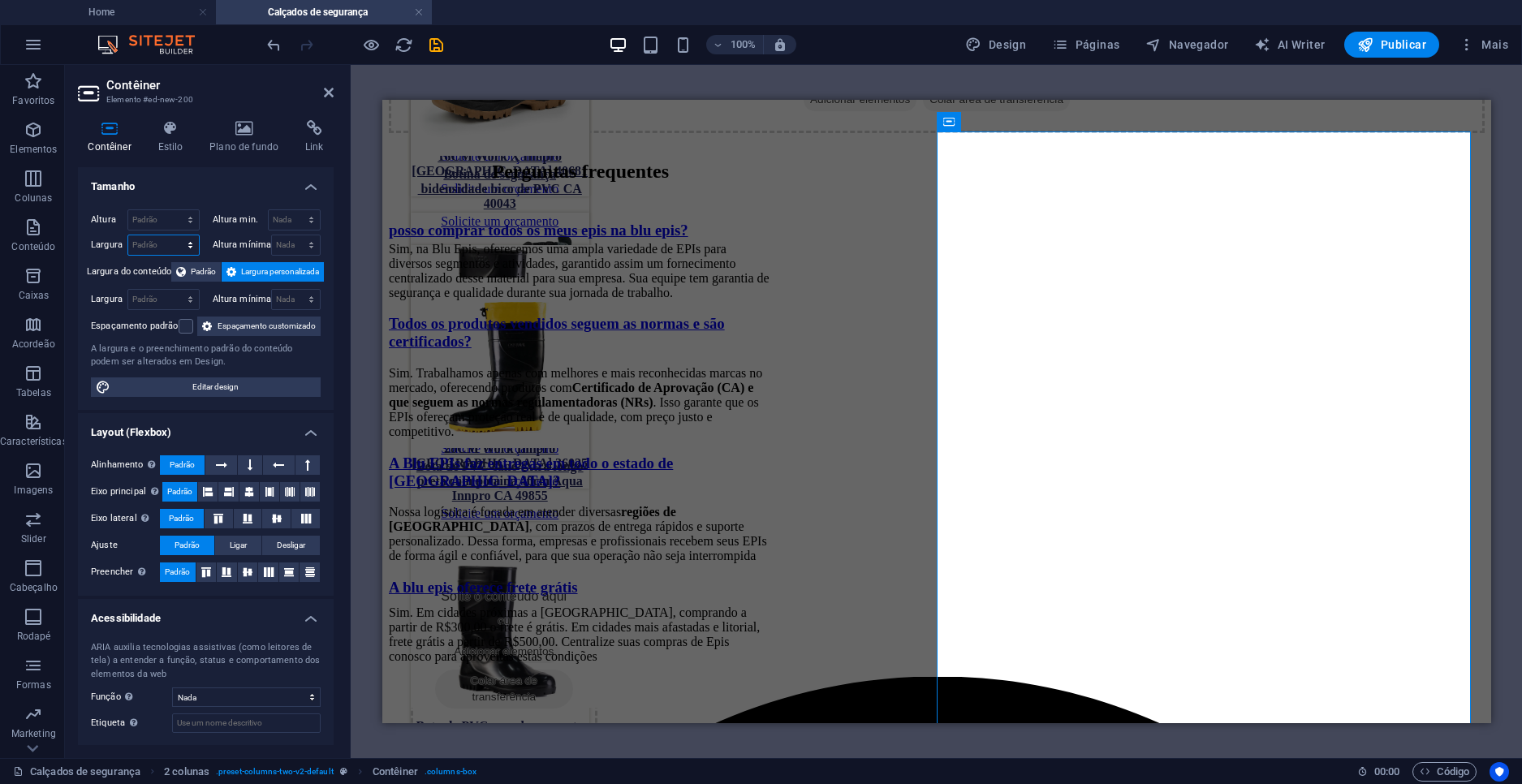
click at [164, 239] on select "Padrão px rem % em vh vw" at bounding box center [163, 244] width 71 height 20
select select "%"
click at [174, 235] on select "Padrão px rem % em vh vw" at bounding box center [163, 244] width 71 height 20
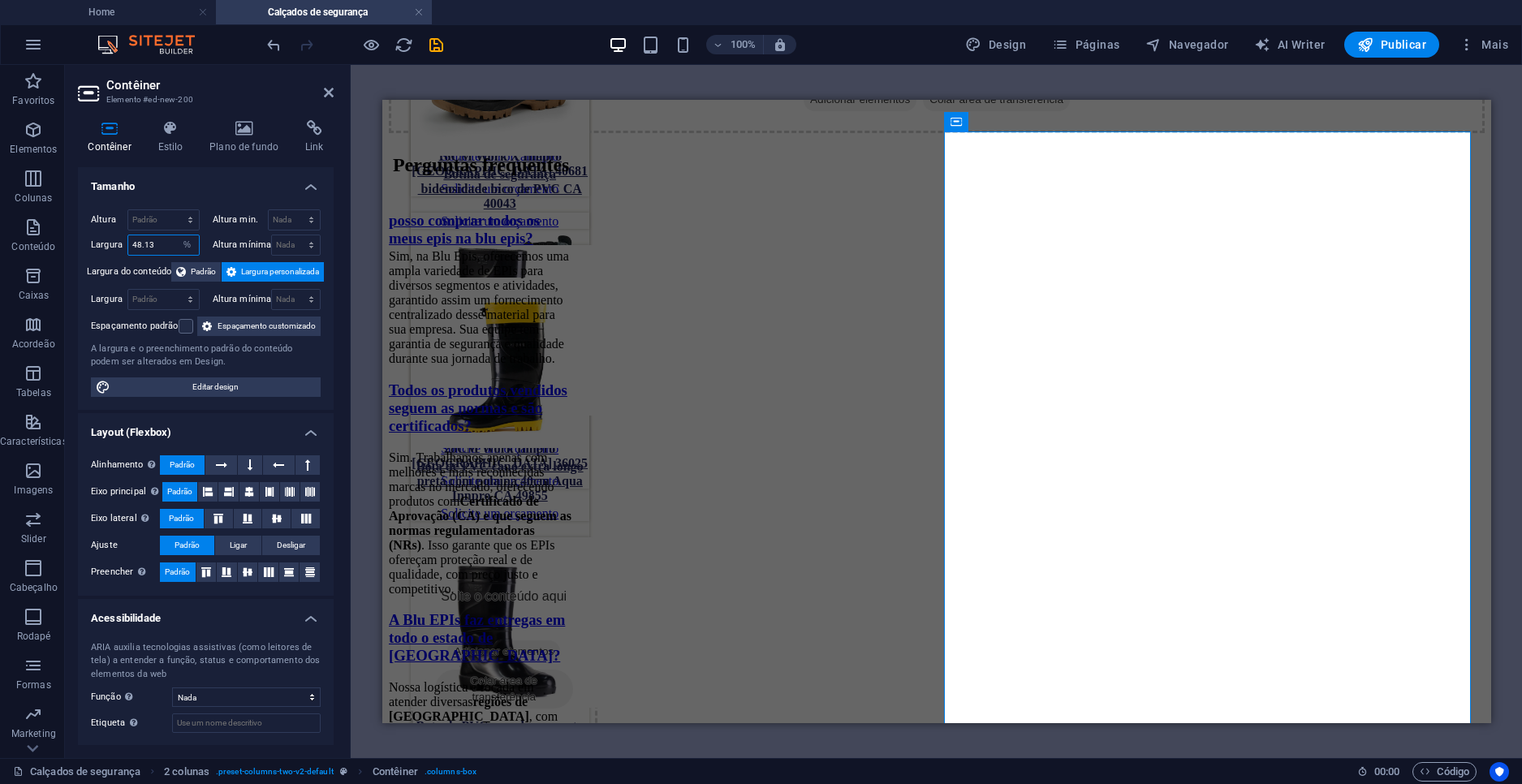
click at [151, 247] on input "48.13" at bounding box center [163, 244] width 71 height 20
click at [967, 118] on div "Contêiner" at bounding box center [981, 121] width 73 height 20
drag, startPoint x: 172, startPoint y: 243, endPoint x: 94, endPoint y: 246, distance: 78.1
click at [106, 246] on div "Largura 48.13 Padrão px rem % em vh vw" at bounding box center [146, 245] width 109 height 21
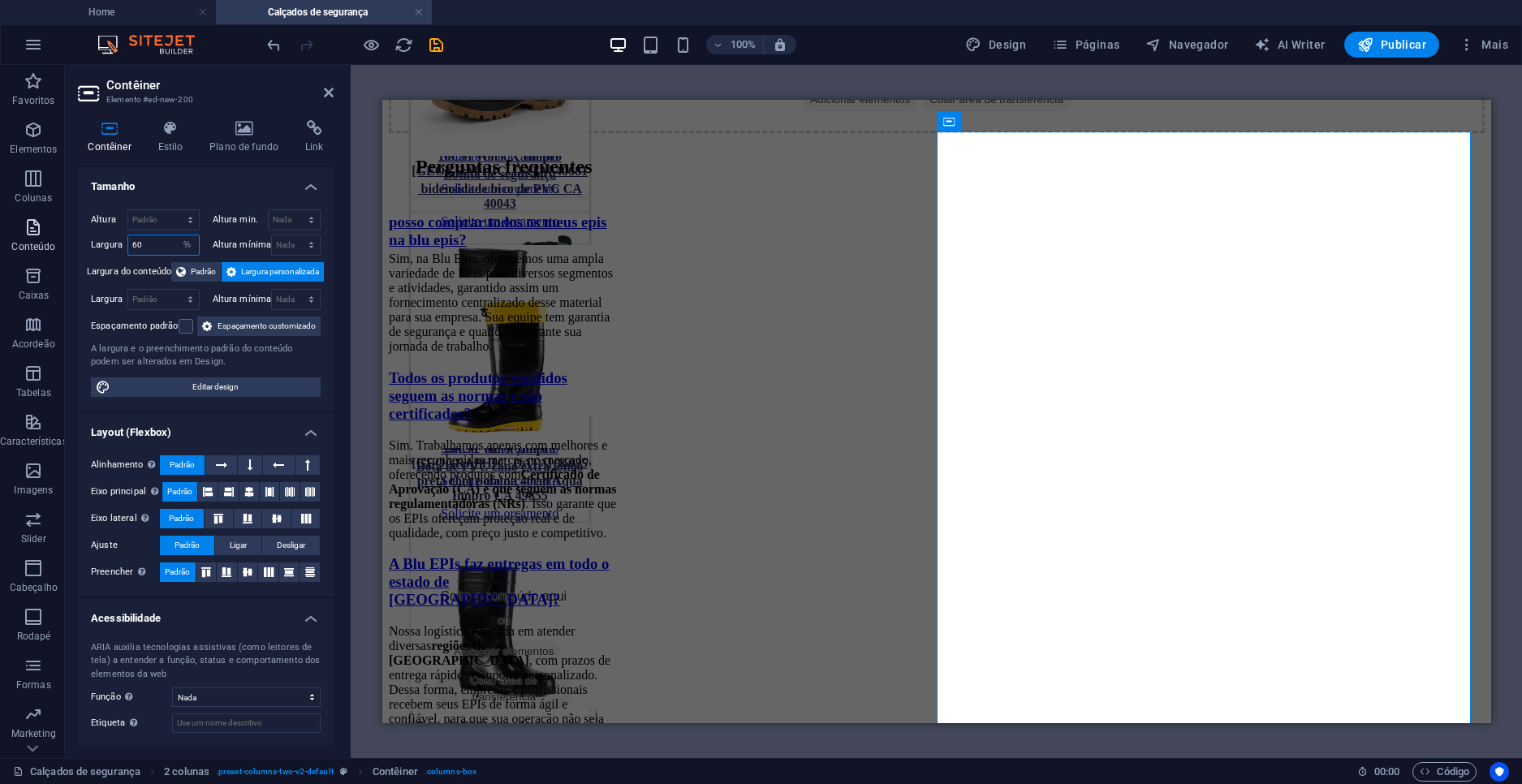
drag, startPoint x: 138, startPoint y: 248, endPoint x: 44, endPoint y: 228, distance: 96.1
click at [46, 229] on section "Favoritos Elementos Colunas Conteúdo Caixas Acordeão Tabelas Características Im…" at bounding box center [761, 411] width 1522 height 693
type input "50"
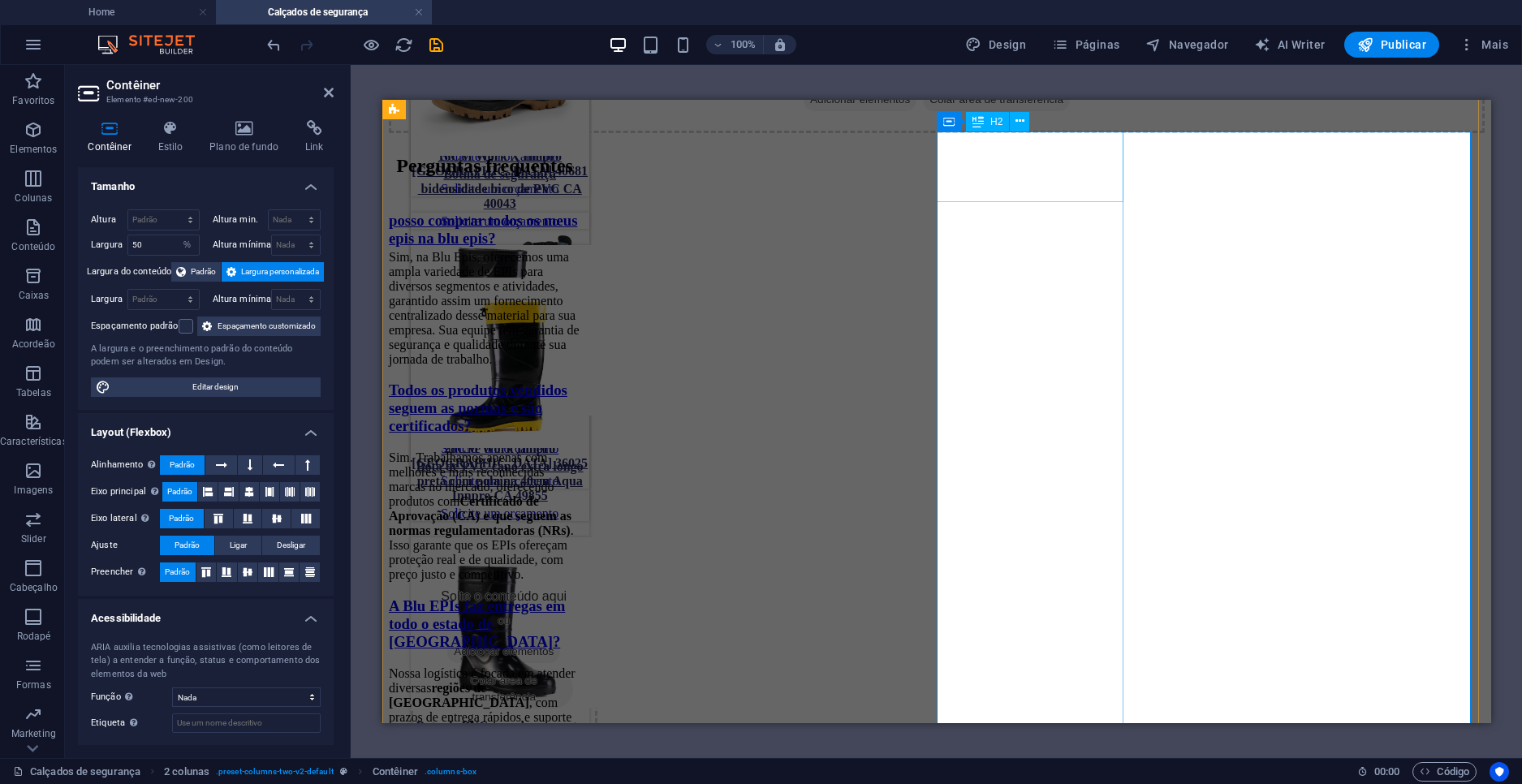
click at [580, 154] on div "Perguntas frequentes" at bounding box center [484, 165] width 192 height 64
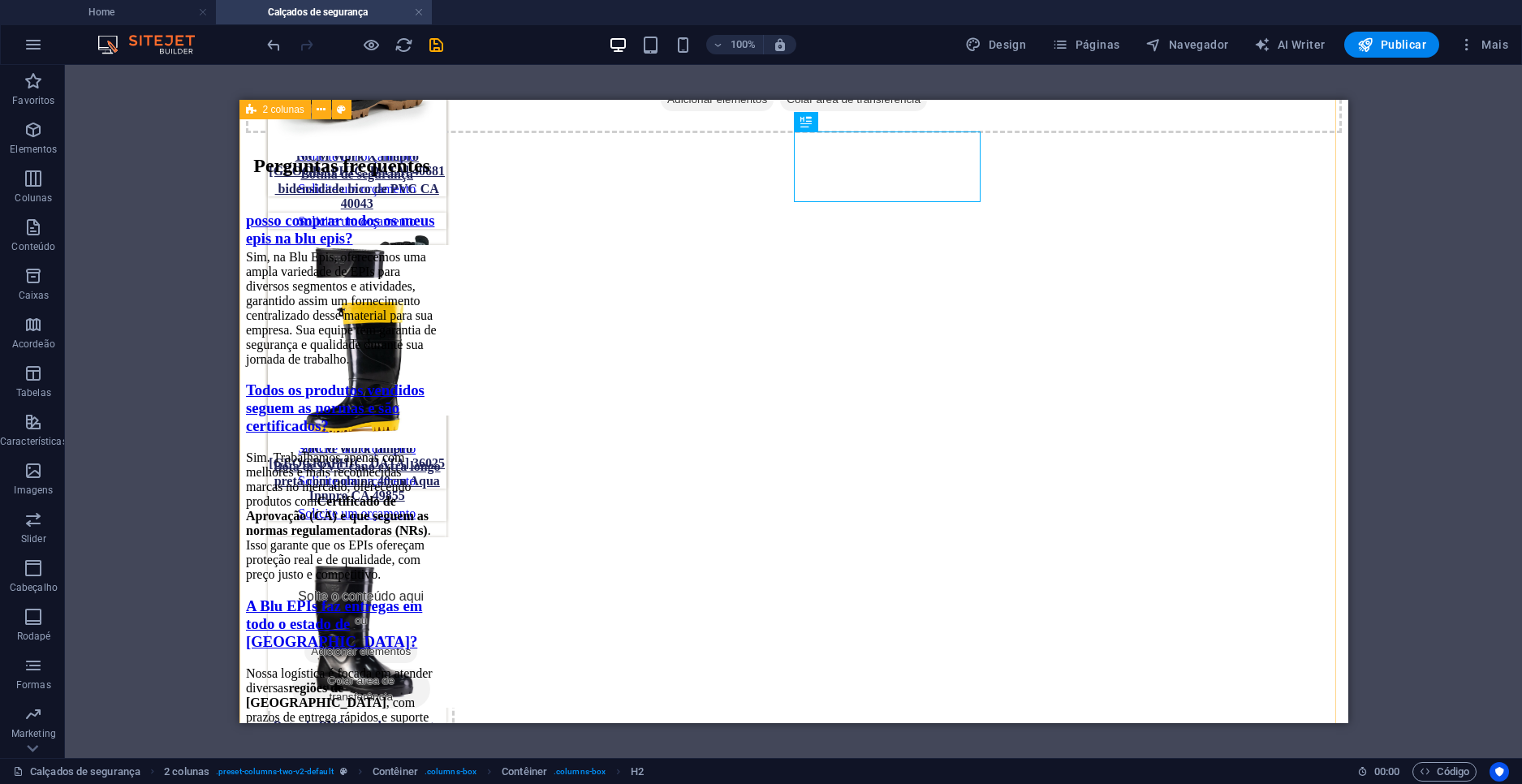
drag, startPoint x: 1225, startPoint y: 226, endPoint x: 985, endPoint y: 125, distance: 260.4
click at [985, 125] on div "Solte o conteúdo aqui ou Adicionar elementos Colar área de transferência Pergun…" at bounding box center [793, 487] width 1096 height 938
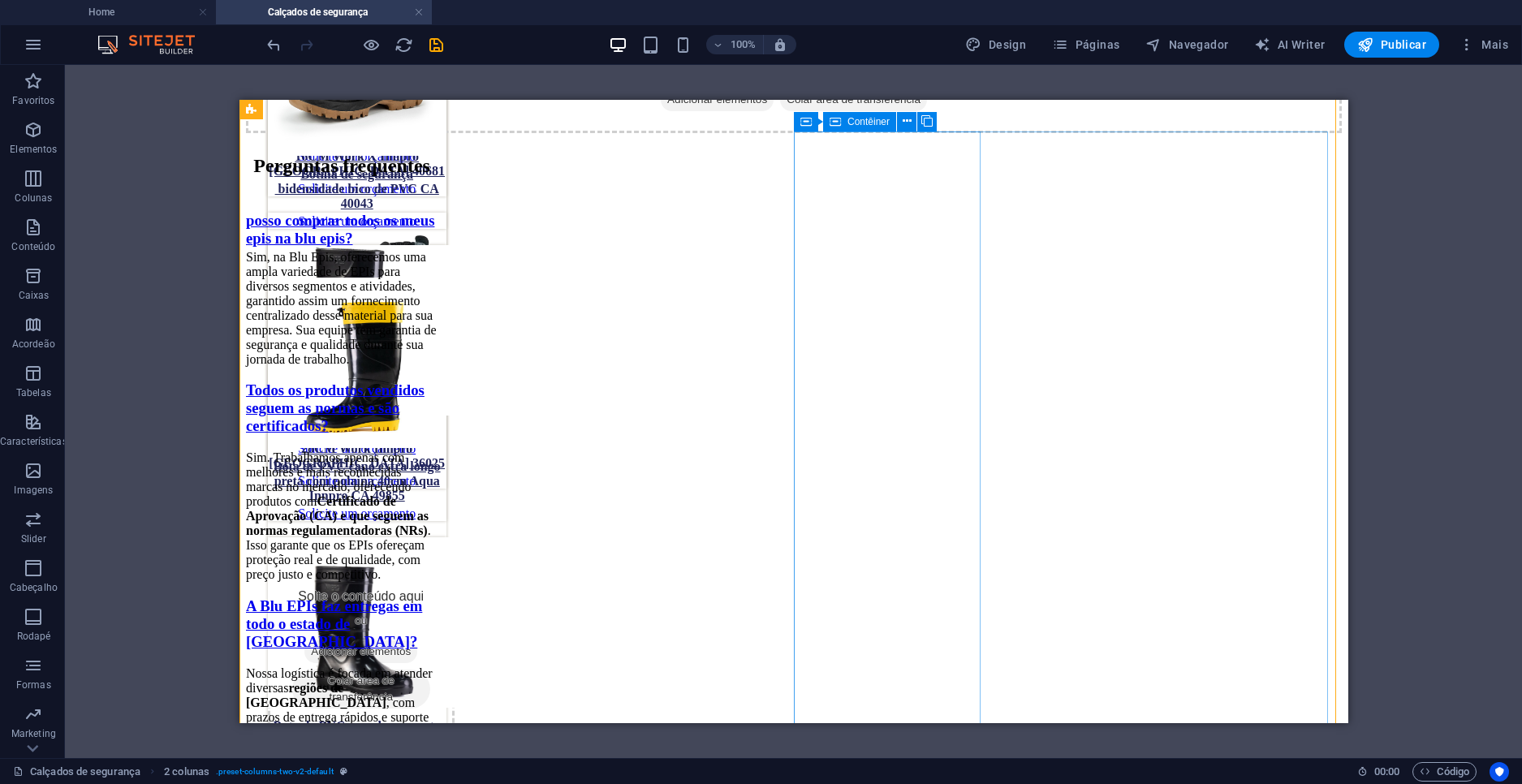
click at [844, 118] on div "Contêiner" at bounding box center [860, 121] width 73 height 20
select select "%"
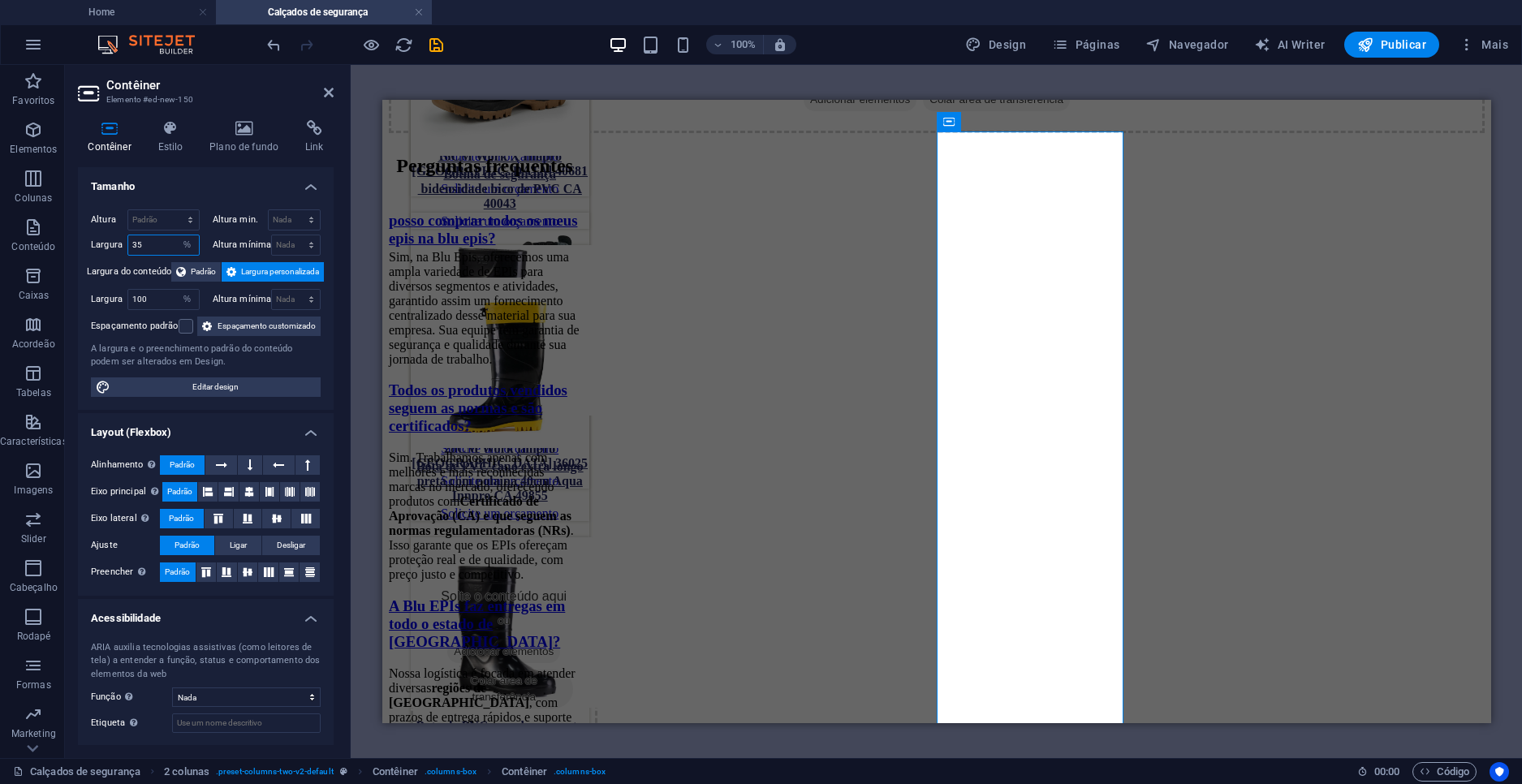
drag, startPoint x: 153, startPoint y: 244, endPoint x: 64, endPoint y: 240, distance: 89.1
click at [64, 240] on section "Favoritos Elementos Colunas Conteúdo Caixas Acordeão Tabelas Características Im…" at bounding box center [761, 411] width 1522 height 693
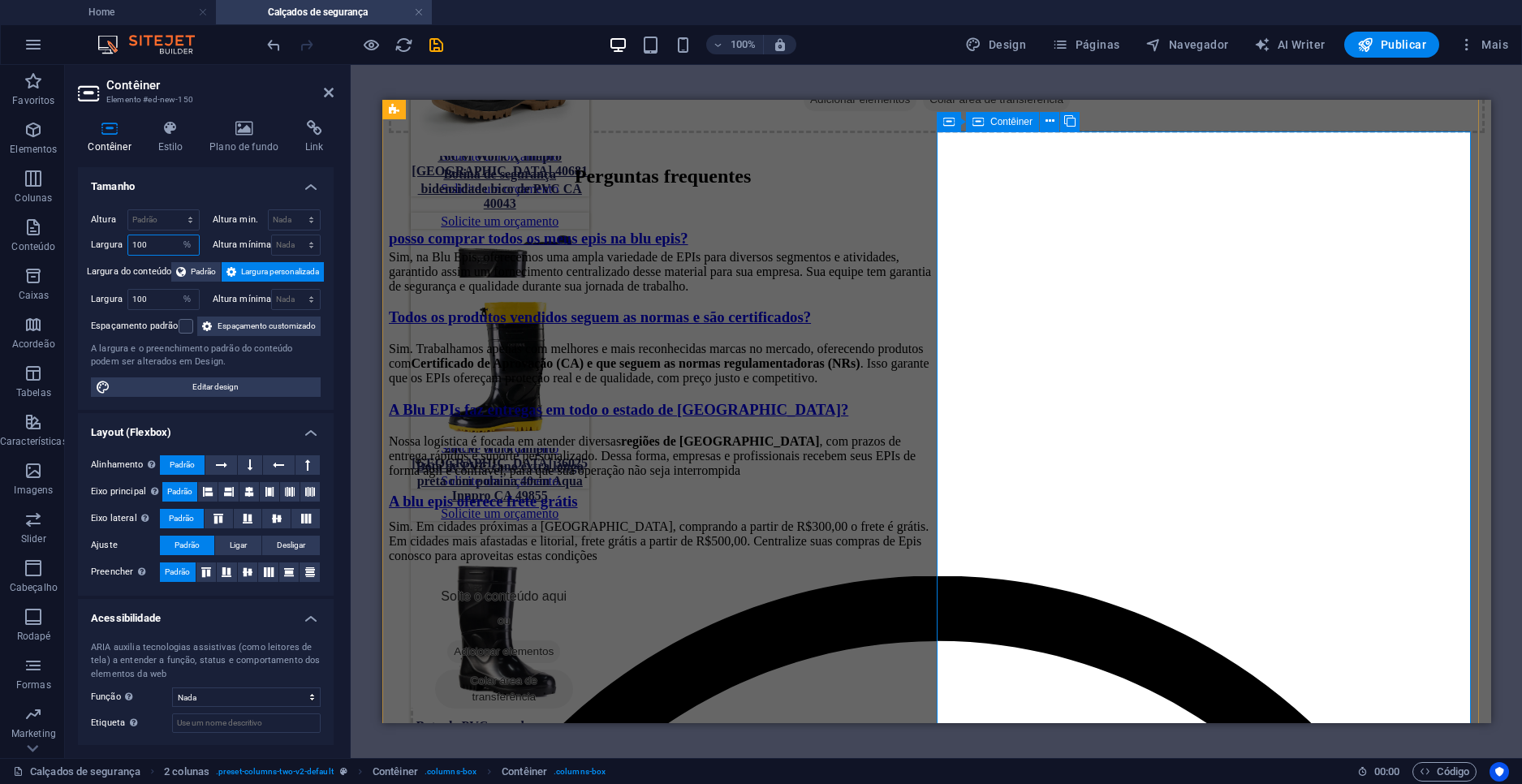
click at [956, 130] on div "Contêiner" at bounding box center [949, 121] width 24 height 20
type input "100"
click at [956, 130] on div "Contêiner" at bounding box center [973, 121] width 73 height 20
select select "%"
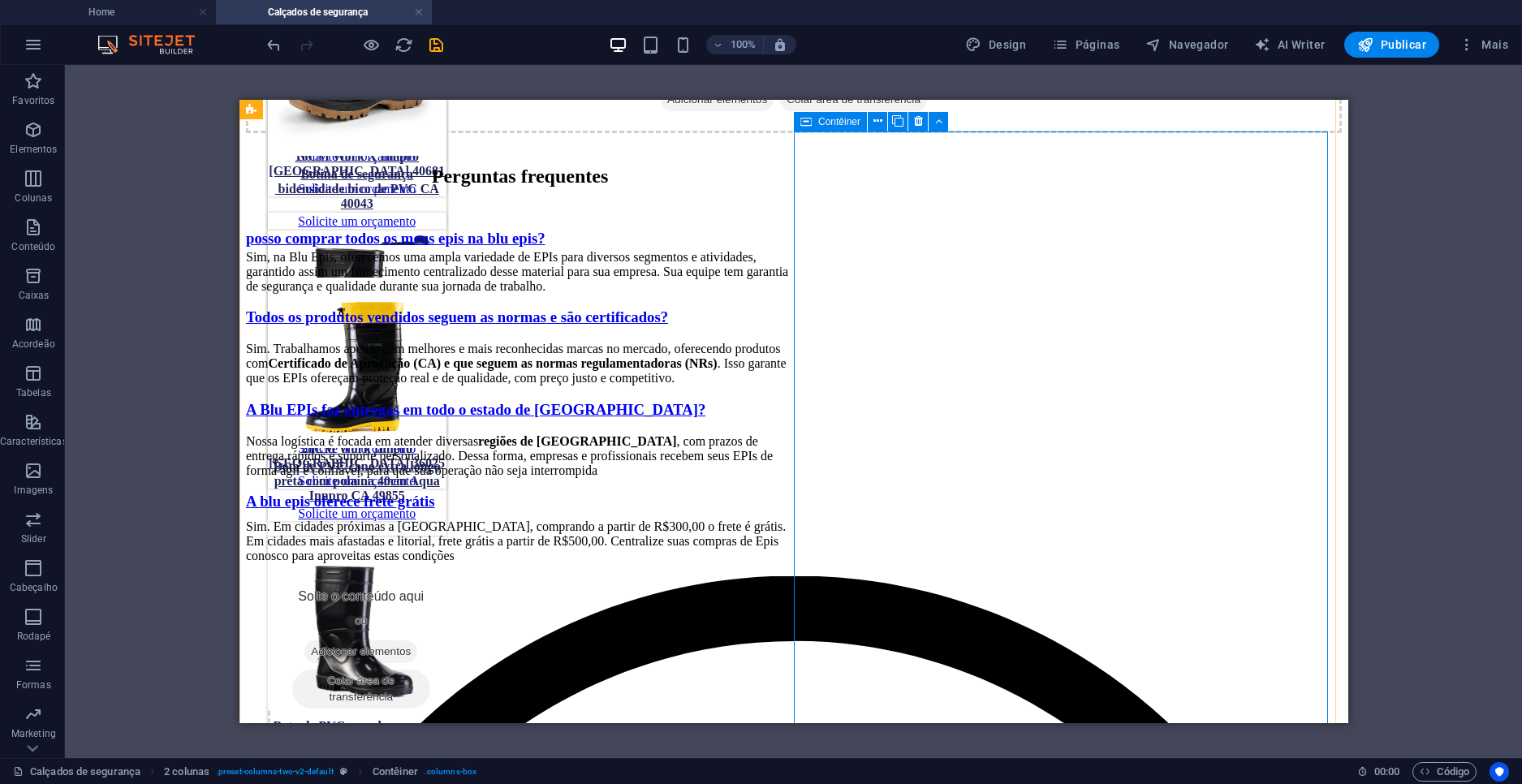
click at [806, 118] on icon at bounding box center [806, 121] width 11 height 20
select select "%"
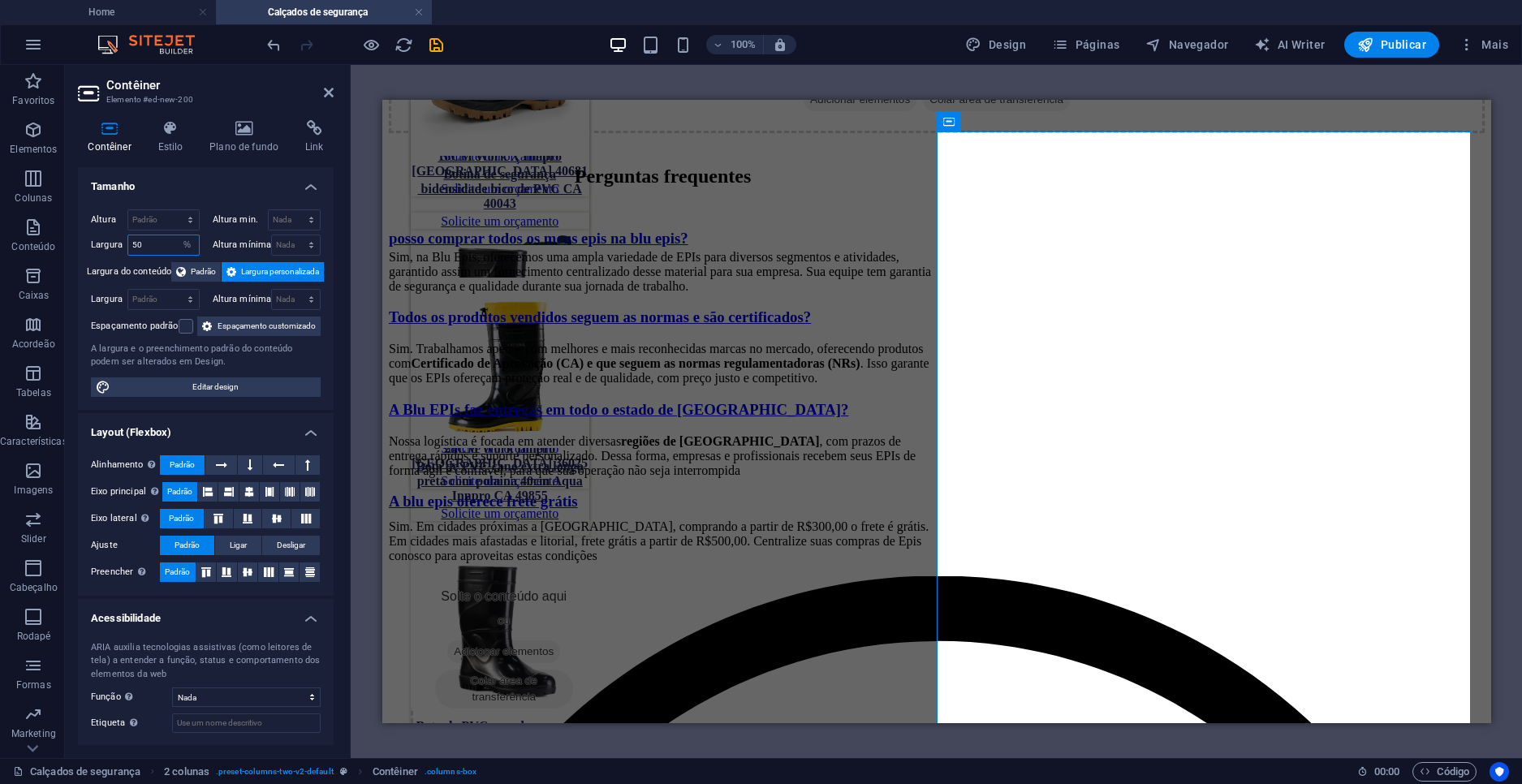
drag, startPoint x: 155, startPoint y: 246, endPoint x: 75, endPoint y: 241, distance: 80.2
click at [75, 241] on div "Contêiner Estilo Plano de fundo Link Tamanho Altura Padrão px rem % vh vw Altur…" at bounding box center [206, 432] width 282 height 651
type input "40"
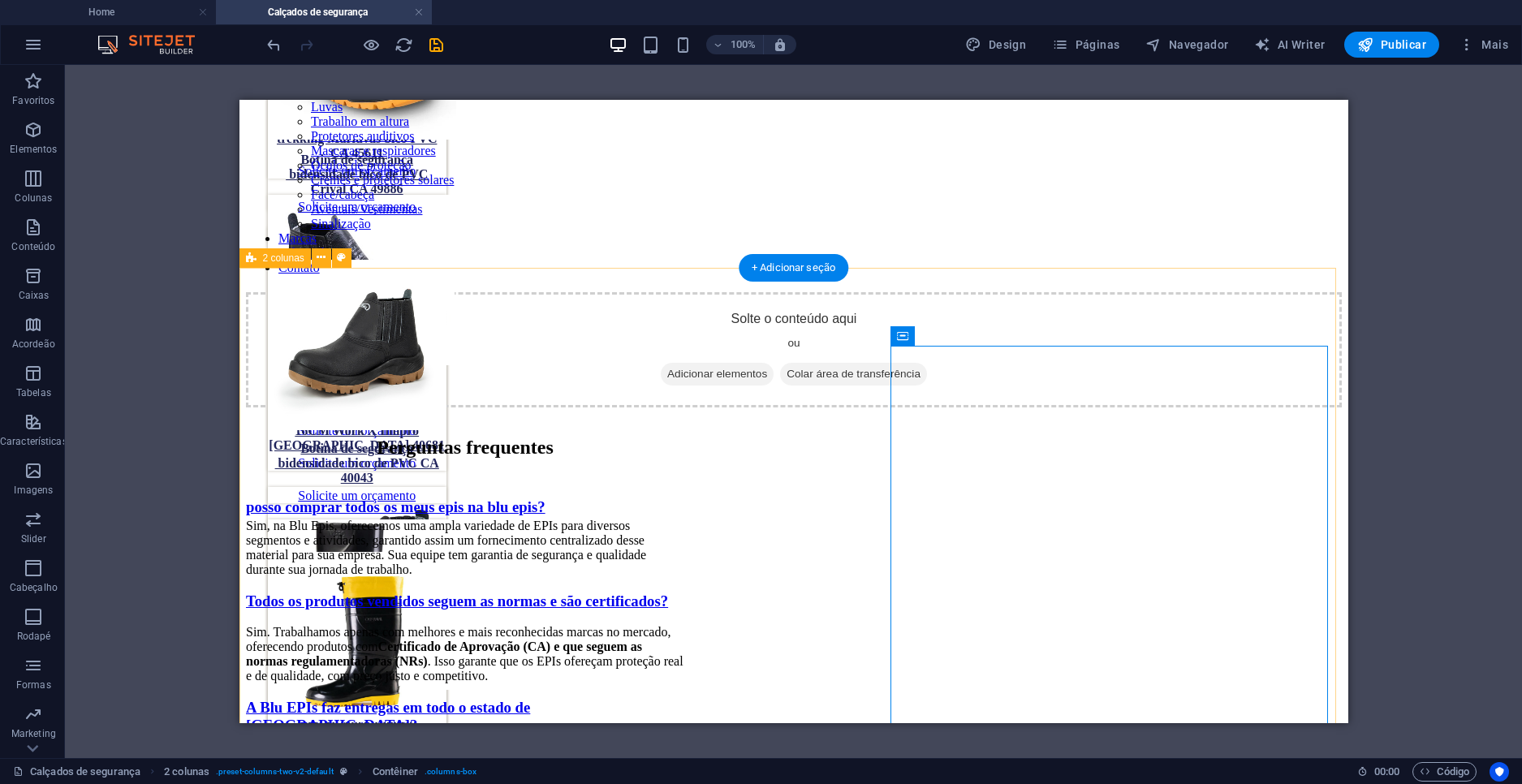
scroll to position [1519, 0]
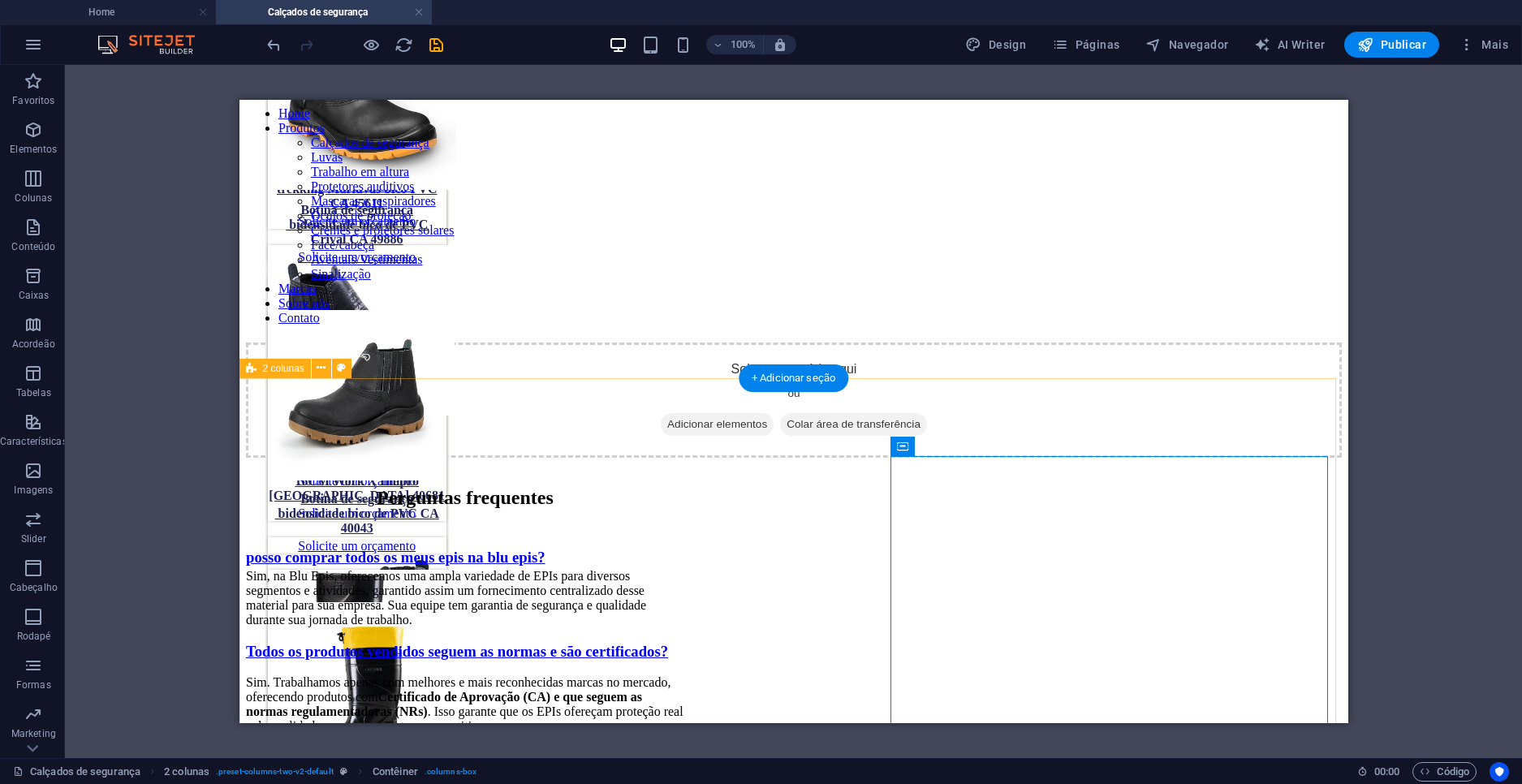
click at [544, 400] on div "Solte o conteúdo aqui ou Adicionar elementos Colar área de transferência Pergun…" at bounding box center [793, 651] width 1096 height 617
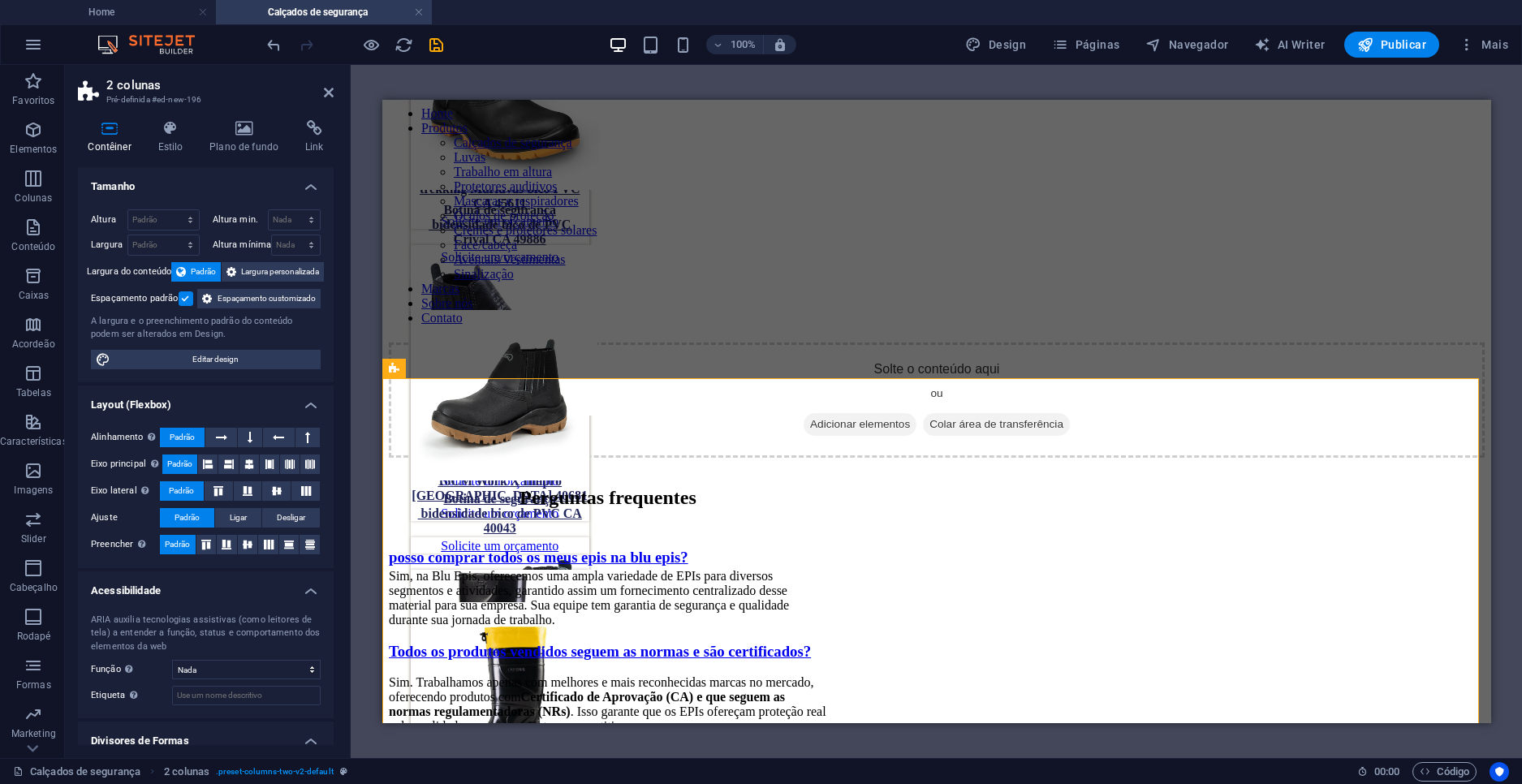
click at [181, 300] on label at bounding box center [186, 299] width 15 height 15
click at [0, 0] on input "Espaçamento padrão" at bounding box center [0, 0] width 0 height 0
